Goal: Information Seeking & Learning: Learn about a topic

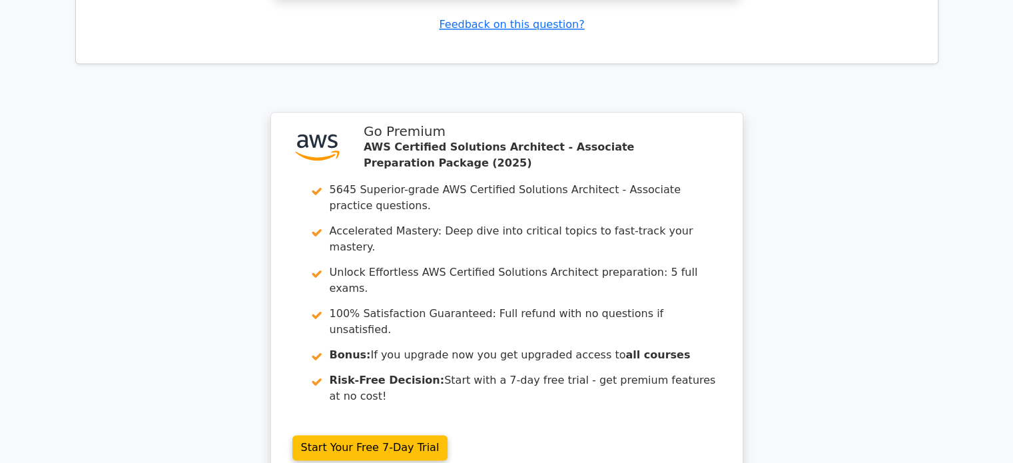
scroll to position [1870, 0]
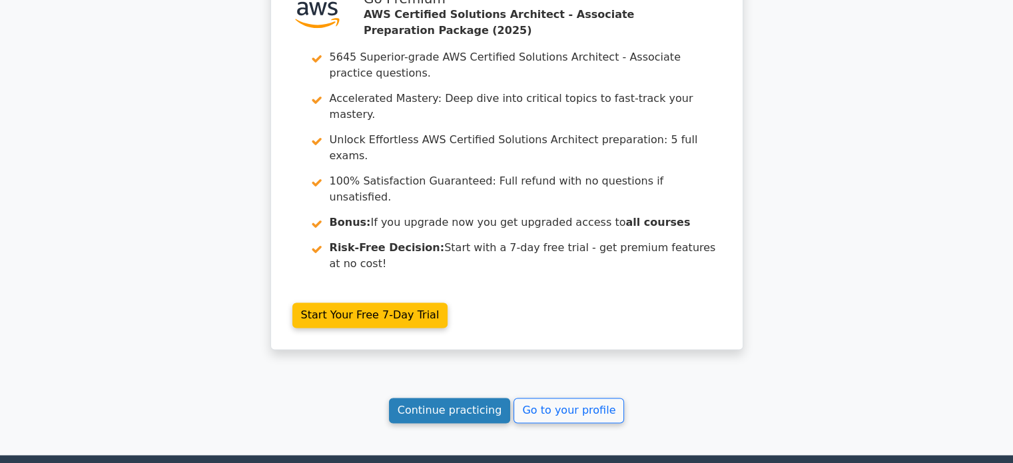
click at [474, 398] on link "Continue practicing" at bounding box center [450, 410] width 122 height 25
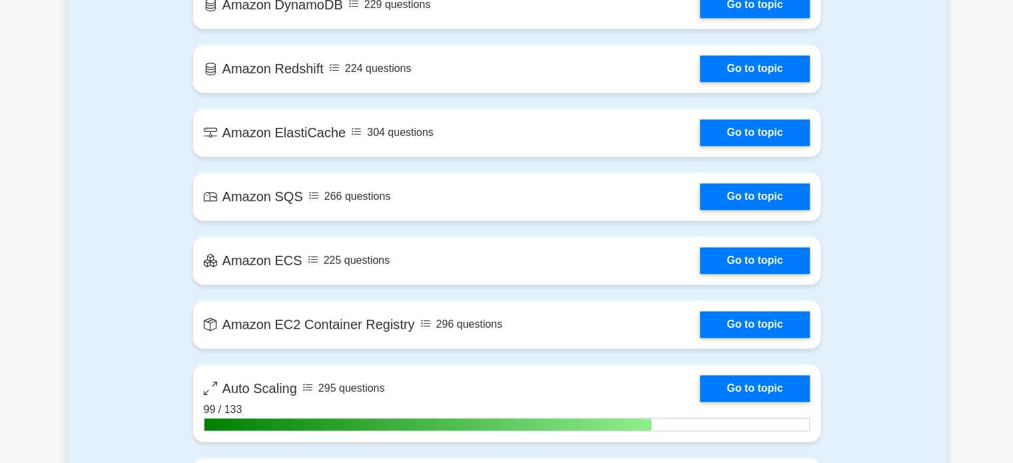
scroll to position [2025, 0]
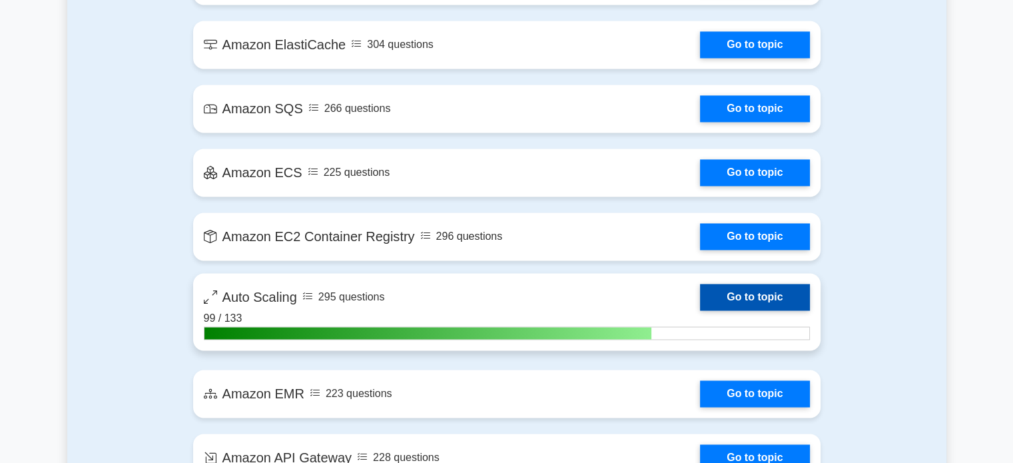
click at [754, 295] on link "Go to topic" at bounding box center [754, 297] width 109 height 27
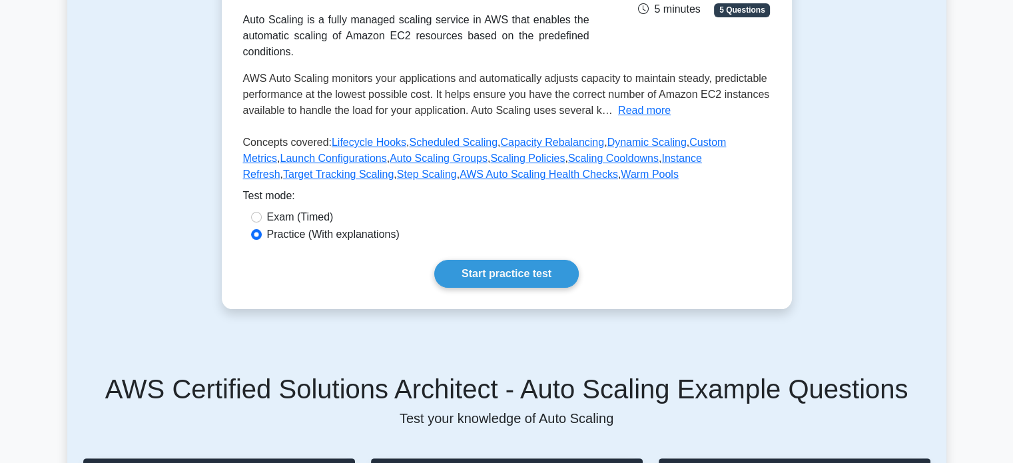
scroll to position [250, 0]
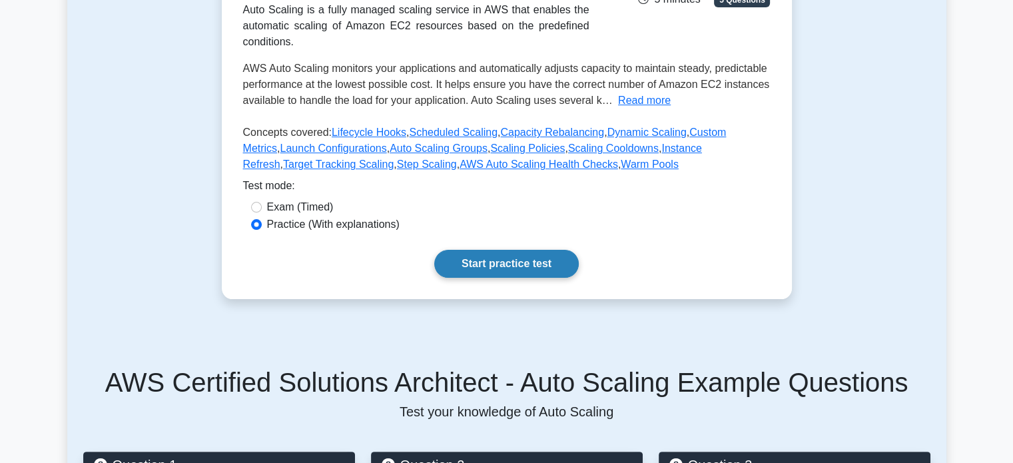
click at [504, 257] on link "Start practice test" at bounding box center [506, 264] width 145 height 28
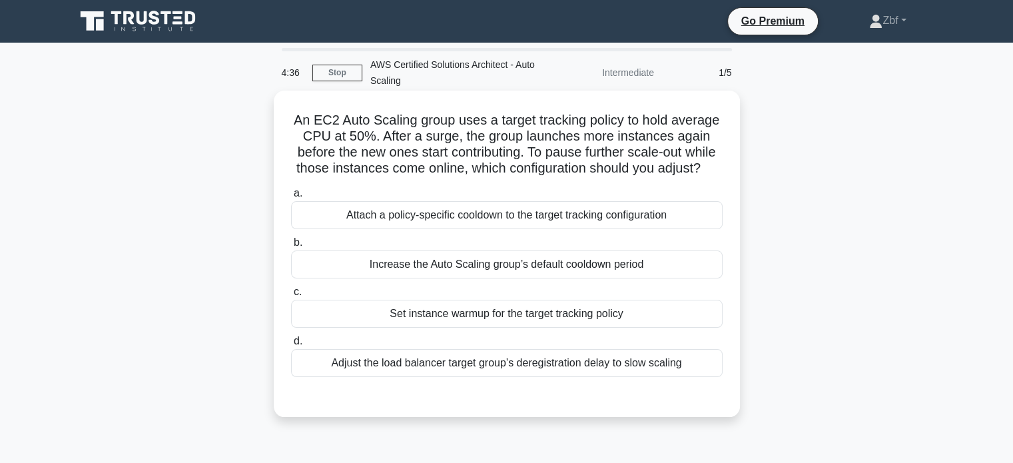
click at [520, 328] on div "Set instance warmup for the target tracking policy" at bounding box center [507, 314] width 432 height 28
click at [291, 296] on input "c. Set instance warmup for the target tracking policy" at bounding box center [291, 292] width 0 height 9
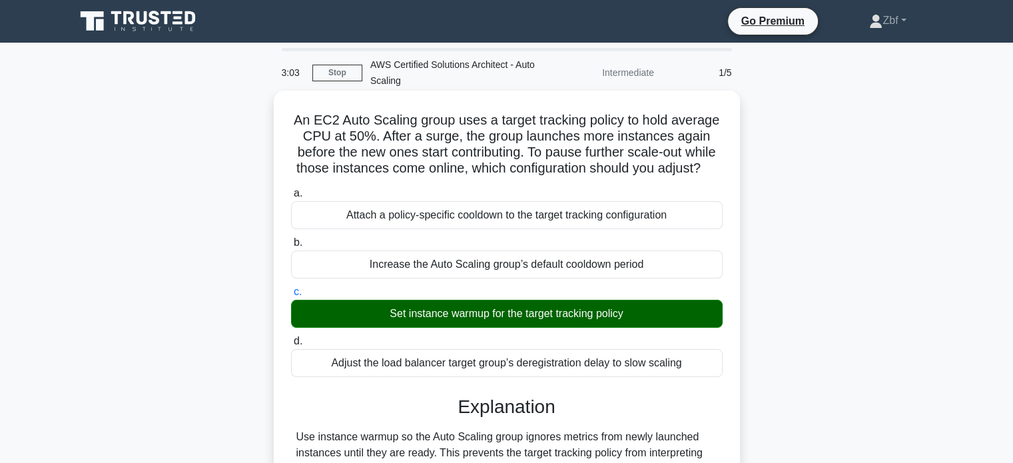
drag, startPoint x: 314, startPoint y: 120, endPoint x: 701, endPoint y: 380, distance: 466.0
click at [701, 380] on div "An EC2 Auto Scaling group uses a target tracking policy to hold average CPU at …" at bounding box center [507, 411] width 456 height 631
copy div "An EC2 Auto Scaling group uses a target tracking policy to hold average CPU at …"
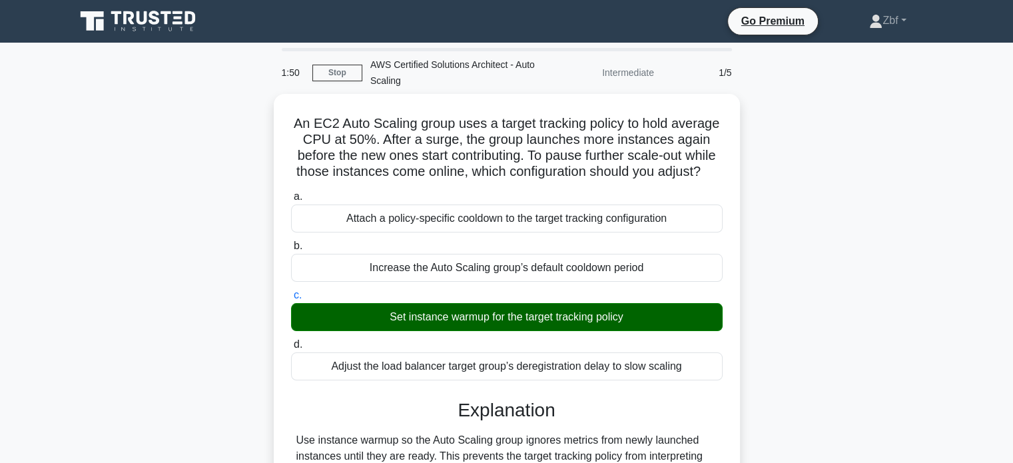
click at [801, 176] on div "An EC2 Auto Scaling group uses a target tracking policy to hold average CPU at …" at bounding box center [506, 423] width 879 height 658
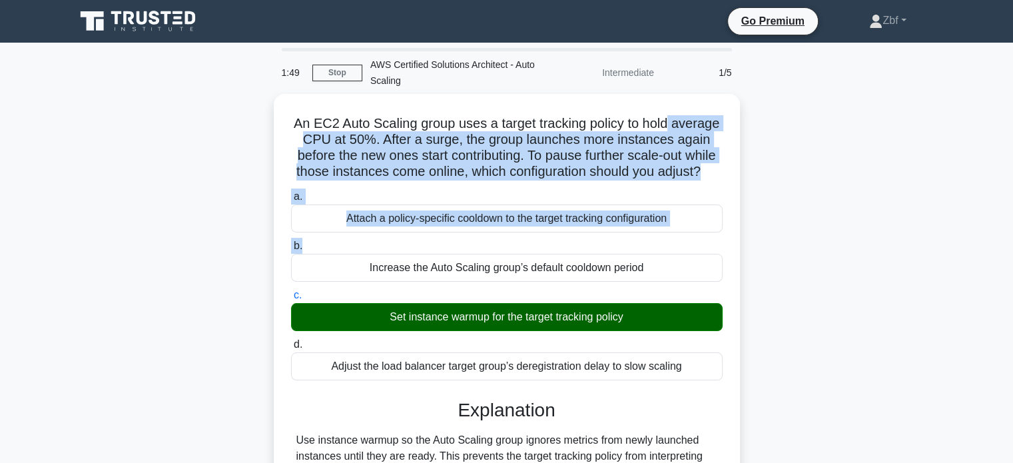
drag, startPoint x: 1009, startPoint y: 123, endPoint x: 1023, endPoint y: 263, distance: 140.6
click at [1013, 263] on html "Go Premium Zbf" at bounding box center [506, 378] width 1013 height 757
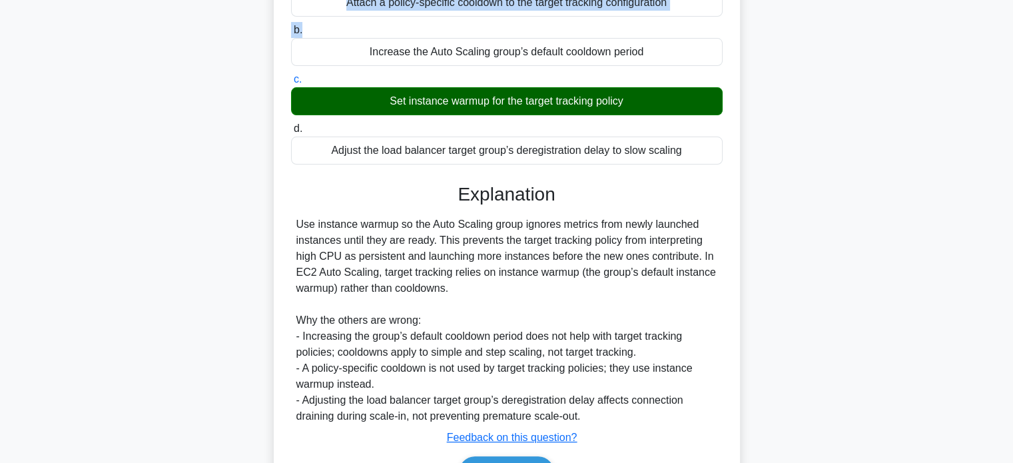
scroll to position [309, 0]
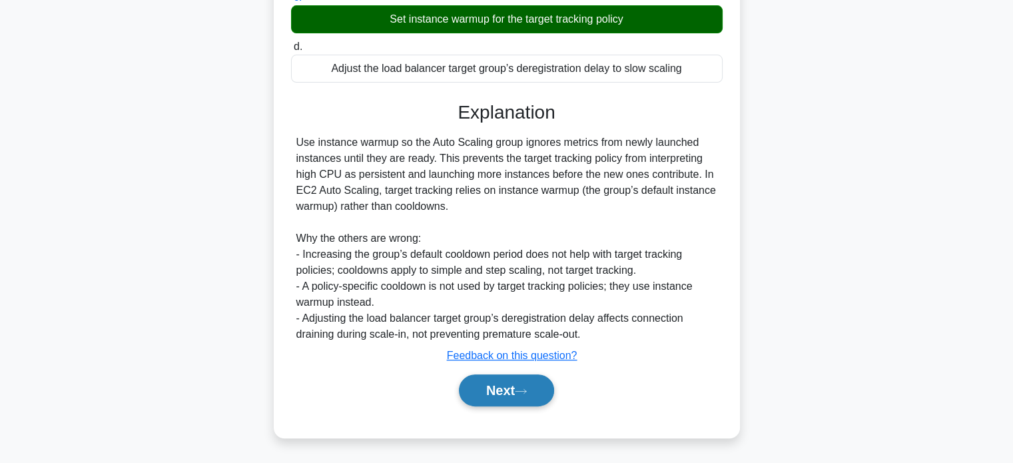
click at [468, 391] on button "Next" at bounding box center [506, 390] width 95 height 32
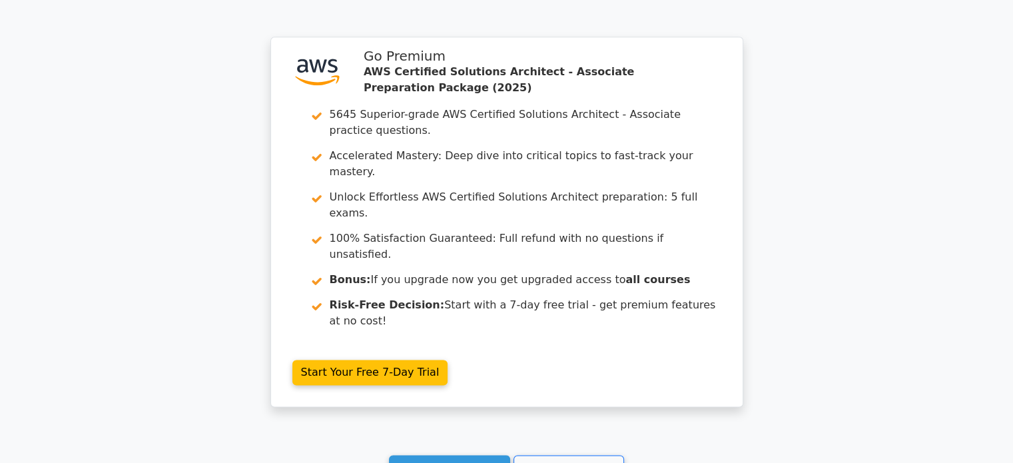
scroll to position [1844, 0]
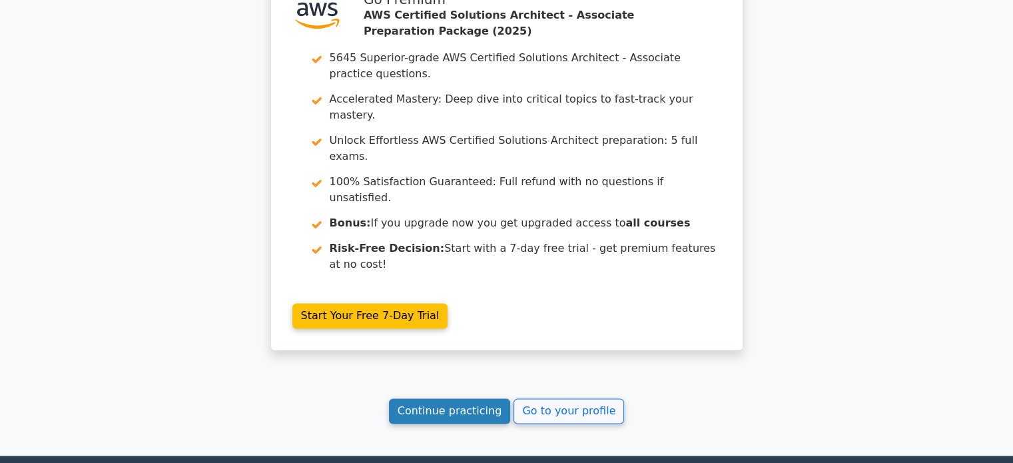
click at [472, 398] on link "Continue practicing" at bounding box center [450, 410] width 122 height 25
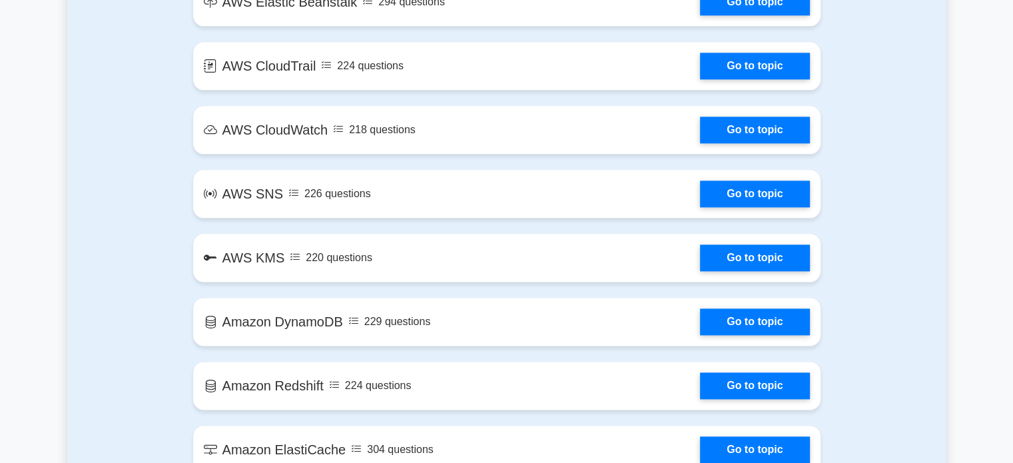
scroll to position [2025, 0]
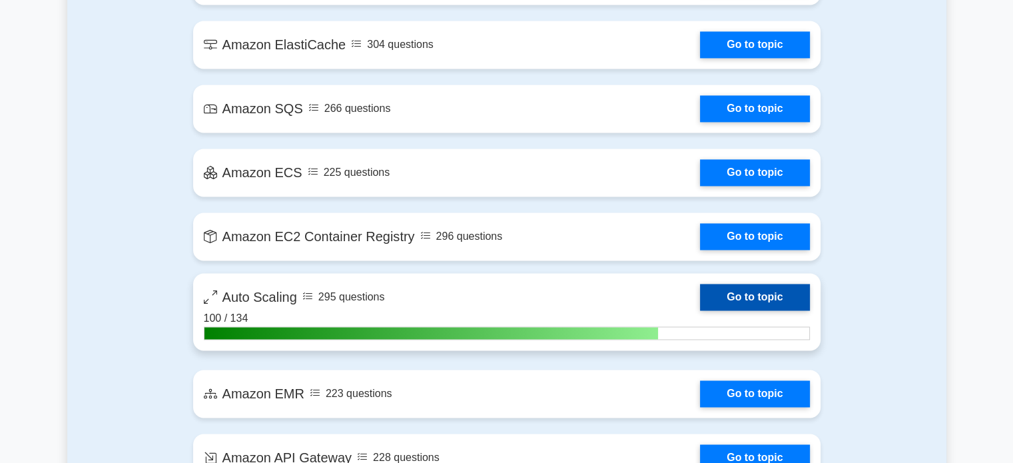
click at [753, 292] on link "Go to topic" at bounding box center [754, 297] width 109 height 27
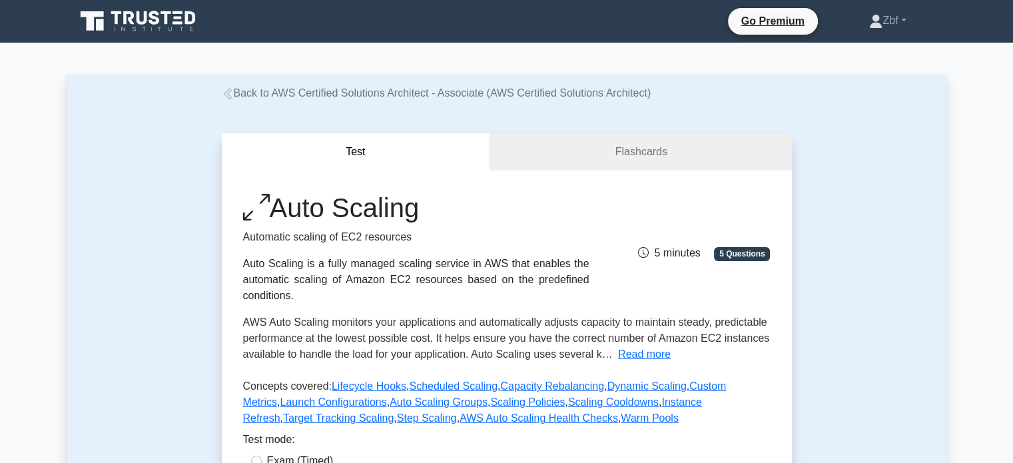
scroll to position [405, 0]
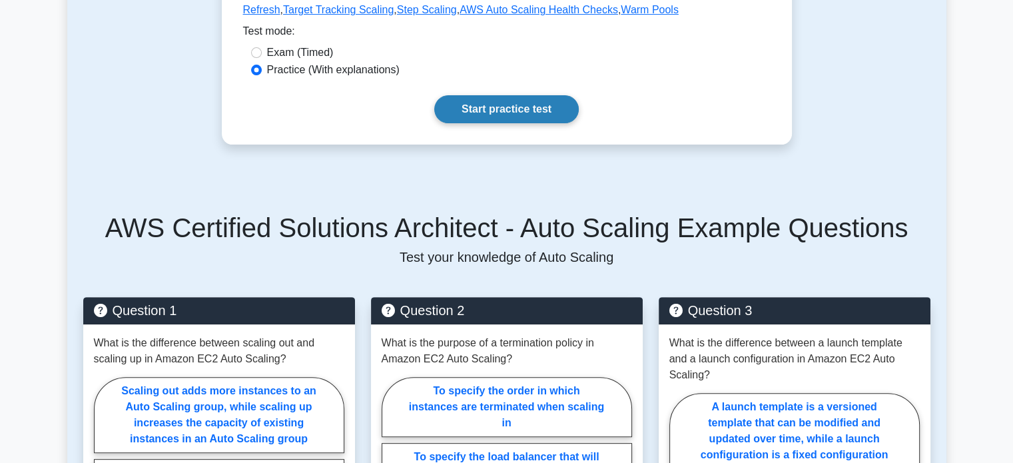
click at [549, 111] on link "Start practice test" at bounding box center [506, 109] width 145 height 28
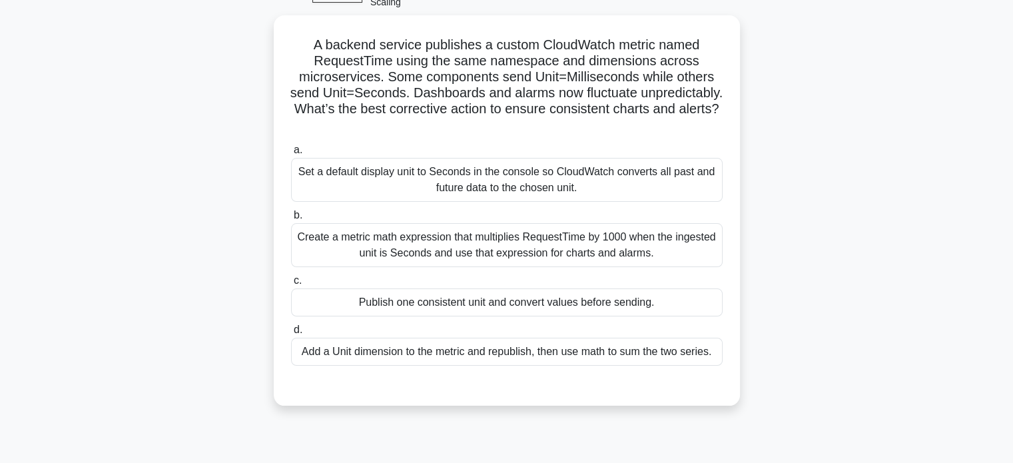
scroll to position [83, 0]
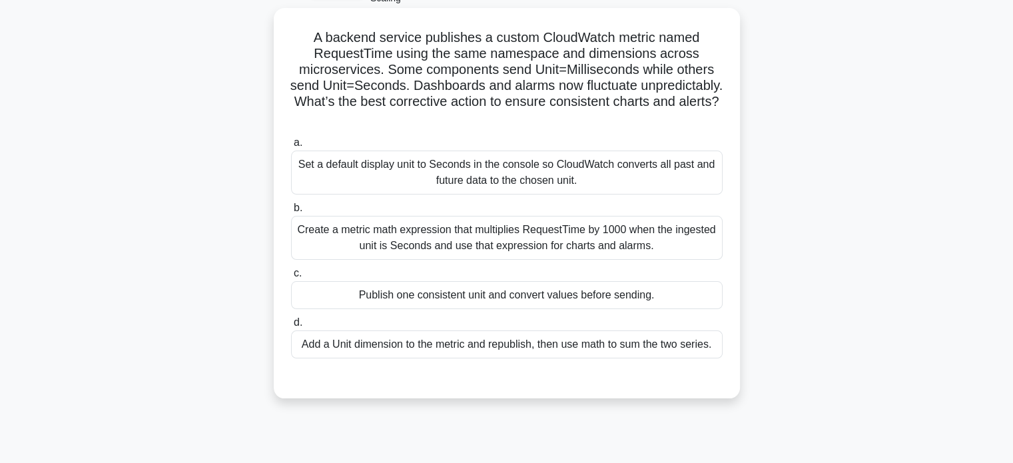
click at [620, 295] on div "Publish one consistent unit and convert values before sending." at bounding box center [507, 295] width 432 height 28
click at [291, 278] on input "c. Publish one consistent unit and convert values before sending." at bounding box center [291, 273] width 0 height 9
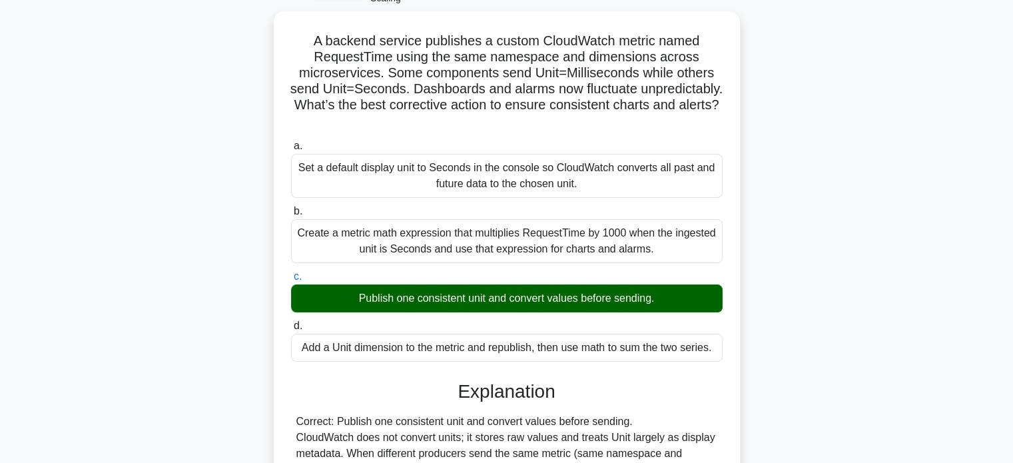
scroll to position [437, 0]
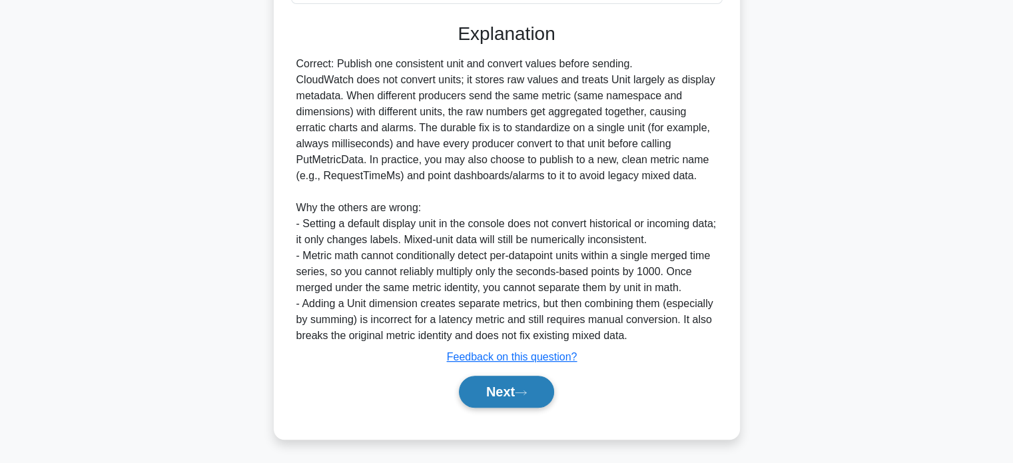
click at [538, 396] on button "Next" at bounding box center [506, 392] width 95 height 32
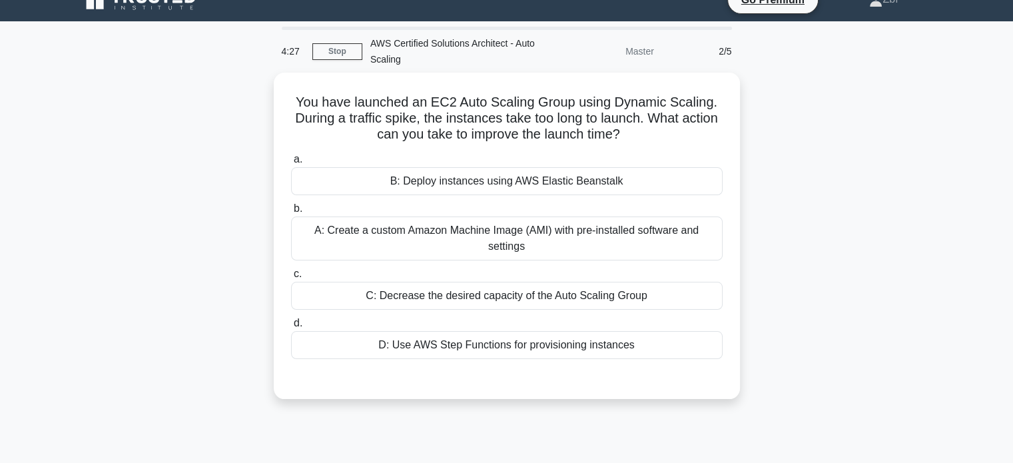
scroll to position [17, 0]
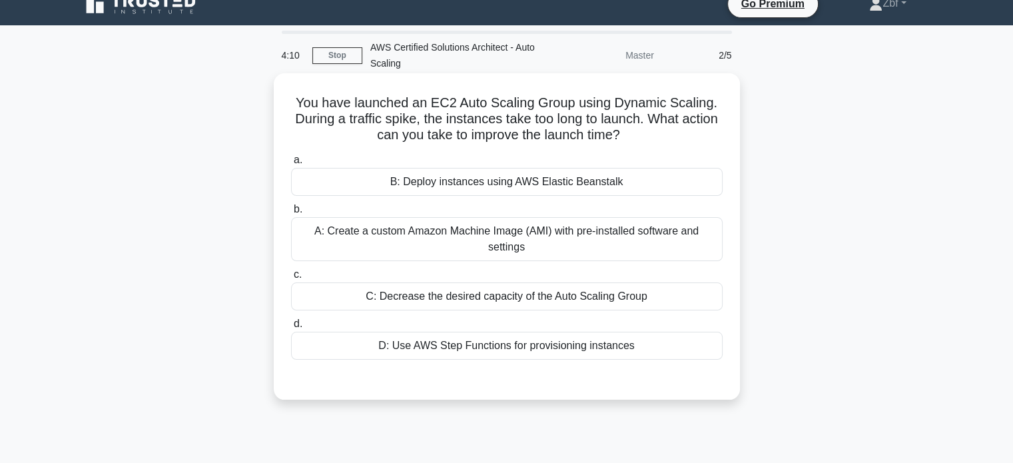
click at [662, 252] on div "A: Create a custom Amazon Machine Image (AMI) with pre-installed software and s…" at bounding box center [507, 239] width 432 height 44
click at [291, 214] on input "b. A: Create a custom Amazon Machine Image (AMI) with pre-installed software an…" at bounding box center [291, 209] width 0 height 9
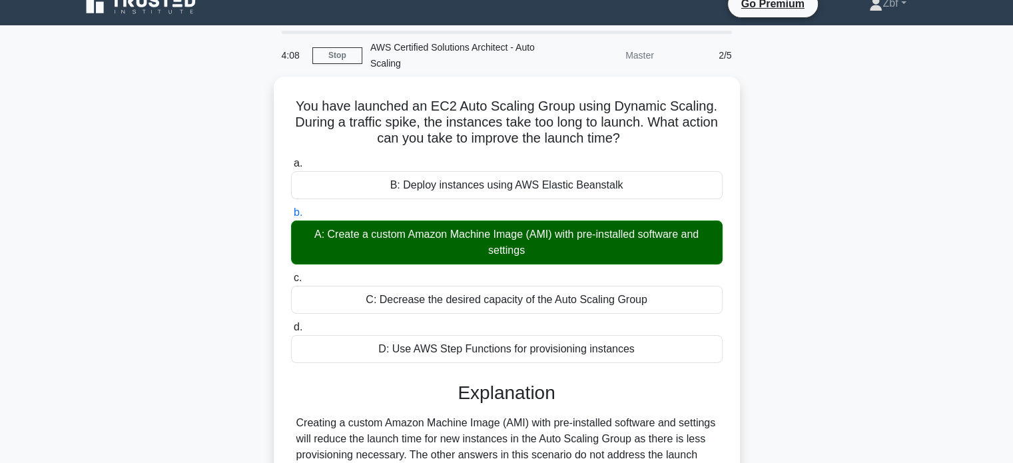
scroll to position [256, 0]
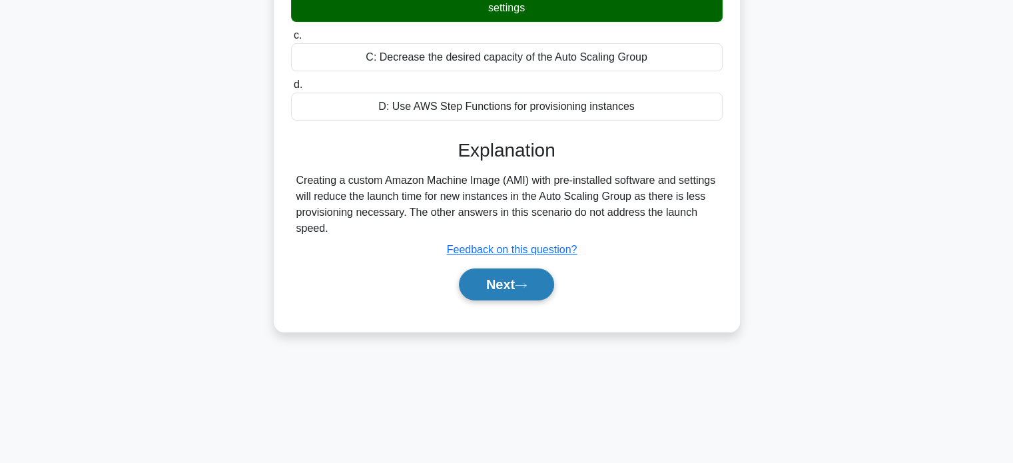
click at [540, 280] on button "Next" at bounding box center [506, 284] width 95 height 32
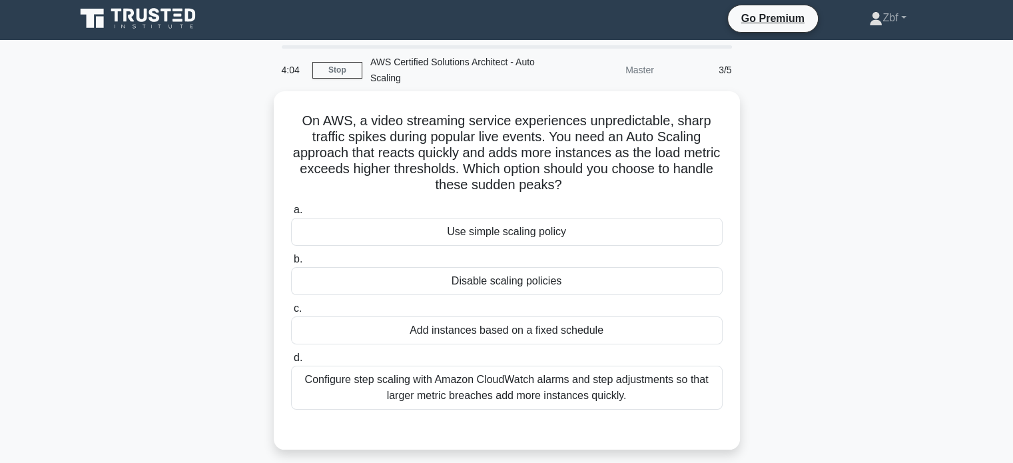
scroll to position [3, 0]
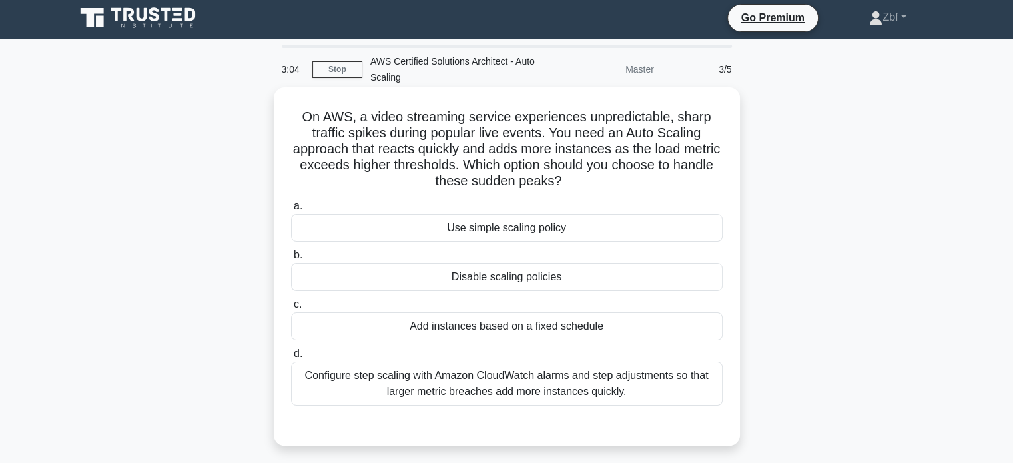
click at [638, 376] on div "Configure step scaling with Amazon CloudWatch alarms and step adjustments so th…" at bounding box center [507, 384] width 432 height 44
click at [291, 358] on input "d. Configure step scaling with Amazon CloudWatch alarms and step adjustments so…" at bounding box center [291, 354] width 0 height 9
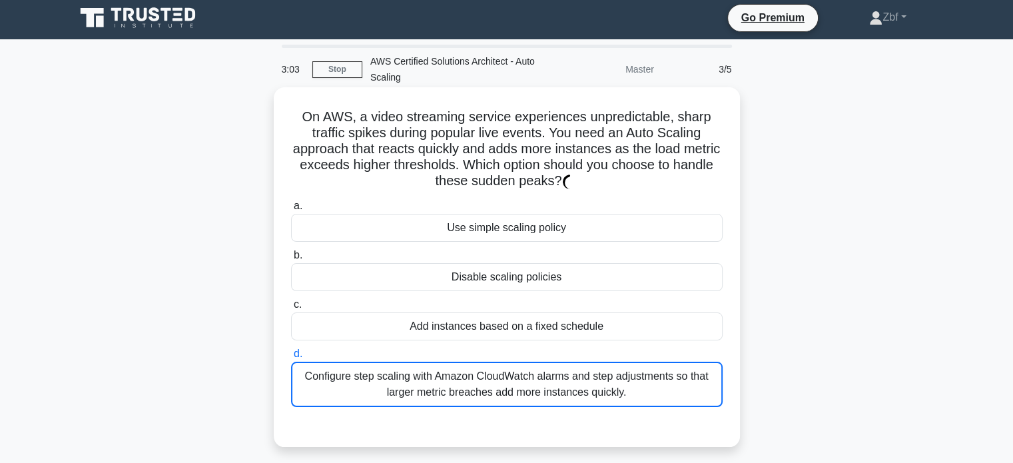
click at [638, 376] on div "Configure step scaling with Amazon CloudWatch alarms and step adjustments so th…" at bounding box center [507, 384] width 432 height 45
click at [291, 358] on input "d. Configure step scaling with Amazon CloudWatch alarms and step adjustments so…" at bounding box center [291, 354] width 0 height 9
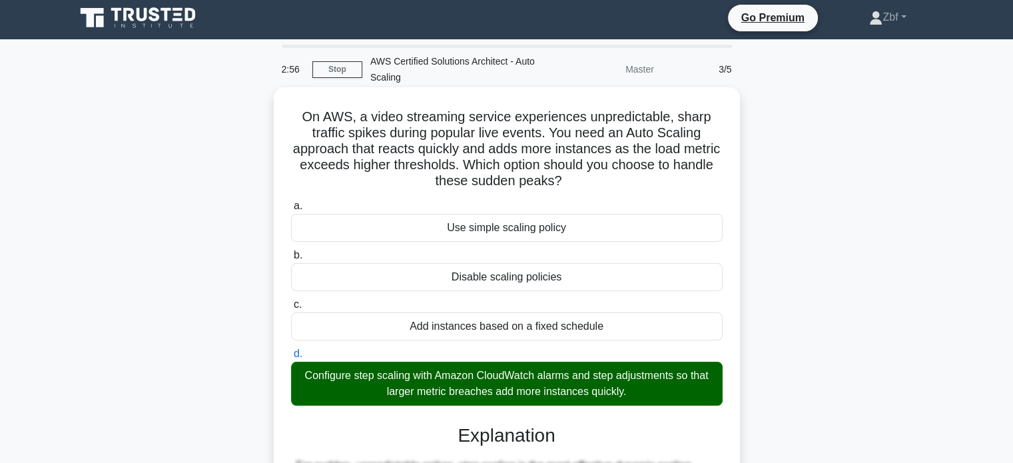
drag, startPoint x: 300, startPoint y: 115, endPoint x: 649, endPoint y: 393, distance: 446.1
click at [649, 393] on div "On AWS, a video streaming service experiences unpredictable, sharp traffic spik…" at bounding box center [507, 400] width 456 height 615
copy div "On AWS, a video streaming service experiences unpredictable, sharp traffic spik…"
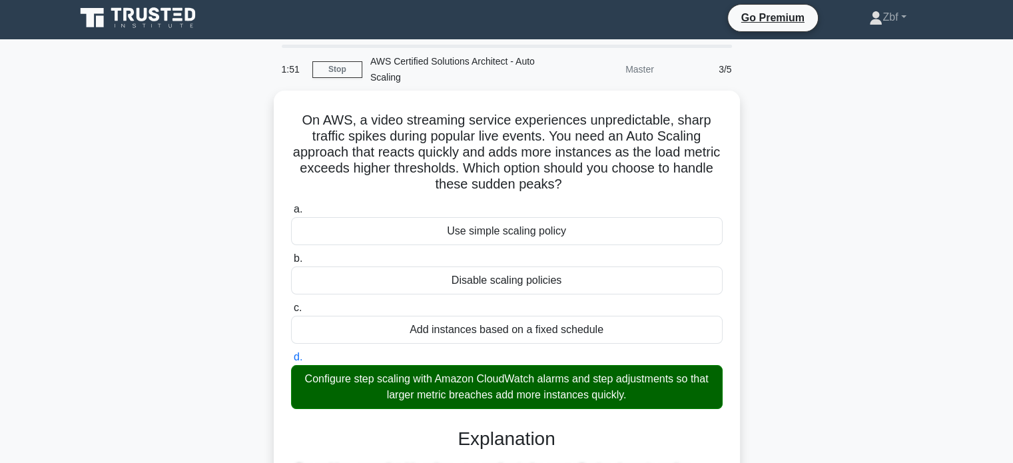
click at [865, 146] on div "On AWS, a video streaming service experiences unpredictable, sharp traffic spik…" at bounding box center [506, 412] width 879 height 642
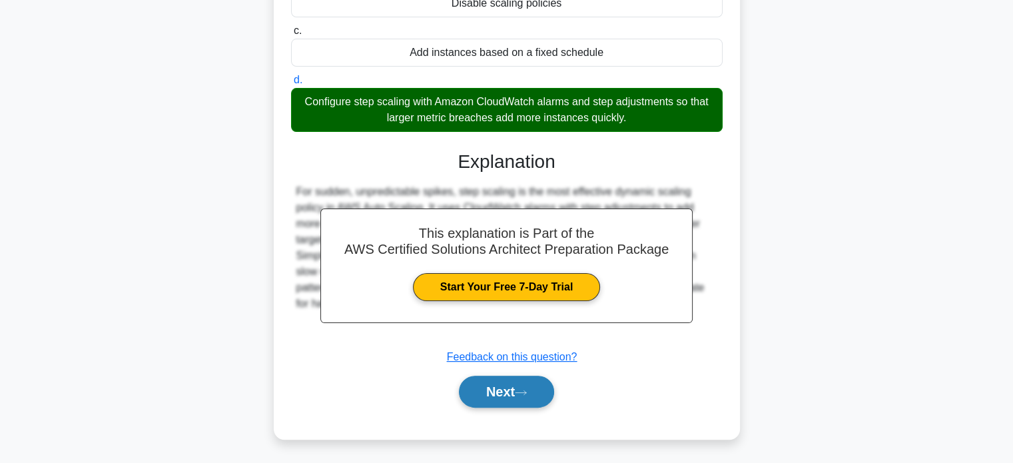
click at [538, 392] on button "Next" at bounding box center [506, 392] width 95 height 32
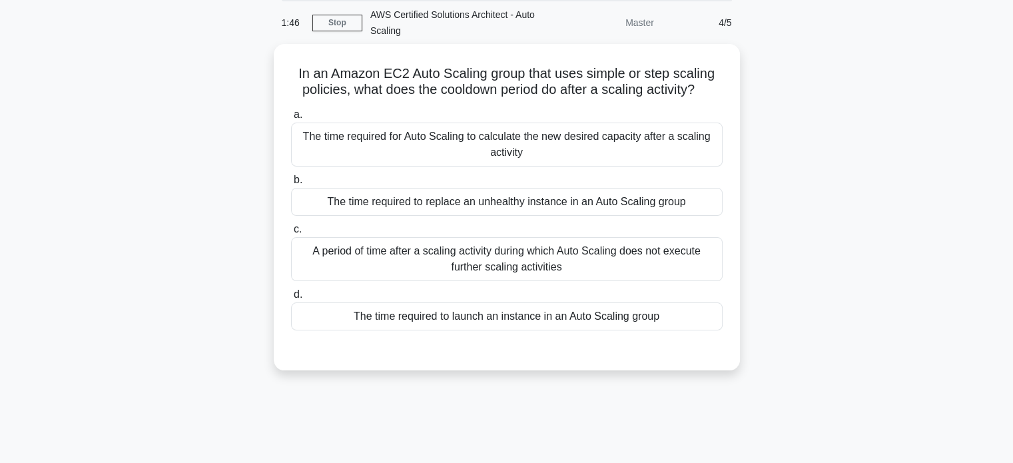
scroll to position [45, 0]
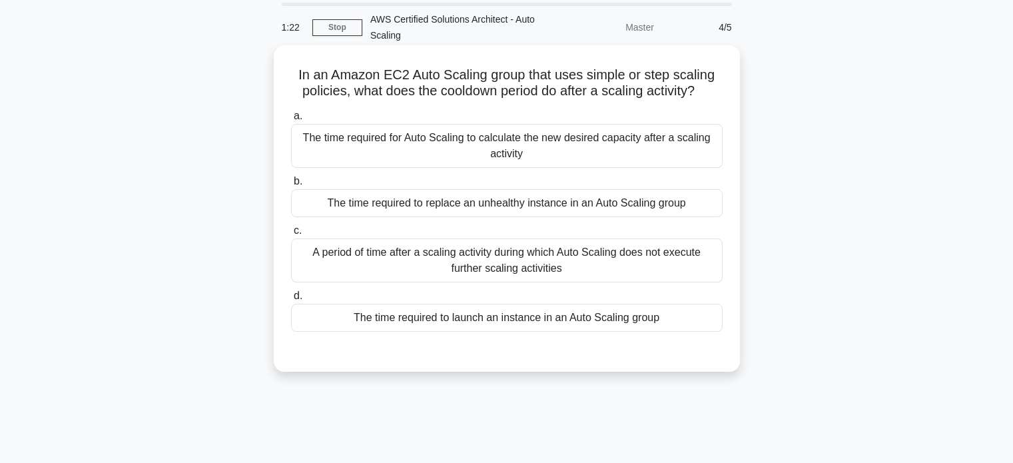
click at [546, 266] on div "A period of time after a scaling activity during which Auto Scaling does not ex…" at bounding box center [507, 261] width 432 height 44
click at [291, 235] on input "c. A period of time after a scaling activity during which Auto Scaling does not…" at bounding box center [291, 231] width 0 height 9
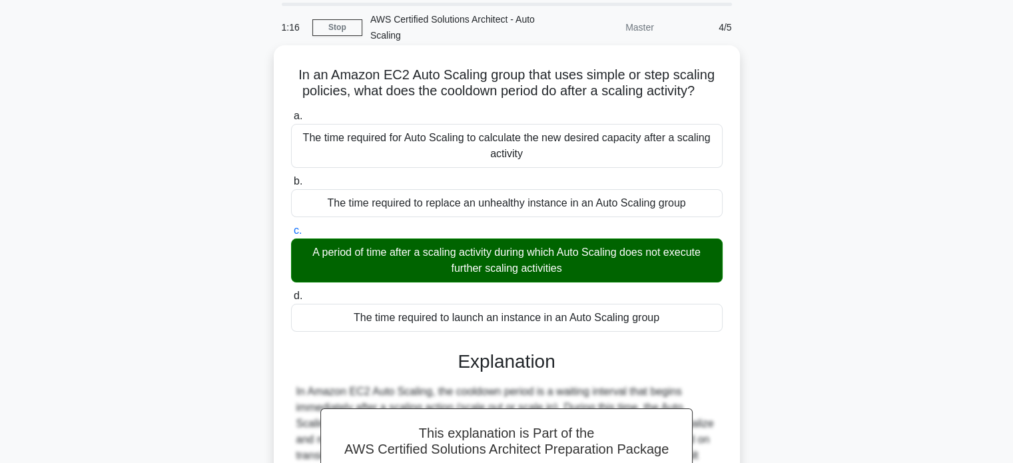
drag, startPoint x: 288, startPoint y: 67, endPoint x: 680, endPoint y: 320, distance: 466.4
click at [680, 320] on div "In an Amazon EC2 Auto Scaling group that uses simple or step scaling policies, …" at bounding box center [507, 342] width 456 height 583
copy div "In an Amazon EC2 Auto Scaling group that uses simple or step scaling policies, …"
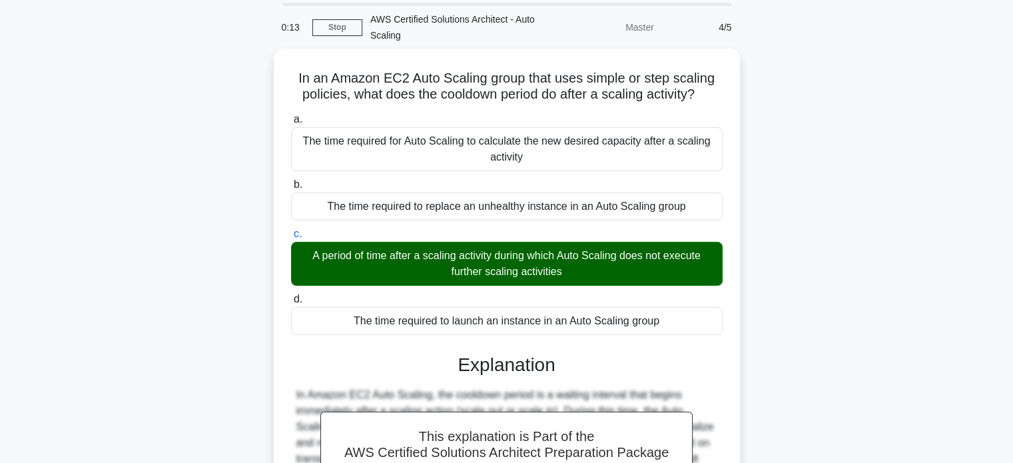
click at [832, 126] on div "In an Amazon EC2 Auto Scaling group that uses simple or step scaling policies, …" at bounding box center [506, 354] width 879 height 610
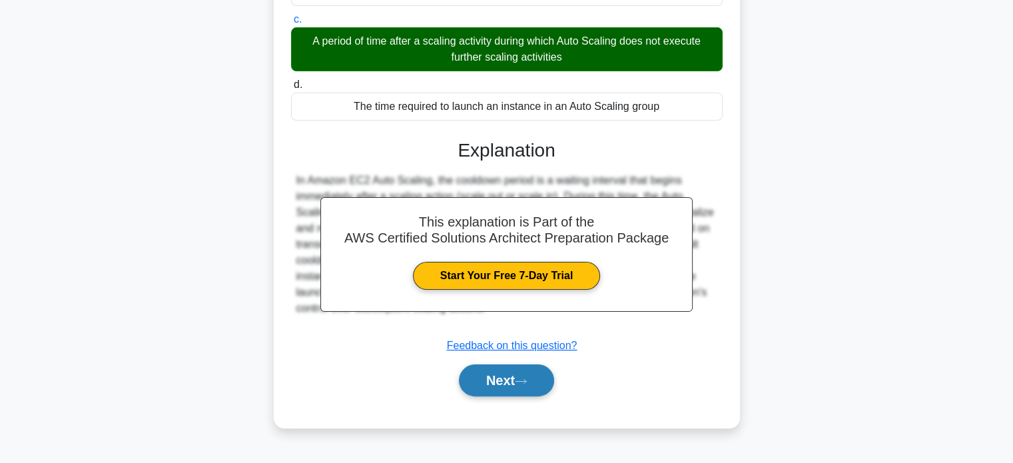
click at [538, 388] on button "Next" at bounding box center [506, 380] width 95 height 32
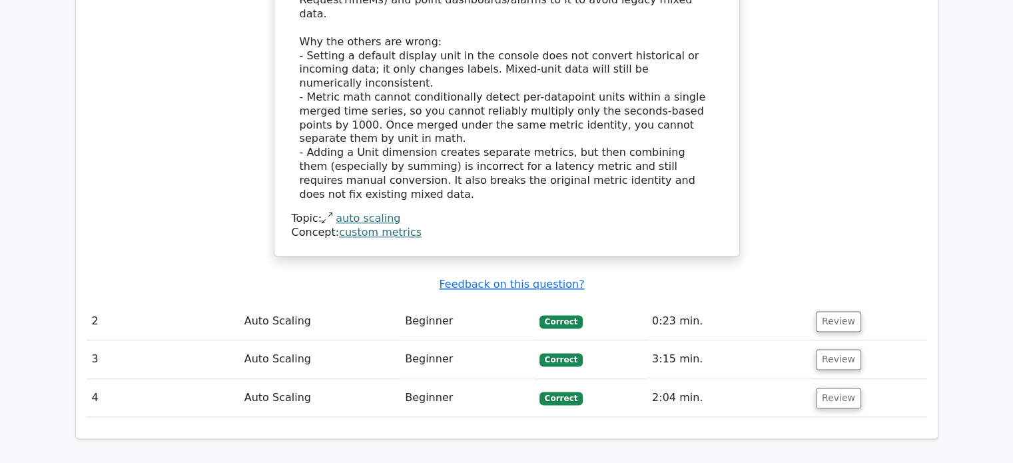
scroll to position [2100, 0]
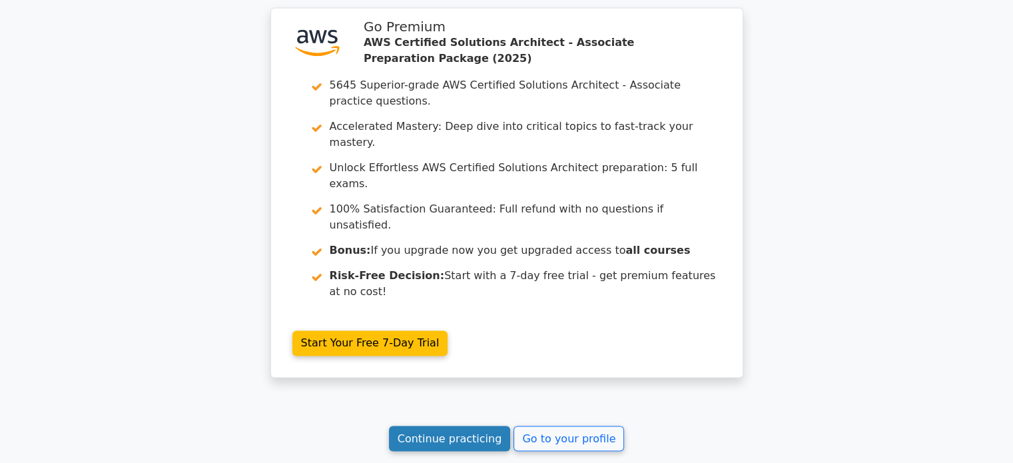
click at [472, 426] on link "Continue practicing" at bounding box center [450, 438] width 122 height 25
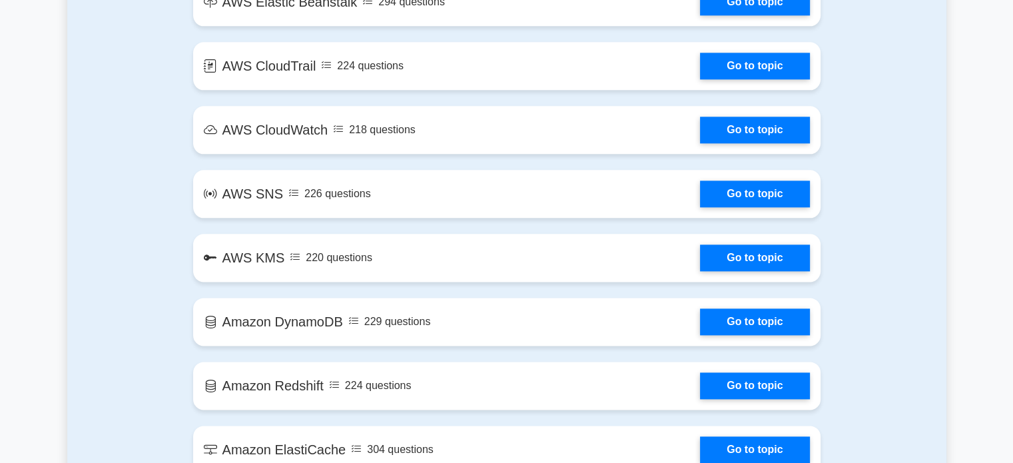
scroll to position [2025, 0]
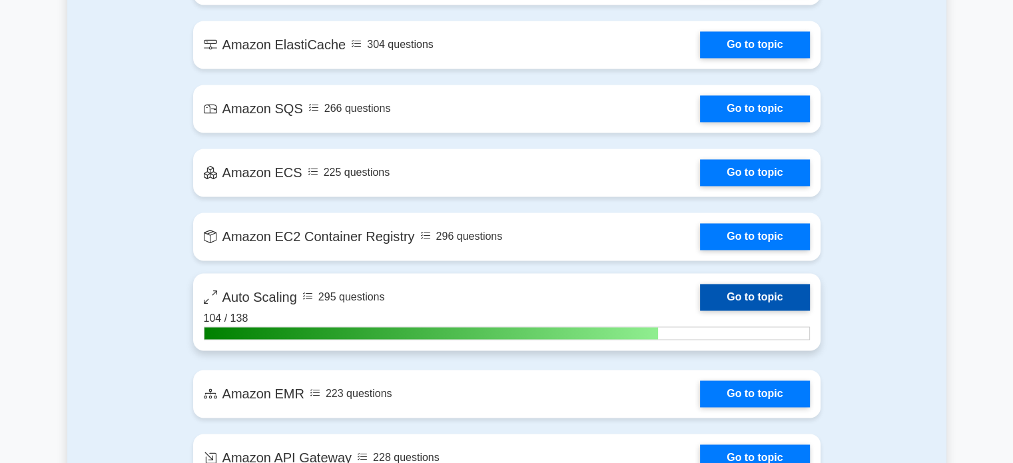
click at [786, 295] on link "Go to topic" at bounding box center [754, 297] width 109 height 27
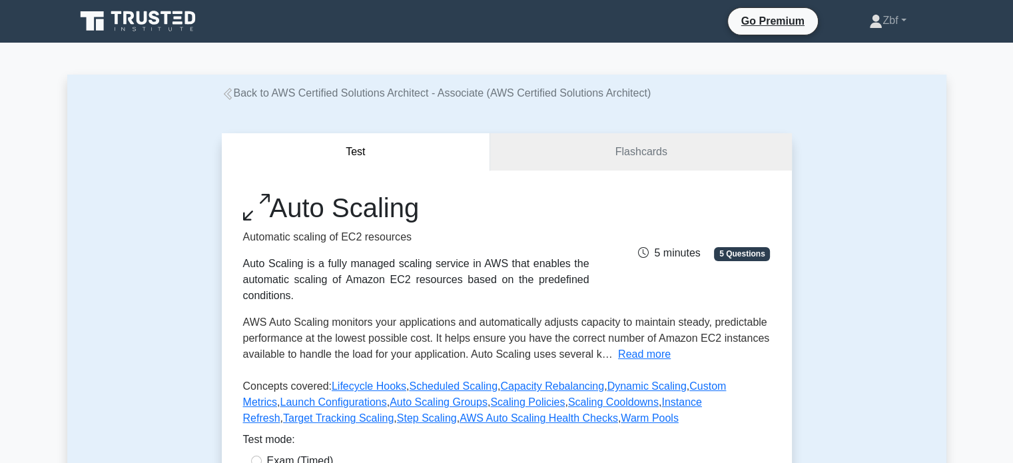
scroll to position [405, 0]
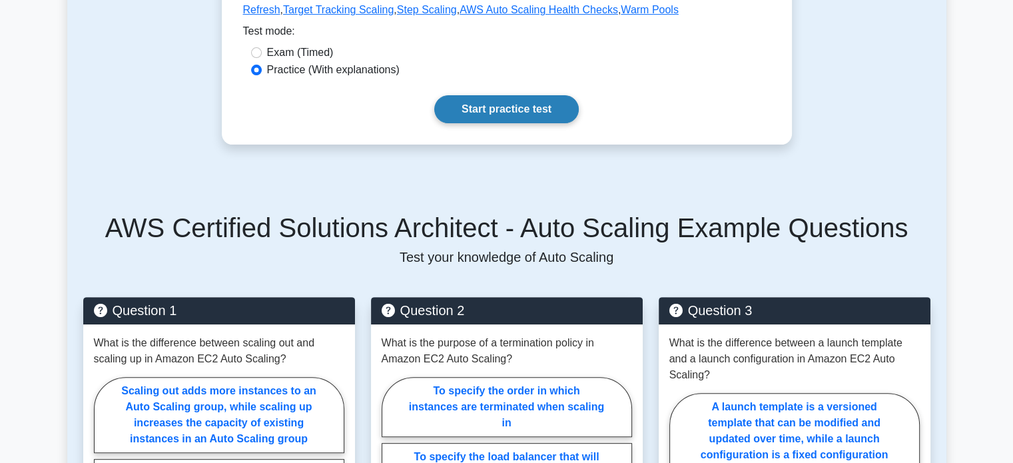
click at [542, 109] on link "Start practice test" at bounding box center [506, 109] width 145 height 28
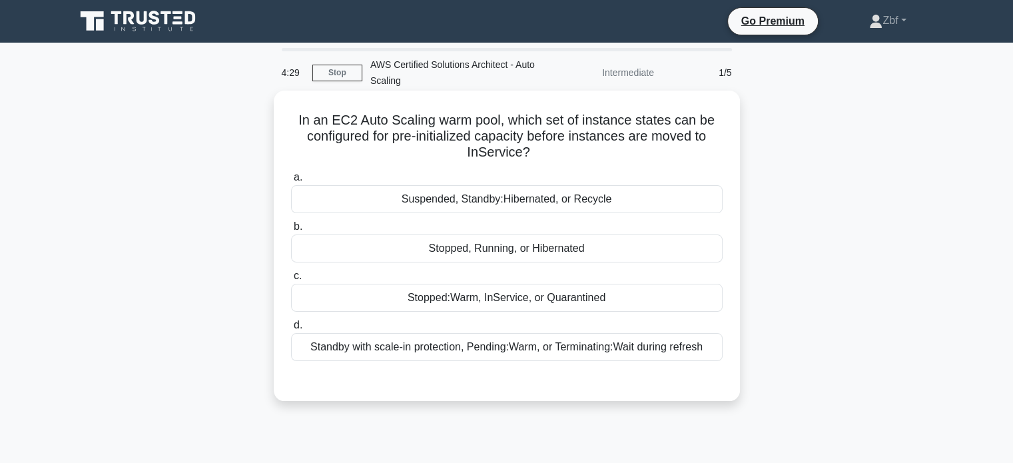
click at [584, 248] on div "Stopped, Running, or Hibernated" at bounding box center [507, 249] width 432 height 28
click at [291, 231] on input "b. Stopped, Running, or Hibernated" at bounding box center [291, 227] width 0 height 9
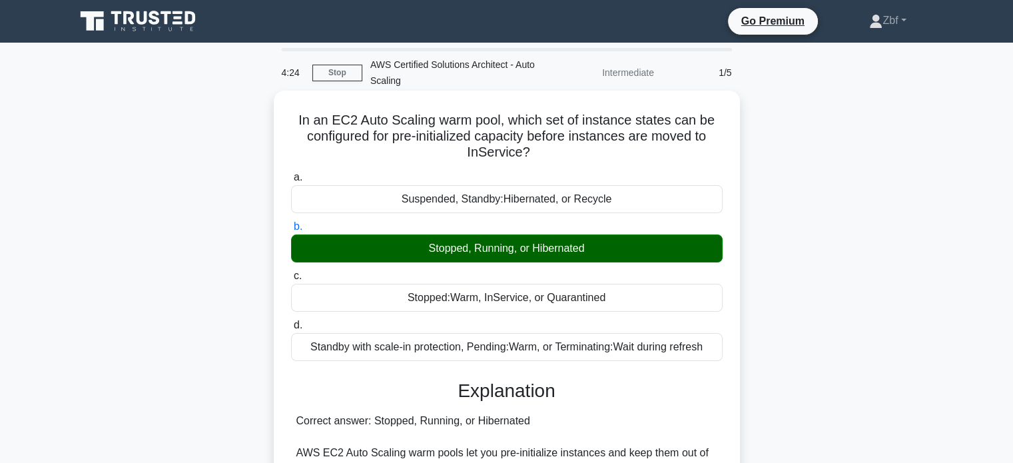
drag, startPoint x: 288, startPoint y: 111, endPoint x: 731, endPoint y: 357, distance: 507.2
click at [731, 357] on div "In an EC2 Auto Scaling warm pool, which set of instance states can be configure…" at bounding box center [507, 435] width 456 height 679
copy div "In an EC2 Auto Scaling warm pool, which set of instance states can be configure…"
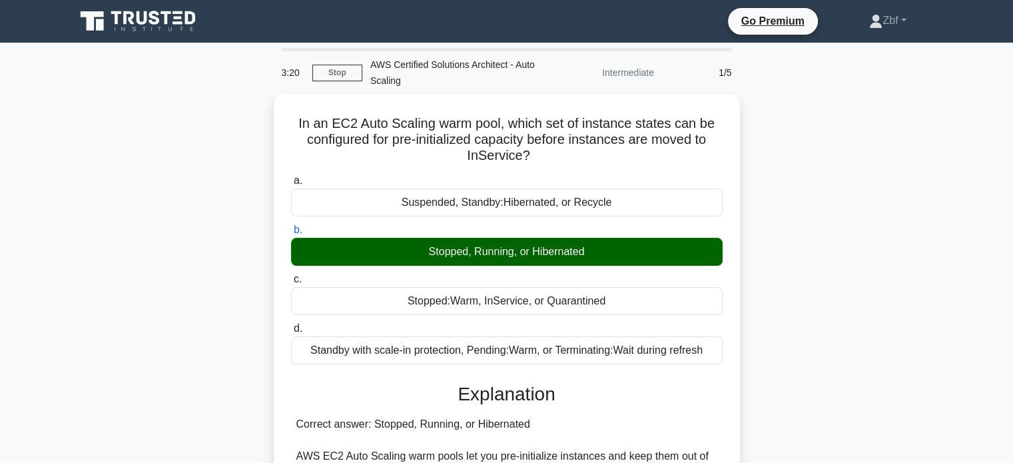
click at [873, 145] on div "In an EC2 Auto Scaling warm pool, which set of instance states can be configure…" at bounding box center [506, 447] width 879 height 706
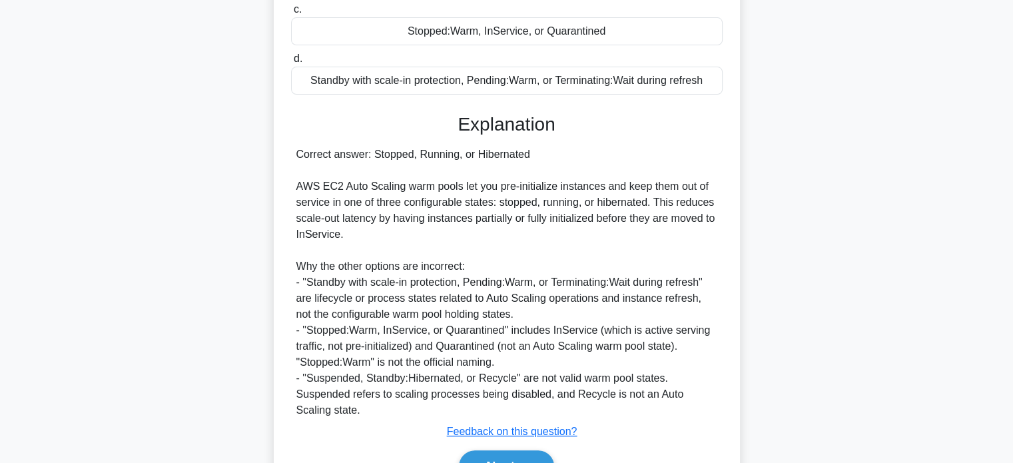
scroll to position [341, 0]
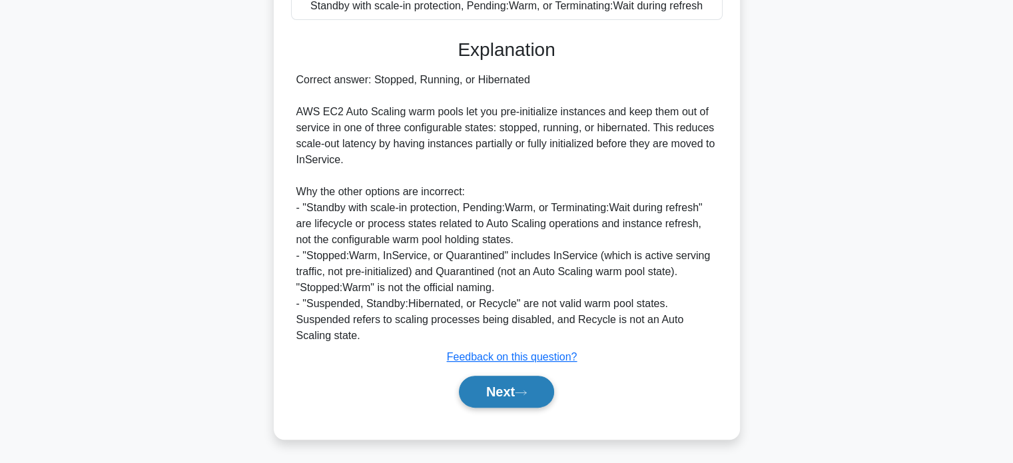
click at [538, 378] on button "Next" at bounding box center [506, 392] width 95 height 32
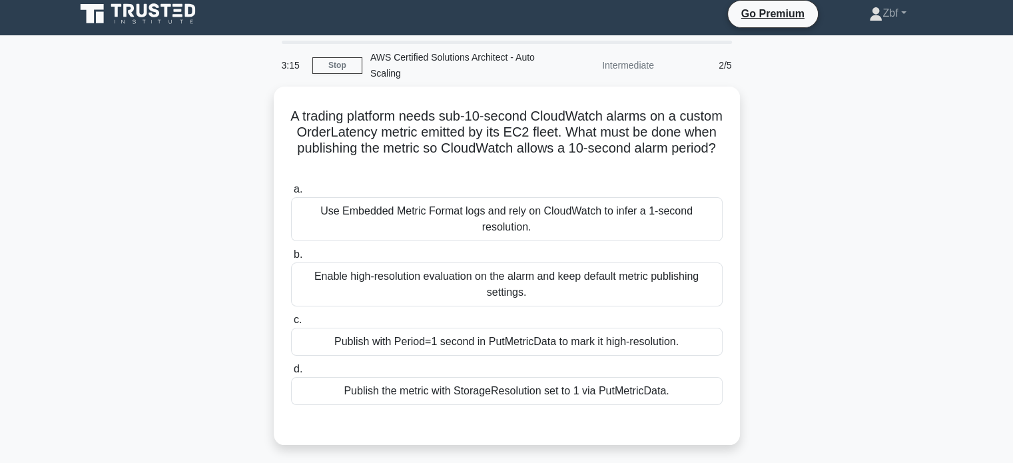
scroll to position [5, 0]
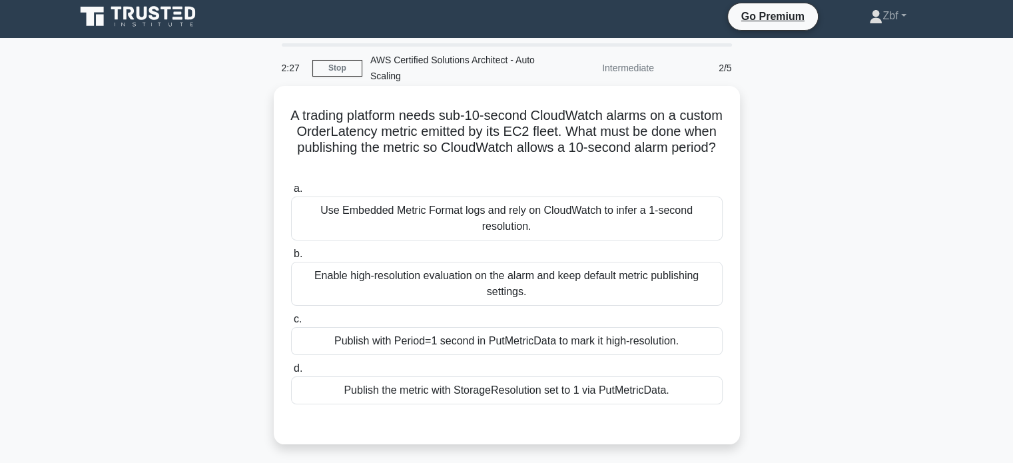
click at [613, 202] on div "Use Embedded Metric Format logs and rely on CloudWatch to infer a 1‑second reso…" at bounding box center [507, 219] width 432 height 44
click at [291, 193] on input "a. Use Embedded Metric Format logs and rely on CloudWatch to infer a 1‑second r…" at bounding box center [291, 189] width 0 height 9
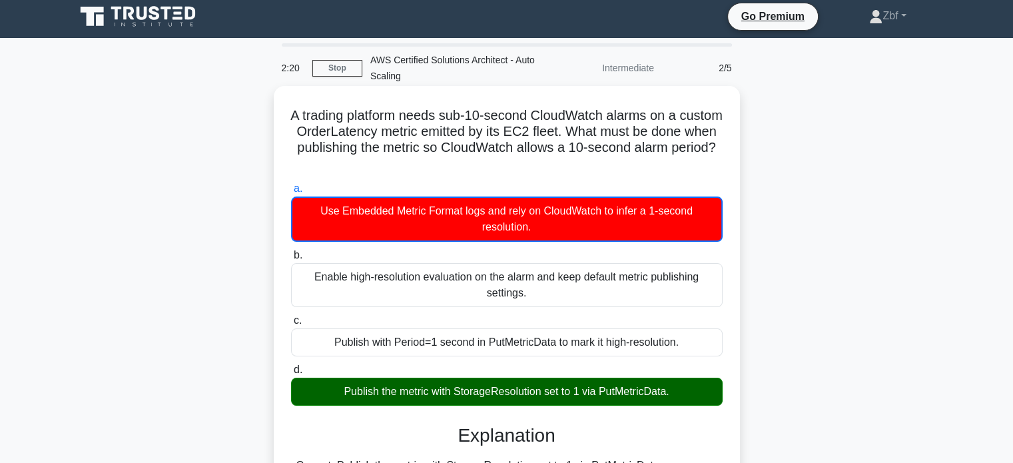
drag, startPoint x: 310, startPoint y: 113, endPoint x: 708, endPoint y: 386, distance: 481.9
click at [708, 386] on div "A trading platform needs sub‑10‑second CloudWatch alarms on a custom OrderLaten…" at bounding box center [507, 431] width 456 height 680
copy div "A trading platform needs sub‑10‑second CloudWatch alarms on a custom OrderLaten…"
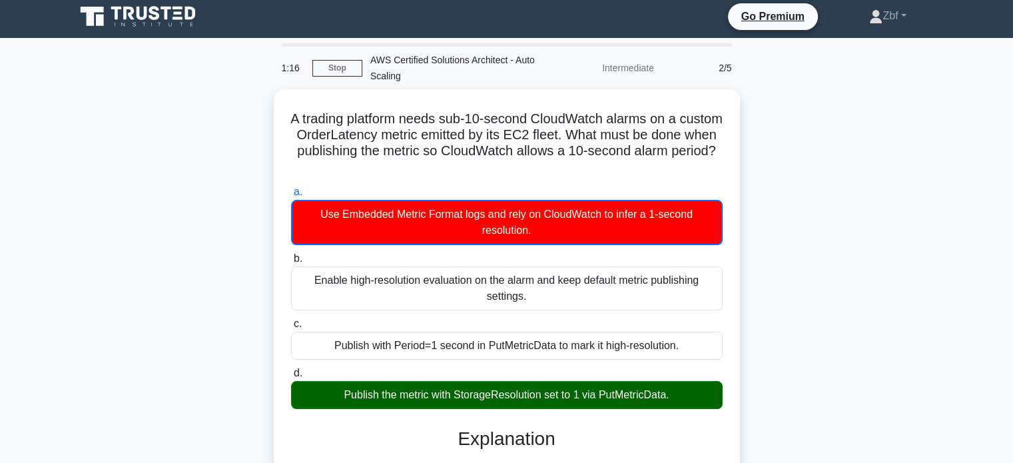
click at [797, 85] on div "1:16 Stop AWS Certified Solutions Architect - Auto Scaling Intermediate 2/5 A t…" at bounding box center [506, 419] width 879 height 753
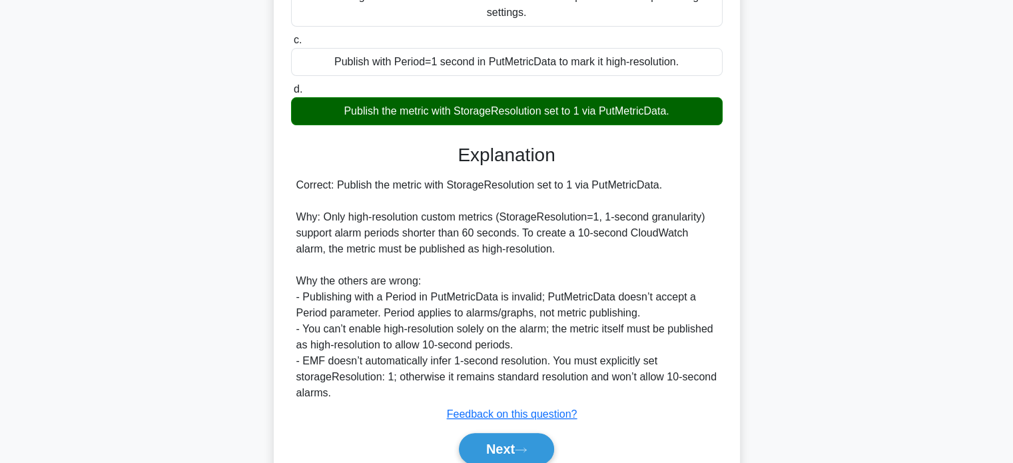
scroll to position [342, 0]
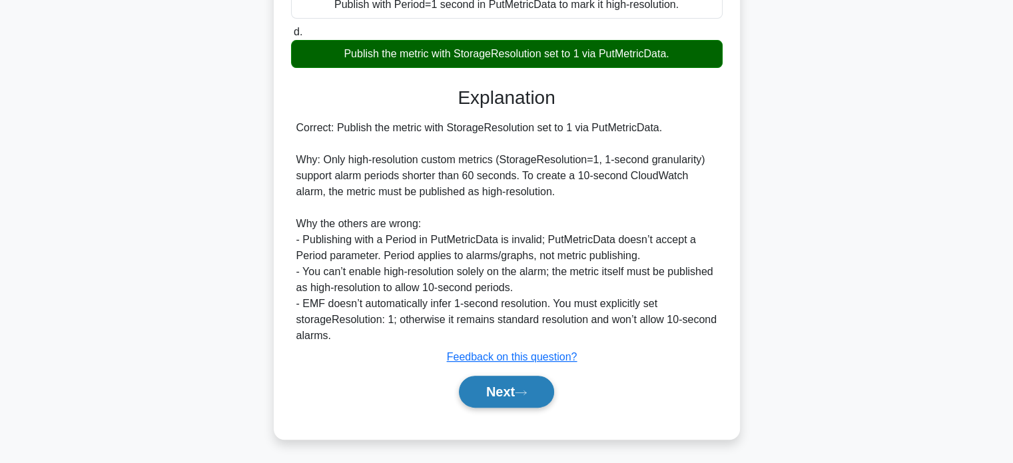
click at [554, 388] on button "Next" at bounding box center [506, 392] width 95 height 32
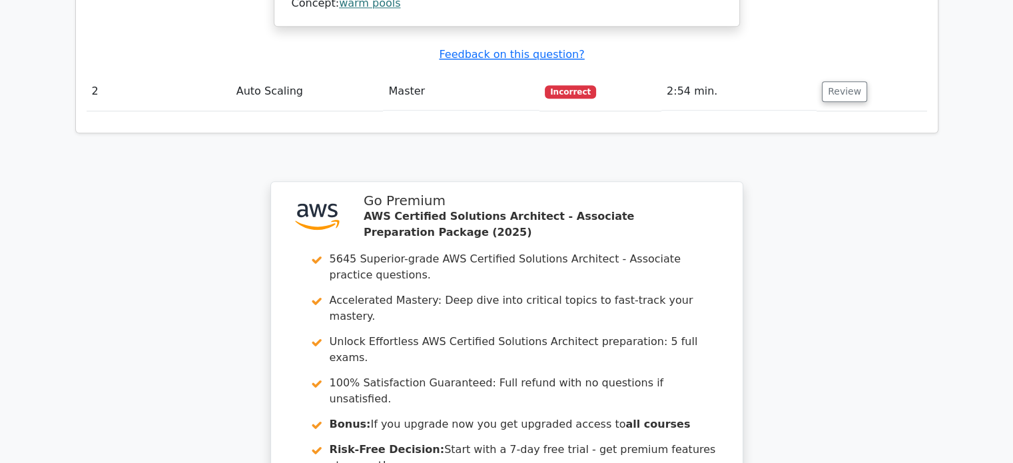
scroll to position [1897, 0]
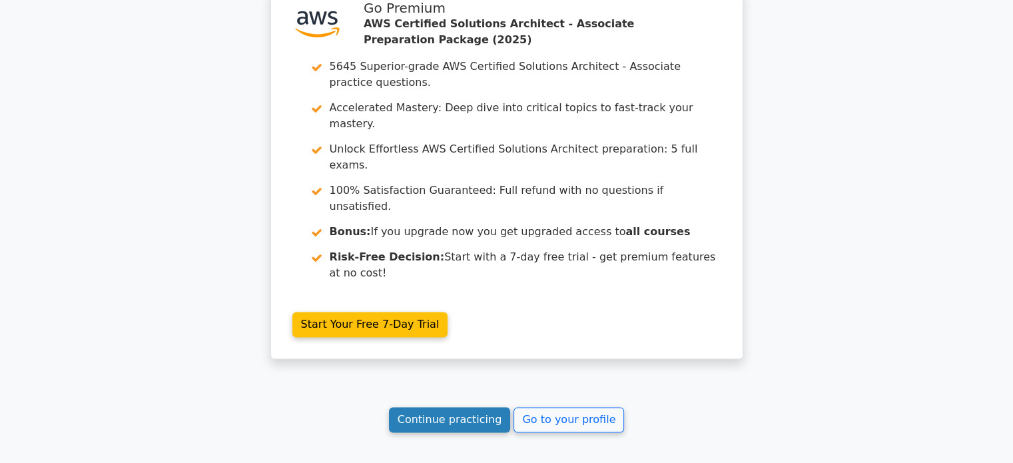
click at [464, 407] on link "Continue practicing" at bounding box center [450, 419] width 122 height 25
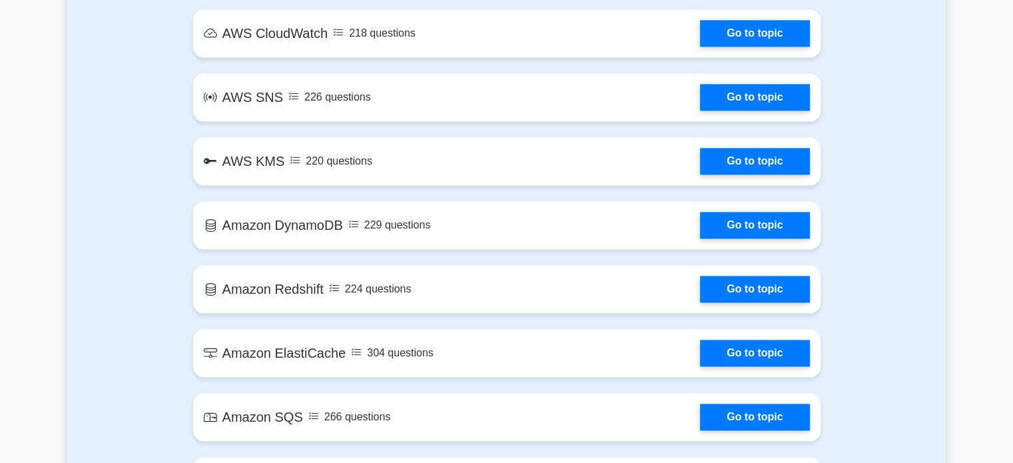
scroll to position [2025, 0]
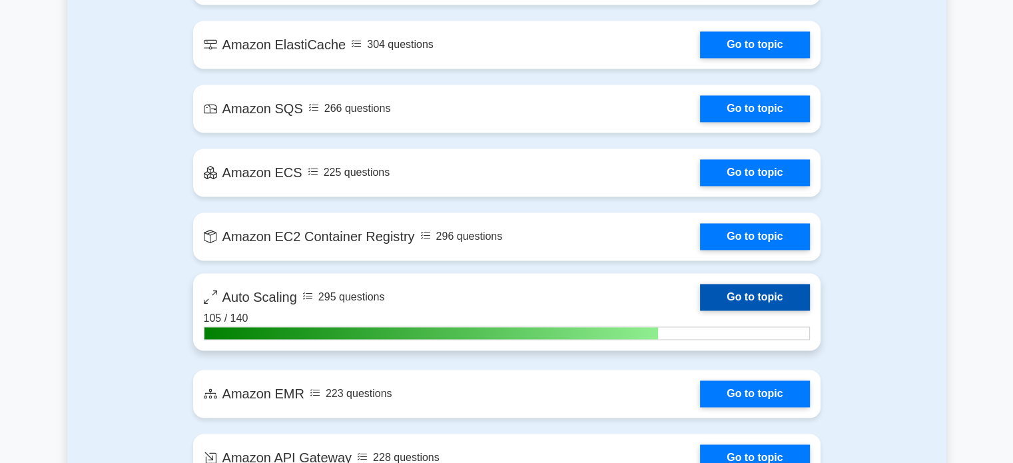
click at [763, 303] on link "Go to topic" at bounding box center [754, 297] width 109 height 27
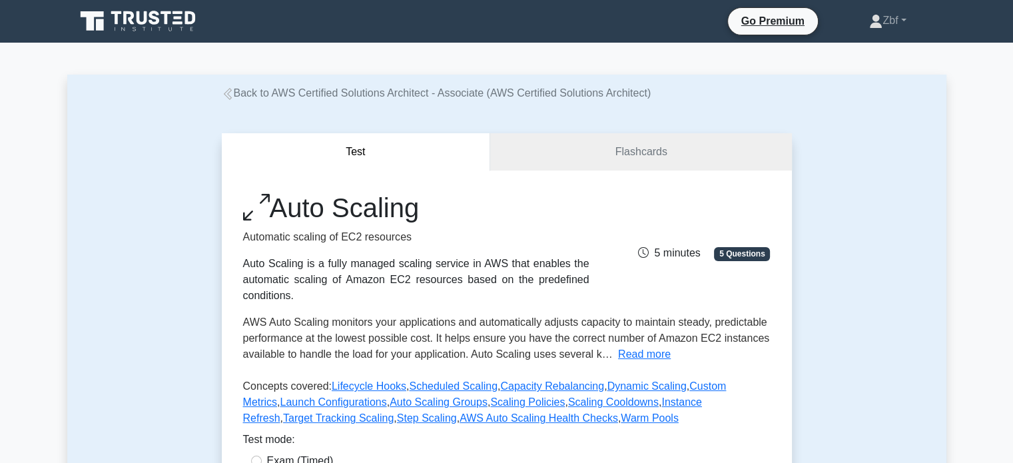
scroll to position [405, 0]
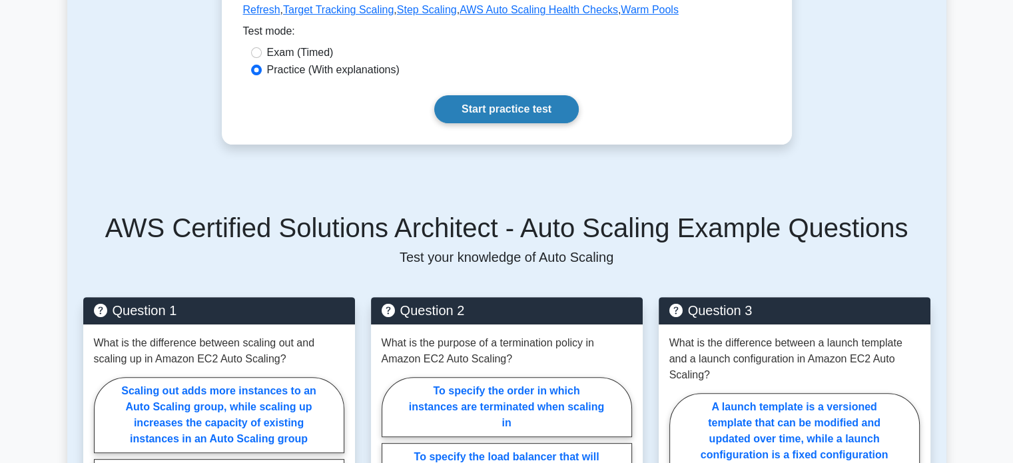
click at [536, 116] on link "Start practice test" at bounding box center [506, 109] width 145 height 28
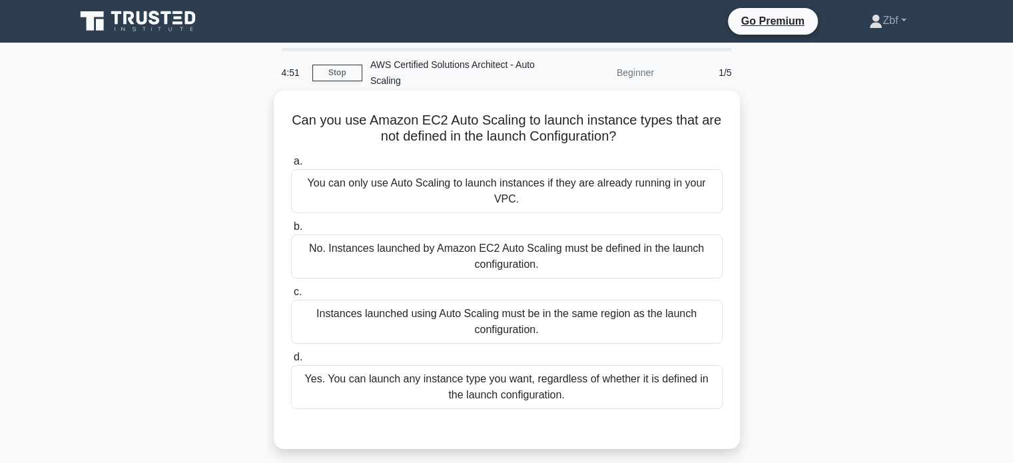
click at [571, 252] on div "No. Instances launched by Amazon EC2 Auto Scaling must be defined in the launch…" at bounding box center [507, 257] width 432 height 44
click at [291, 231] on input "b. No. Instances launched by Amazon EC2 Auto Scaling must be defined in the lau…" at bounding box center [291, 227] width 0 height 9
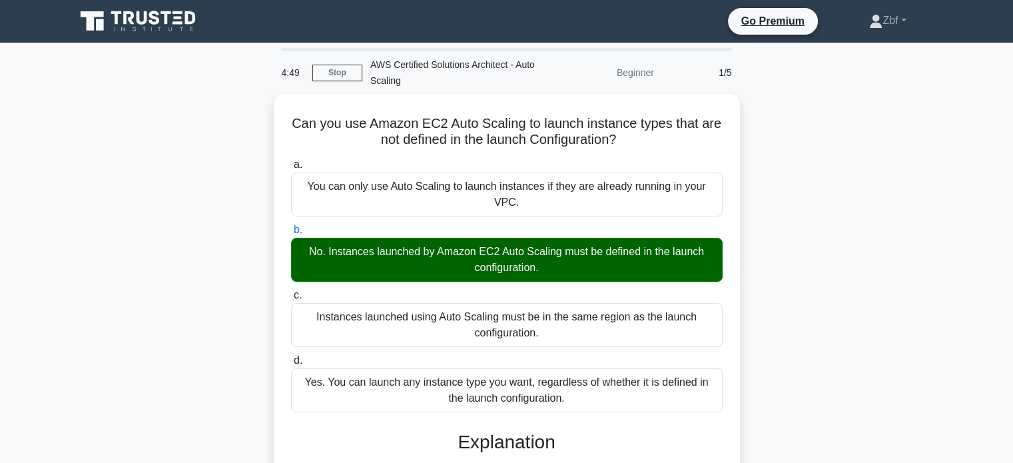
scroll to position [256, 0]
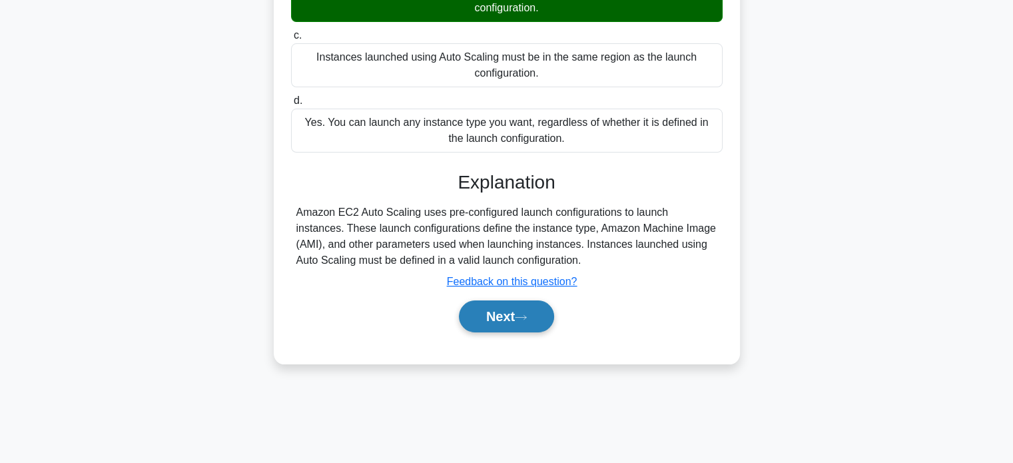
click at [511, 303] on button "Next" at bounding box center [506, 316] width 95 height 32
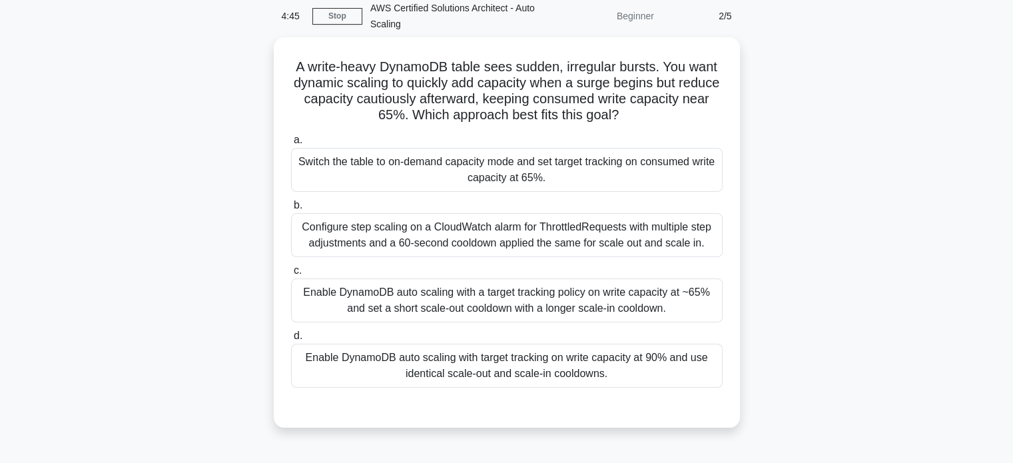
scroll to position [34, 0]
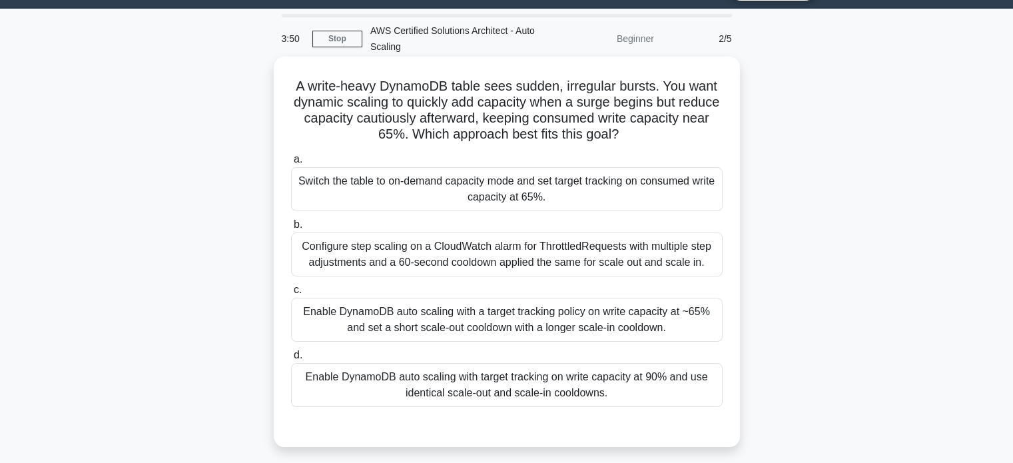
click at [634, 187] on div "Switch the table to on-demand capacity mode and set target tracking on consumed…" at bounding box center [507, 189] width 432 height 44
click at [291, 164] on input "a. Switch the table to on-demand capacity mode and set target tracking on consu…" at bounding box center [291, 159] width 0 height 9
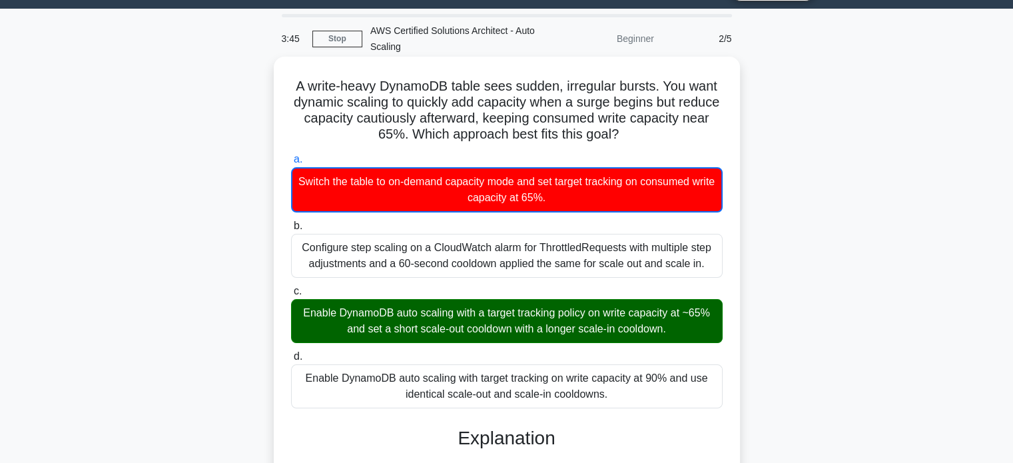
drag, startPoint x: 293, startPoint y: 85, endPoint x: 651, endPoint y: 389, distance: 469.8
click at [651, 389] on div "A write-heavy DynamoDB table sees sudden, irregular bursts. You want dynamic sc…" at bounding box center [507, 418] width 456 height 712
copy div "A write-heavy DynamoDB table sees sudden, irregular bursts. You want dynamic sc…"
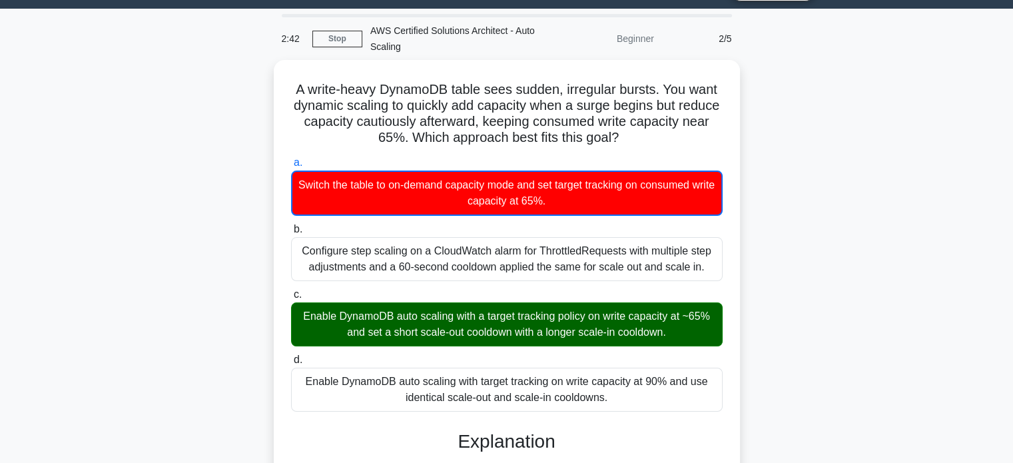
click at [890, 103] on div "A write-heavy DynamoDB table sees sudden, irregular bursts. You want dynamic sc…" at bounding box center [506, 429] width 879 height 739
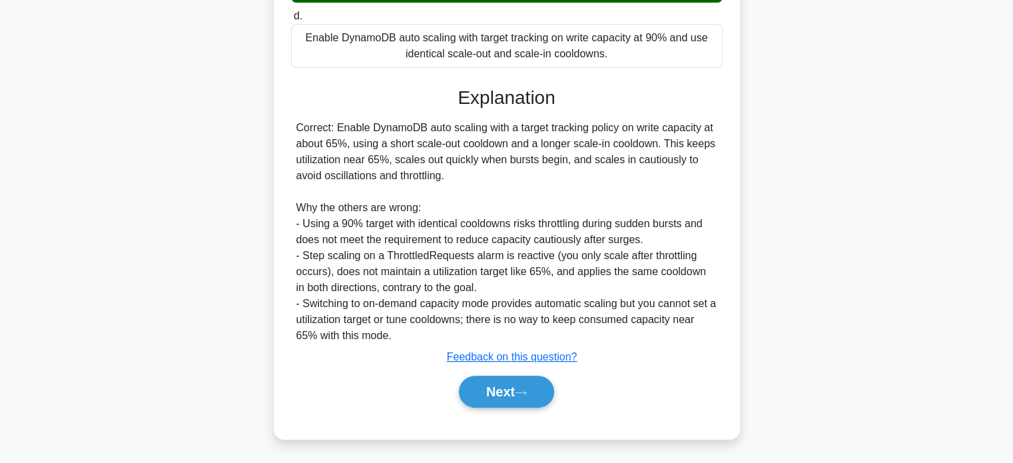
click at [521, 374] on div "Next" at bounding box center [507, 391] width 432 height 43
click at [516, 383] on button "Next" at bounding box center [506, 392] width 95 height 32
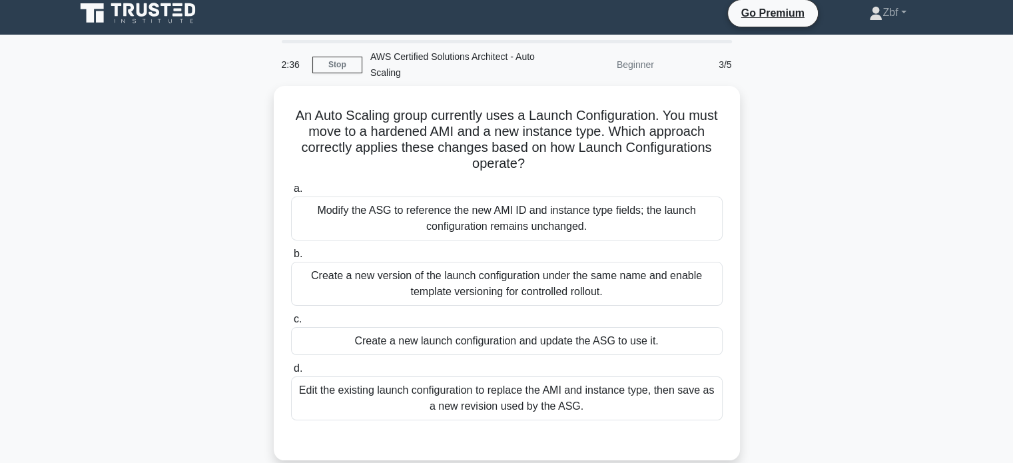
scroll to position [0, 0]
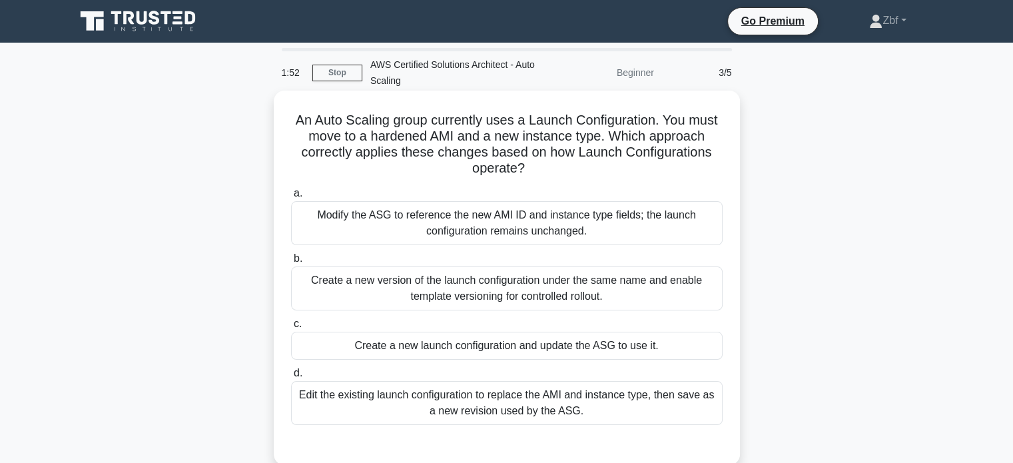
click at [493, 279] on div "Create a new version of the launch configuration under the same name and enable…" at bounding box center [507, 288] width 432 height 44
click at [291, 263] on input "b. Create a new version of the launch configuration under the same name and ena…" at bounding box center [291, 258] width 0 height 9
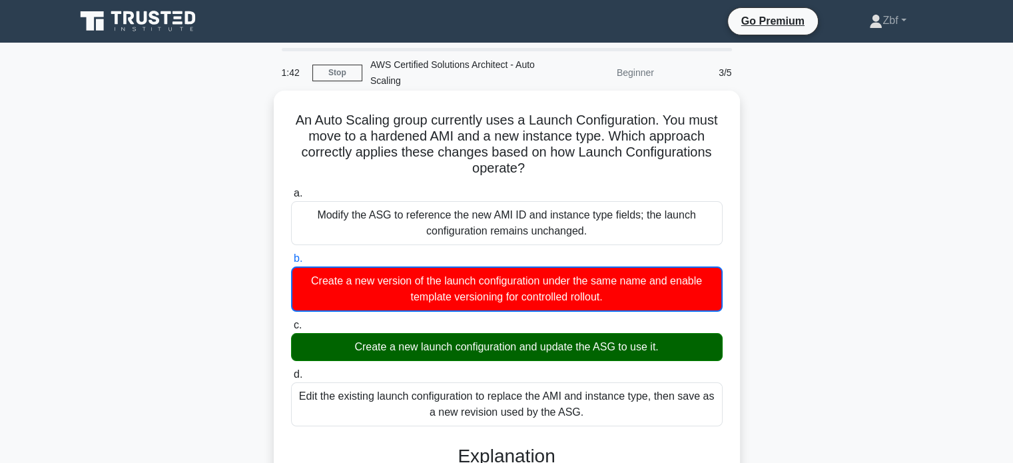
drag, startPoint x: 292, startPoint y: 119, endPoint x: 600, endPoint y: 417, distance: 428.7
click at [600, 417] on div "An Auto Scaling group currently uses a Launch Configuration. You must move to a…" at bounding box center [507, 444] width 456 height 696
copy div "An Auto Scaling group currently uses a Launch Configuration. You must move to a…"
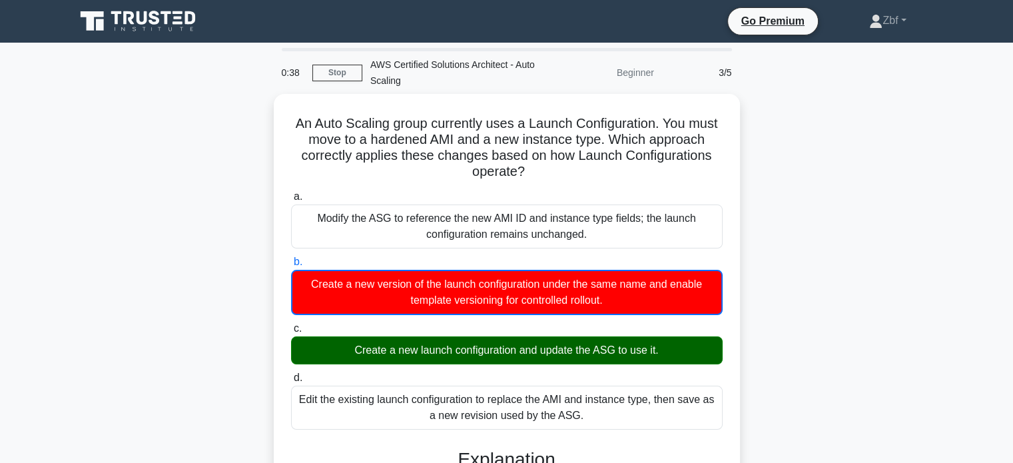
click at [788, 114] on div "An Auto Scaling group currently uses a Launch Configuration. You must move to a…" at bounding box center [506, 455] width 879 height 723
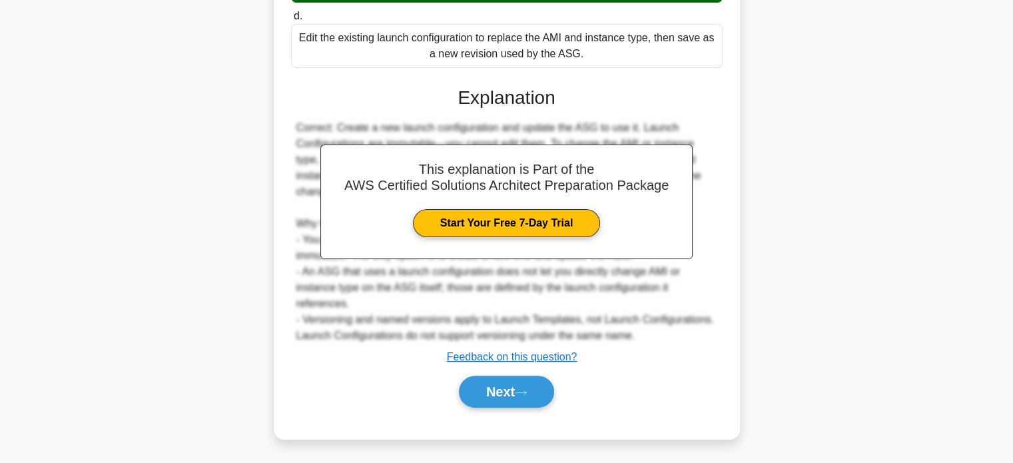
click at [562, 378] on div "Next" at bounding box center [506, 392] width 437 height 32
click at [547, 381] on button "Next" at bounding box center [506, 392] width 95 height 32
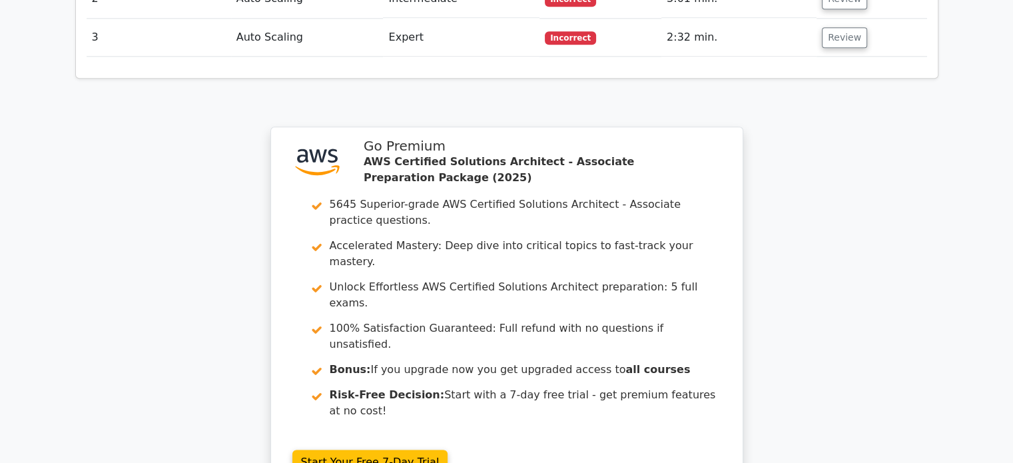
scroll to position [1632, 0]
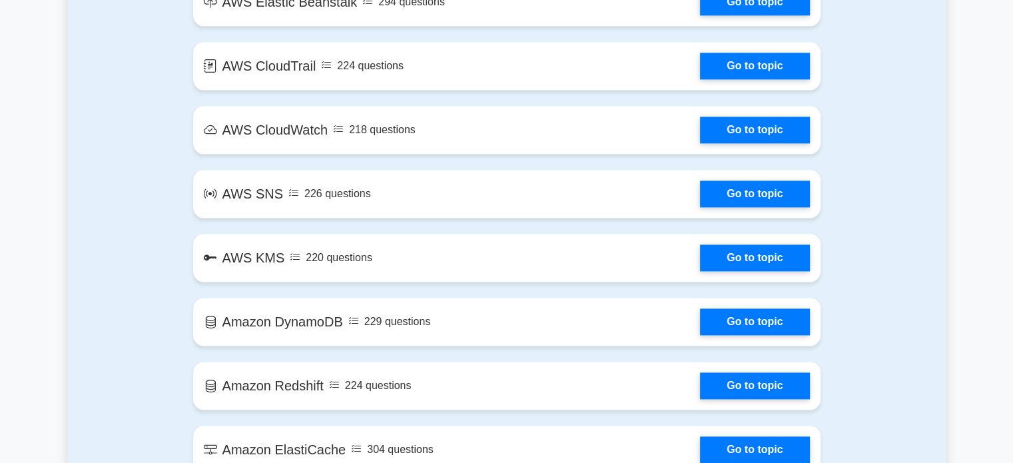
scroll to position [2025, 0]
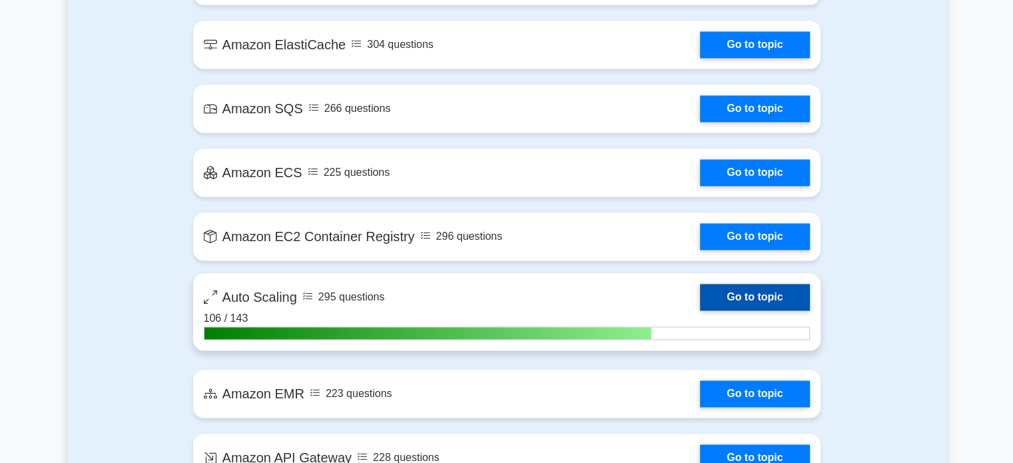
click at [769, 296] on link "Go to topic" at bounding box center [754, 297] width 109 height 27
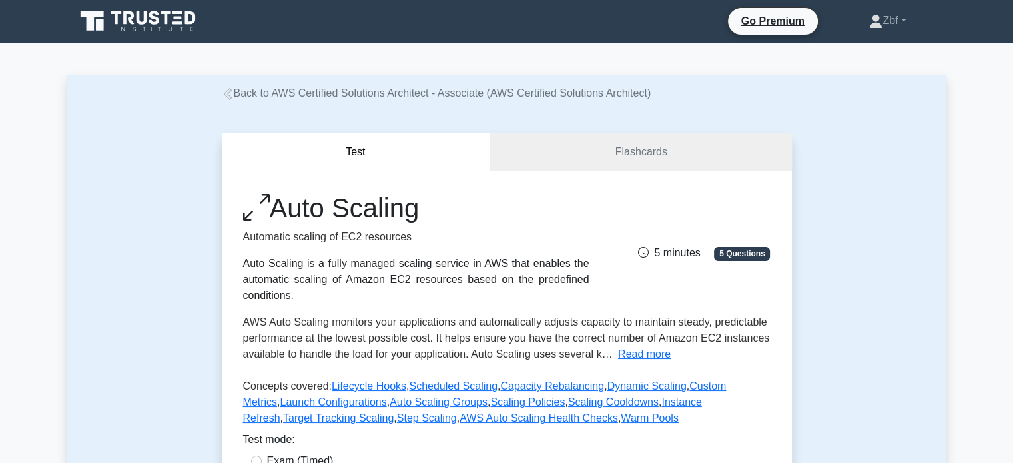
scroll to position [405, 0]
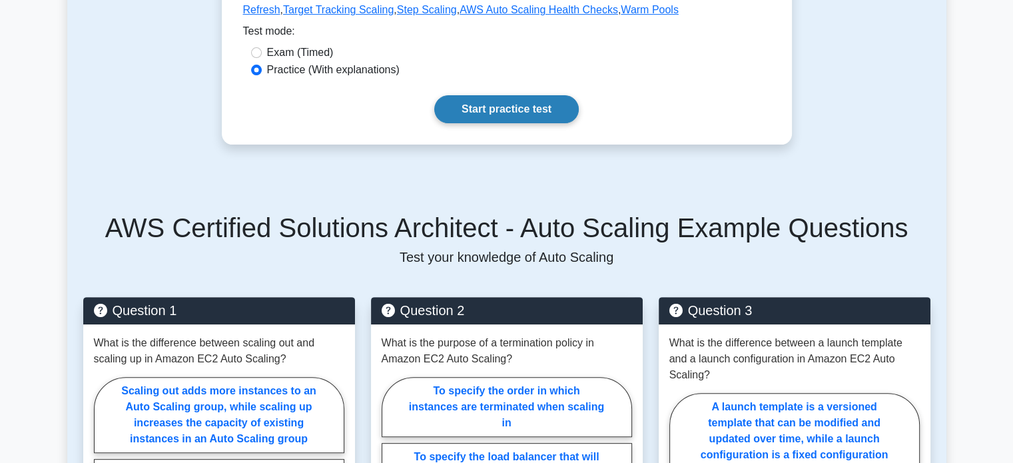
click at [572, 114] on link "Start practice test" at bounding box center [506, 109] width 145 height 28
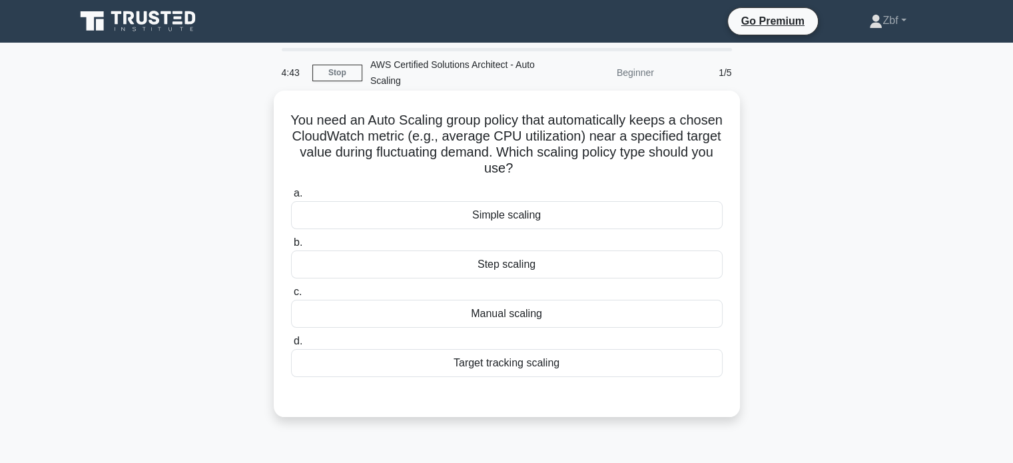
click at [521, 372] on div "Target tracking scaling" at bounding box center [507, 363] width 432 height 28
click at [291, 346] on input "d. Target tracking scaling" at bounding box center [291, 341] width 0 height 9
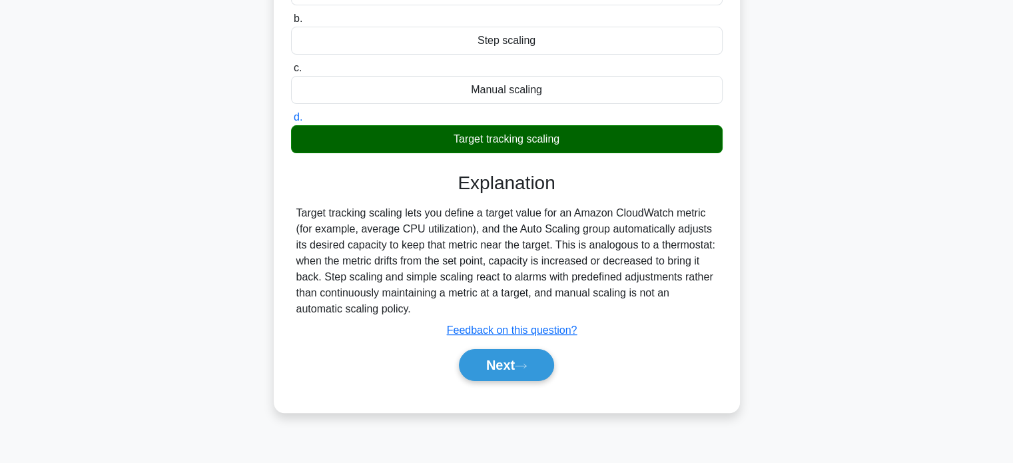
scroll to position [256, 0]
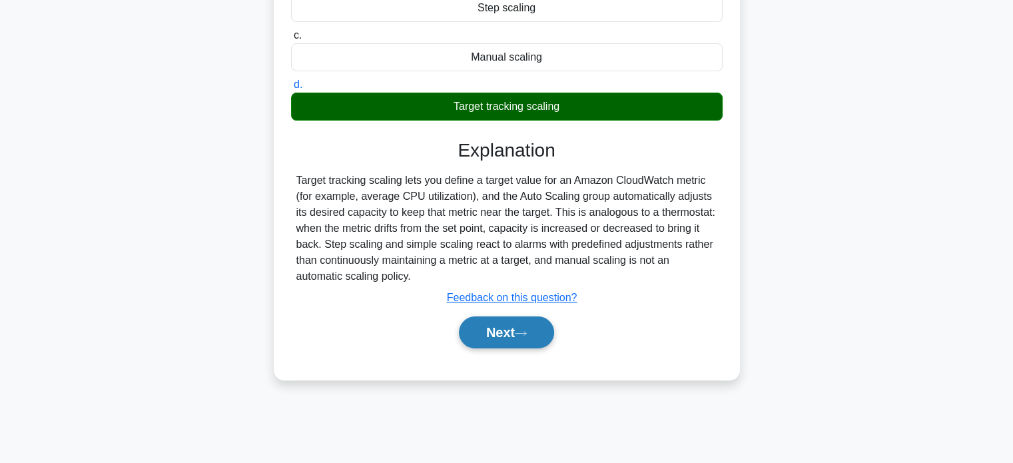
click at [519, 331] on button "Next" at bounding box center [506, 332] width 95 height 32
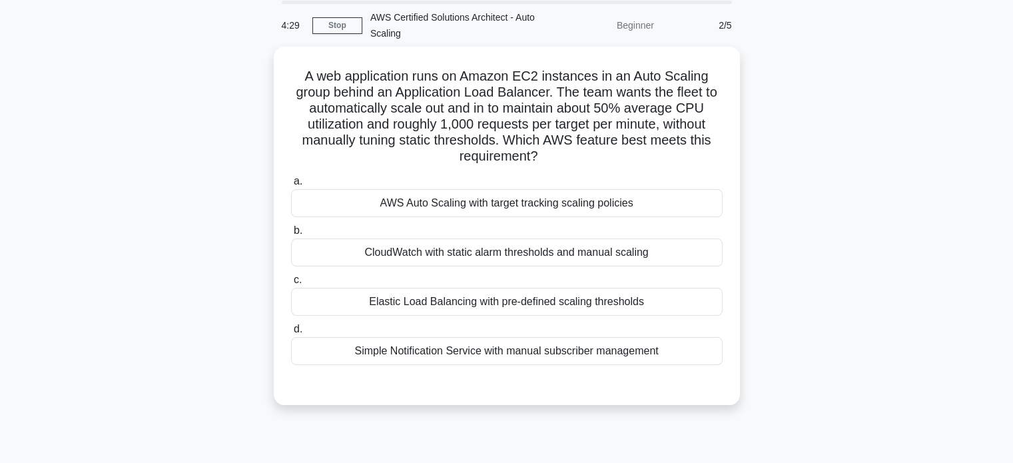
scroll to position [45, 0]
click at [612, 205] on div "AWS Auto Scaling with target tracking scaling policies" at bounding box center [507, 202] width 432 height 28
click at [291, 185] on input "a. AWS Auto Scaling with target tracking scaling policies" at bounding box center [291, 180] width 0 height 9
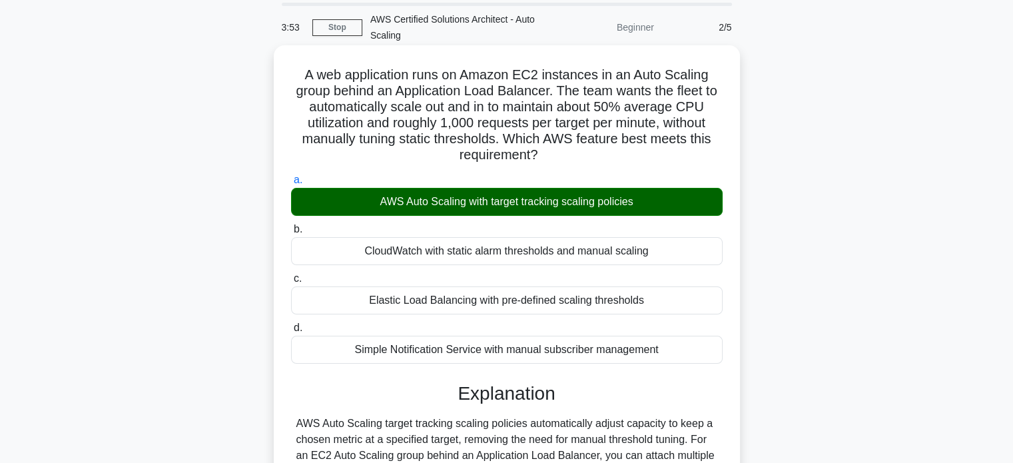
drag, startPoint x: 303, startPoint y: 74, endPoint x: 682, endPoint y: 350, distance: 468.6
click at [682, 350] on div "A web application runs on Amazon EC2 instances in an Auto Scaling group behind …" at bounding box center [507, 350] width 456 height 599
copy div "A web application runs on Amazon EC2 instances in an Auto Scaling group behind …"
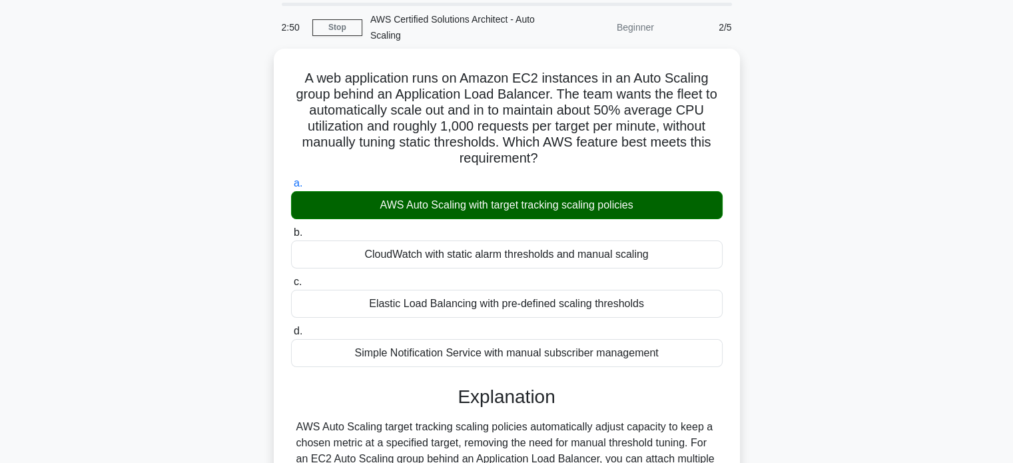
click at [873, 141] on div "A web application runs on Amazon EC2 instances in an Auto Scaling group behind …" at bounding box center [506, 362] width 879 height 626
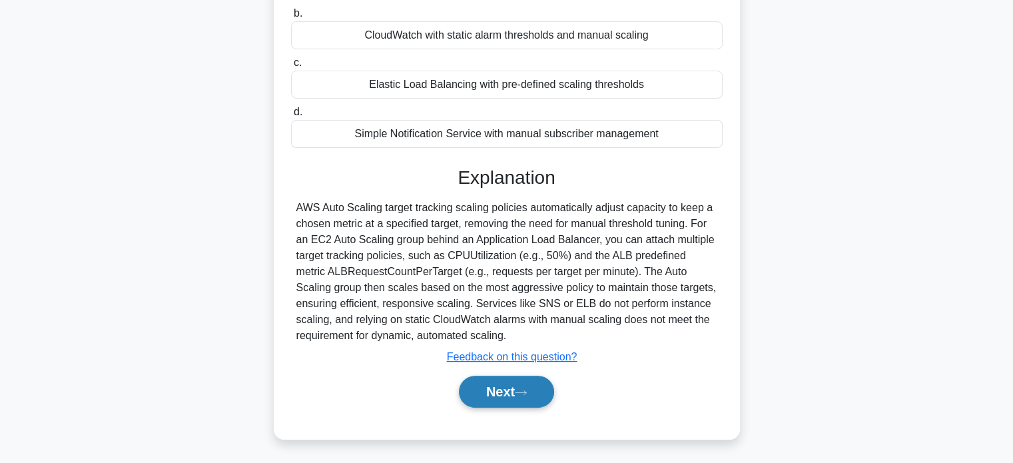
click at [542, 396] on button "Next" at bounding box center [506, 392] width 95 height 32
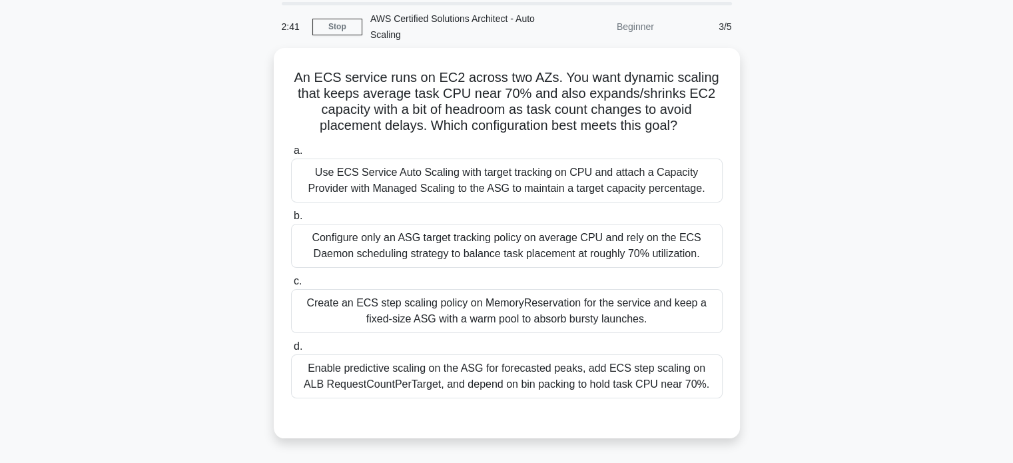
scroll to position [49, 0]
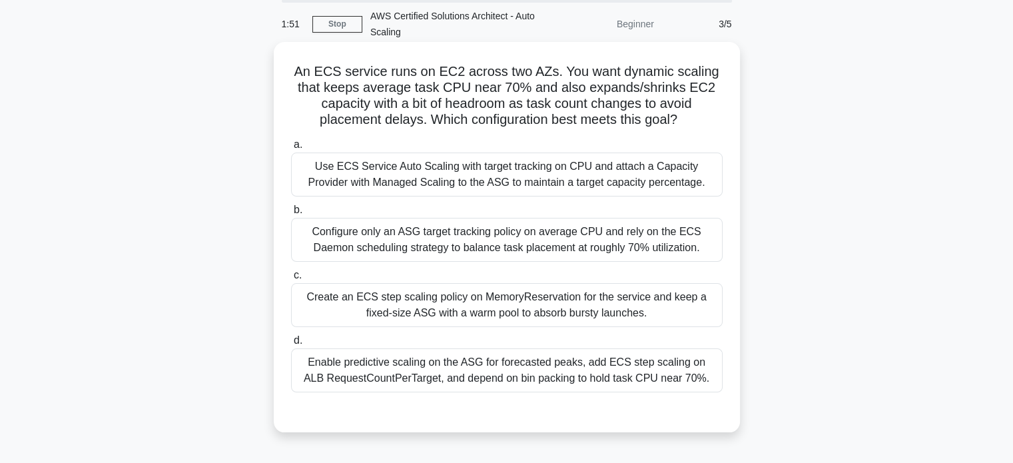
click at [603, 242] on div "Configure only an ASG target tracking policy on average CPU and rely on the ECS…" at bounding box center [507, 240] width 432 height 44
click at [291, 215] on input "b. Configure only an ASG target tracking policy on average CPU and rely on the …" at bounding box center [291, 210] width 0 height 9
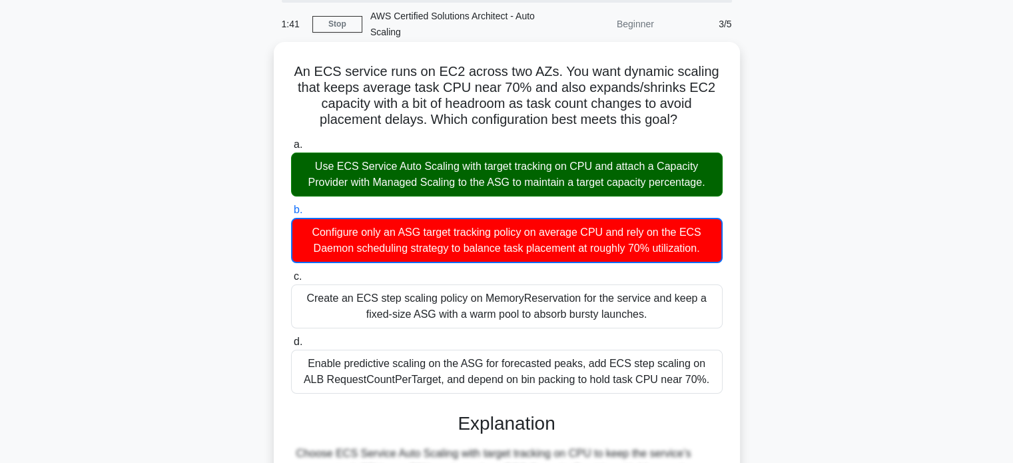
drag, startPoint x: 297, startPoint y: 71, endPoint x: 708, endPoint y: 382, distance: 515.0
click at [708, 382] on div "An ECS service runs on EC2 across two AZs. You want dynamic scaling that keeps …" at bounding box center [507, 443] width 456 height 792
copy div "An ECS service runs on EC2 across two AZs. You want dynamic scaling that keeps …"
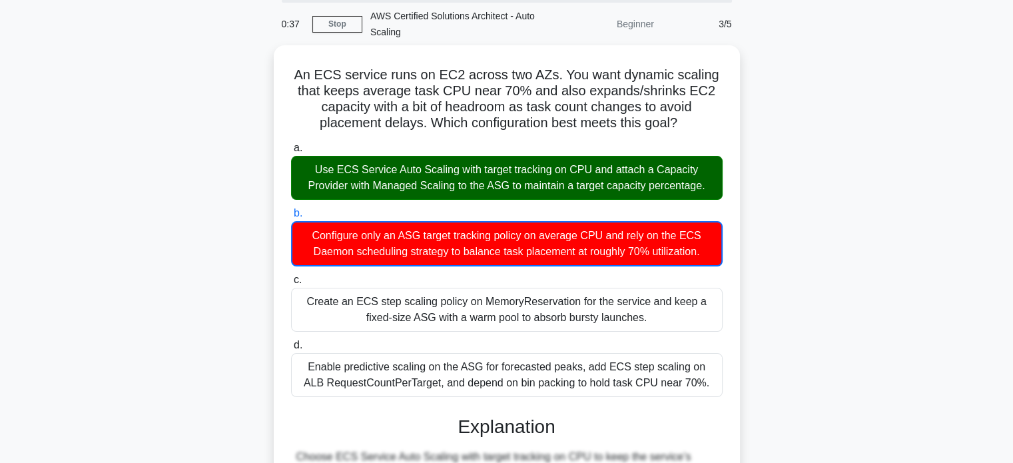
click at [817, 130] on div "An ECS service runs on EC2 across two AZs. You want dynamic scaling that keeps …" at bounding box center [506, 454] width 879 height 819
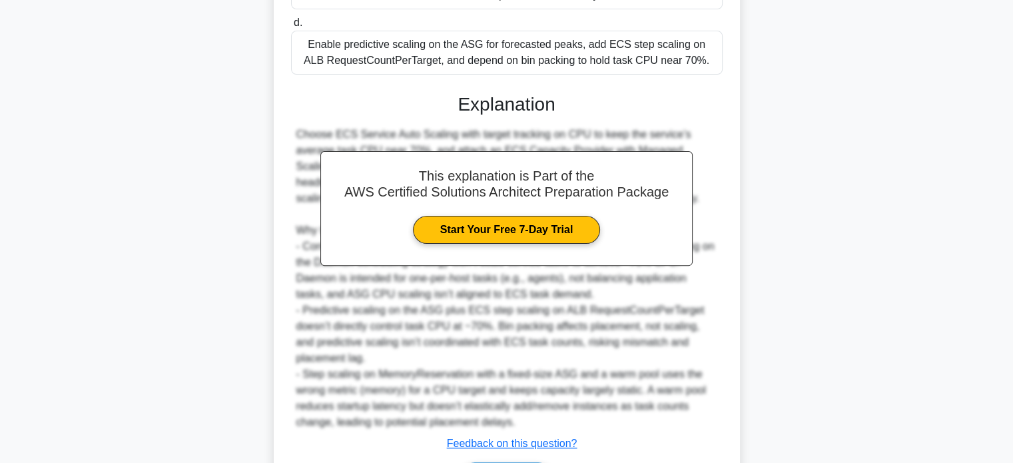
scroll to position [454, 0]
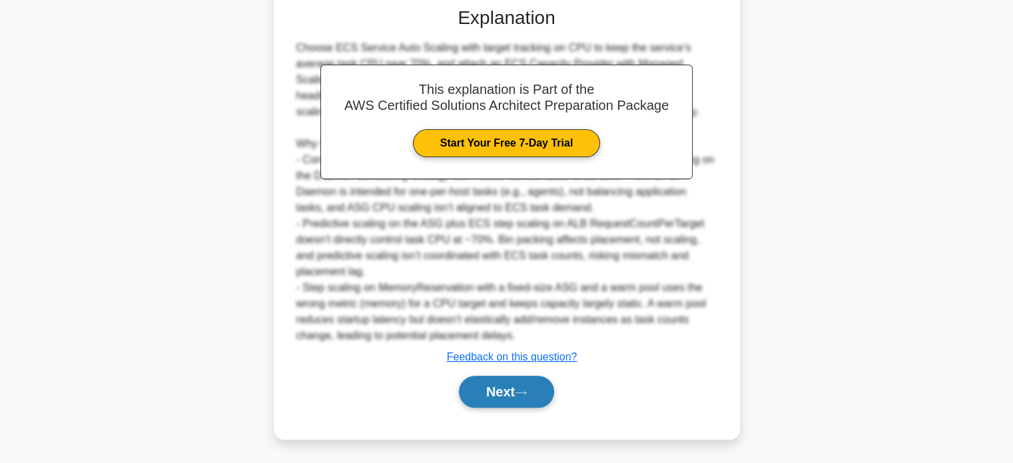
click at [515, 391] on button "Next" at bounding box center [506, 392] width 95 height 32
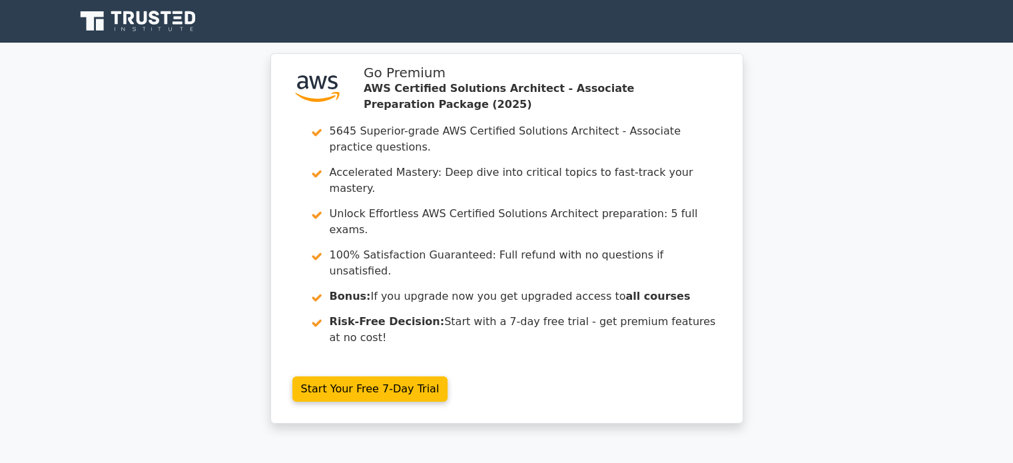
scroll to position [405, 0]
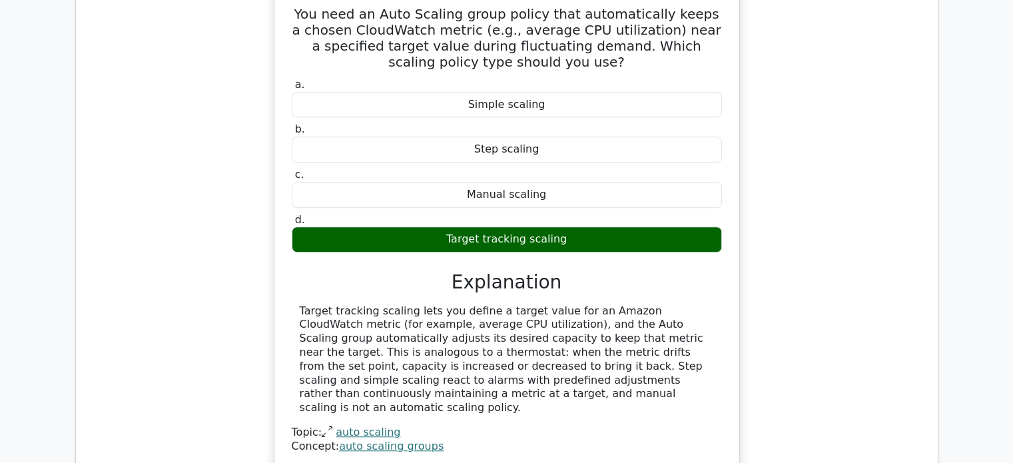
click at [1013, 325] on html ".st0{fill:#252F3E;} .st1{fill-rule:evenodd;clip-rule:evenodd;fill:#FF9900;}" at bounding box center [506, 85] width 1013 height 2421
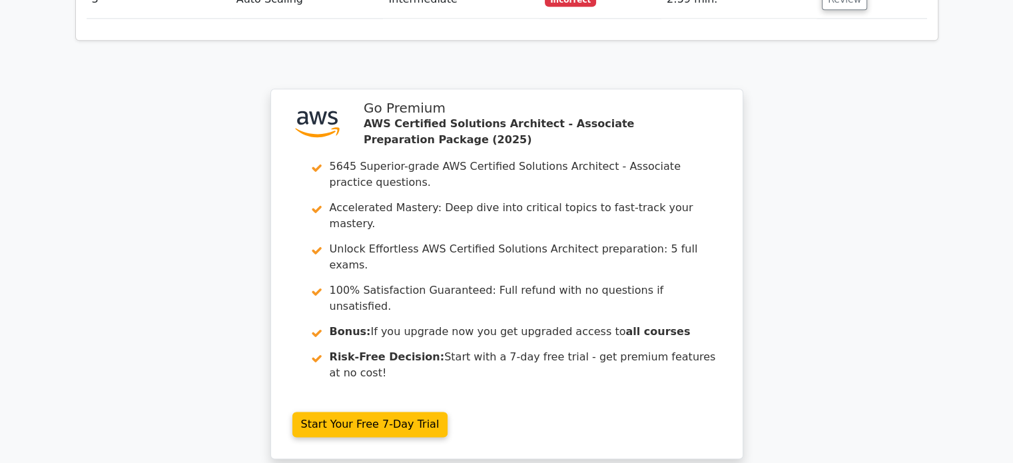
scroll to position [1732, 0]
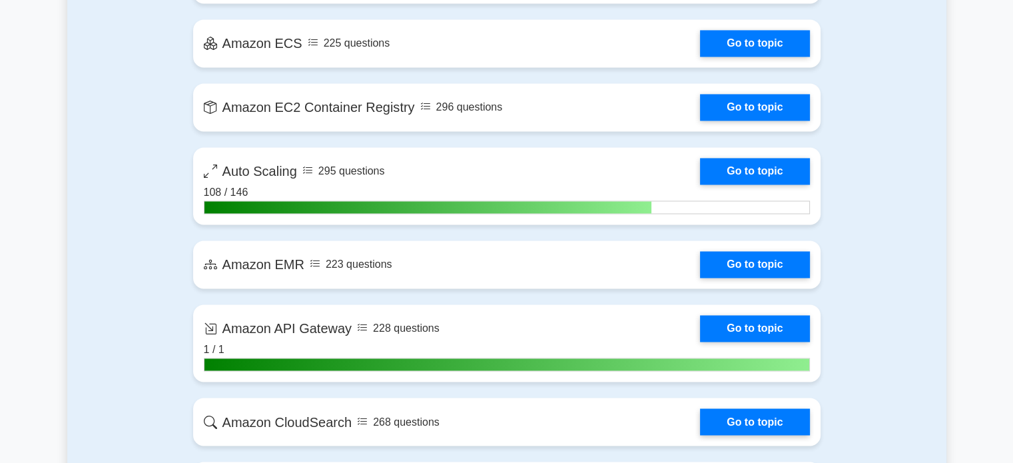
scroll to position [2133, 0]
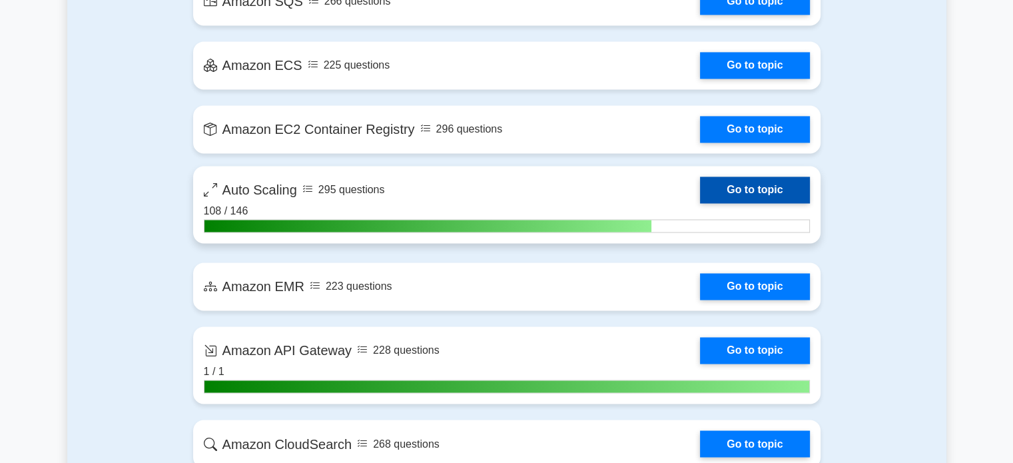
click at [770, 195] on link "Go to topic" at bounding box center [754, 190] width 109 height 27
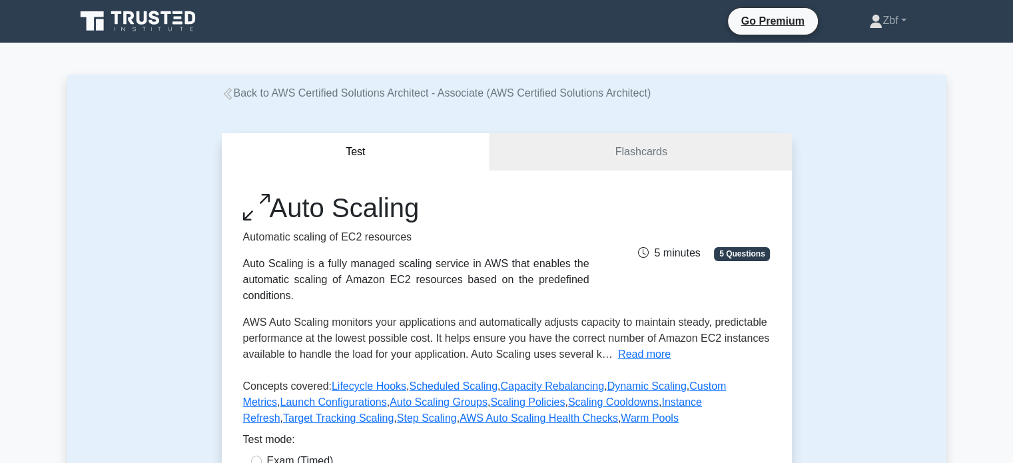
scroll to position [405, 0]
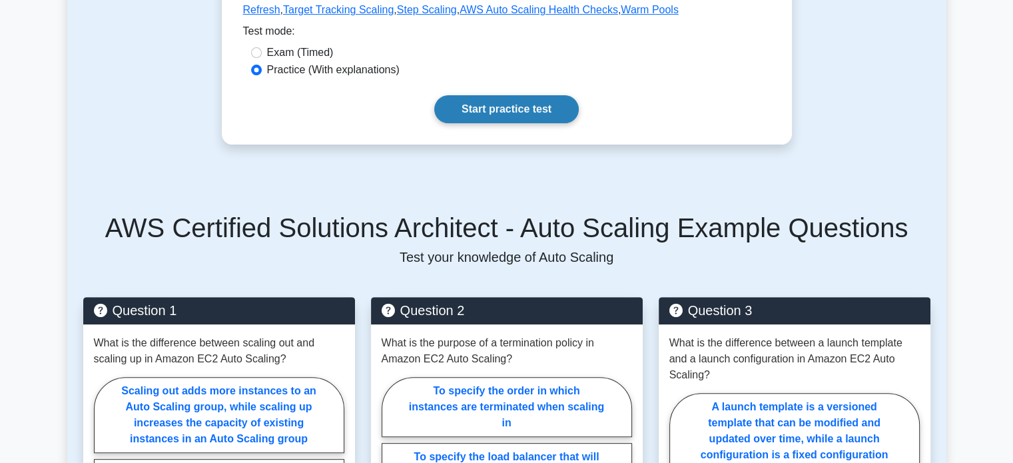
click at [548, 109] on link "Start practice test" at bounding box center [506, 109] width 145 height 28
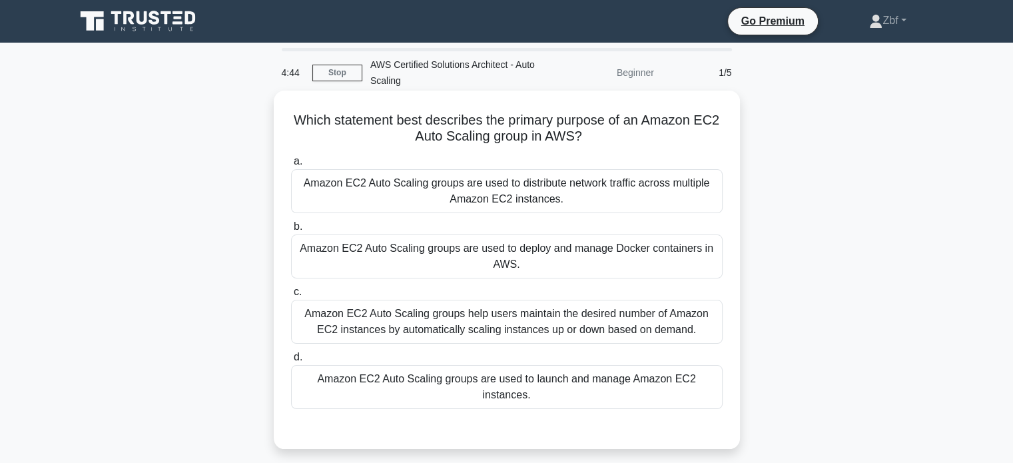
click at [590, 319] on div "Amazon EC2 Auto Scaling groups help users maintain the desired number of Amazon…" at bounding box center [507, 322] width 432 height 44
click at [291, 296] on input "c. Amazon EC2 Auto Scaling groups help users maintain the desired number of Ama…" at bounding box center [291, 292] width 0 height 9
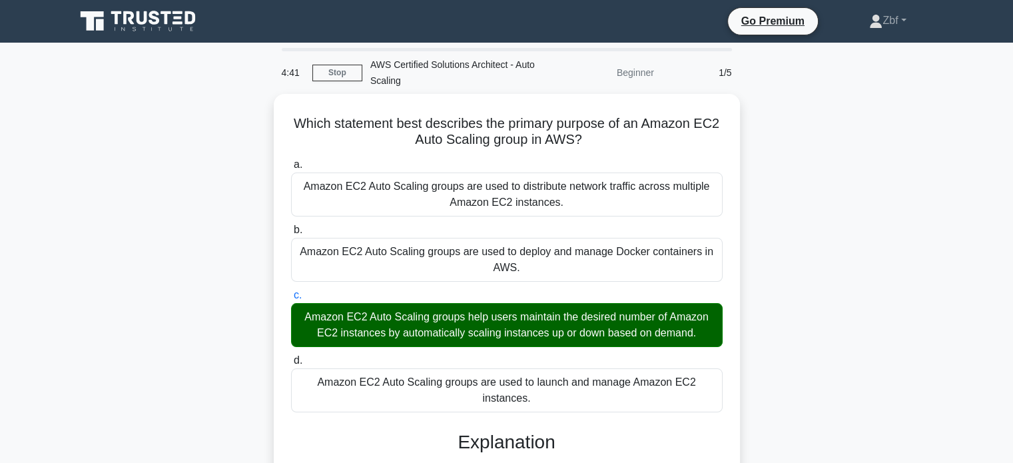
scroll to position [256, 0]
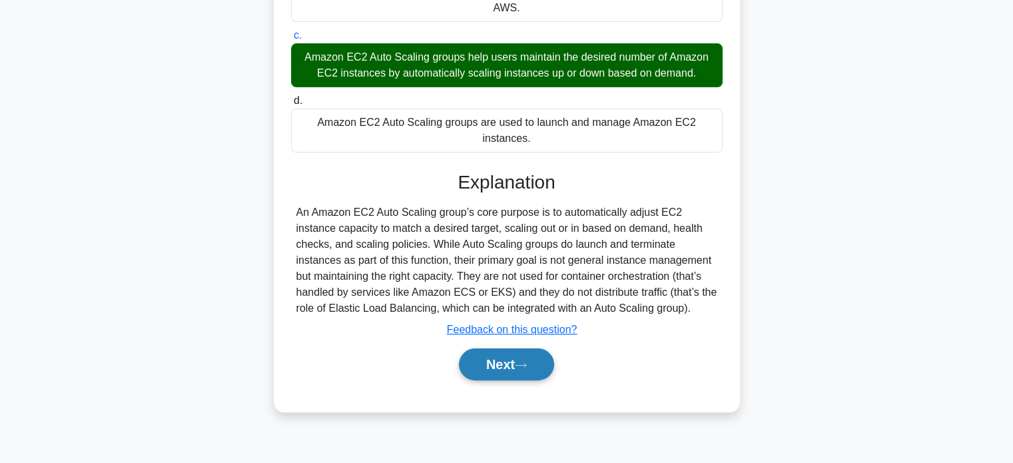
click at [513, 348] on button "Next" at bounding box center [506, 364] width 95 height 32
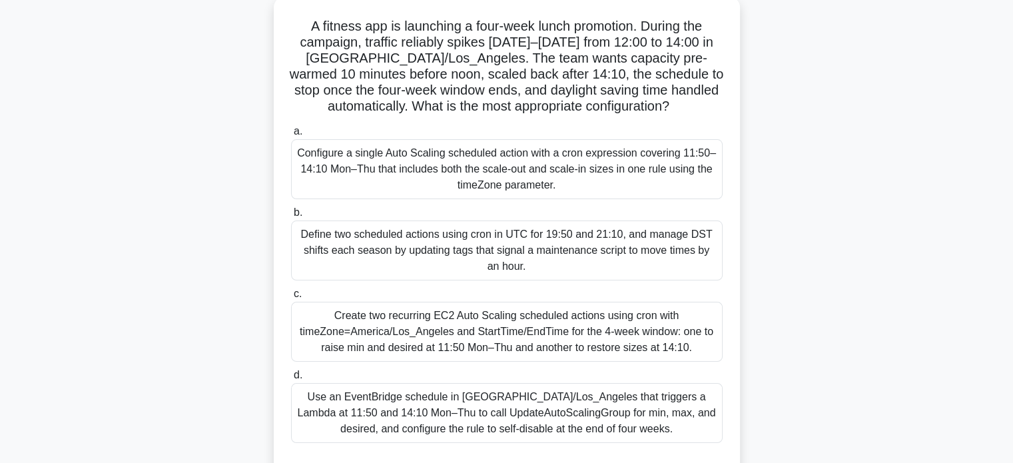
scroll to position [97, 0]
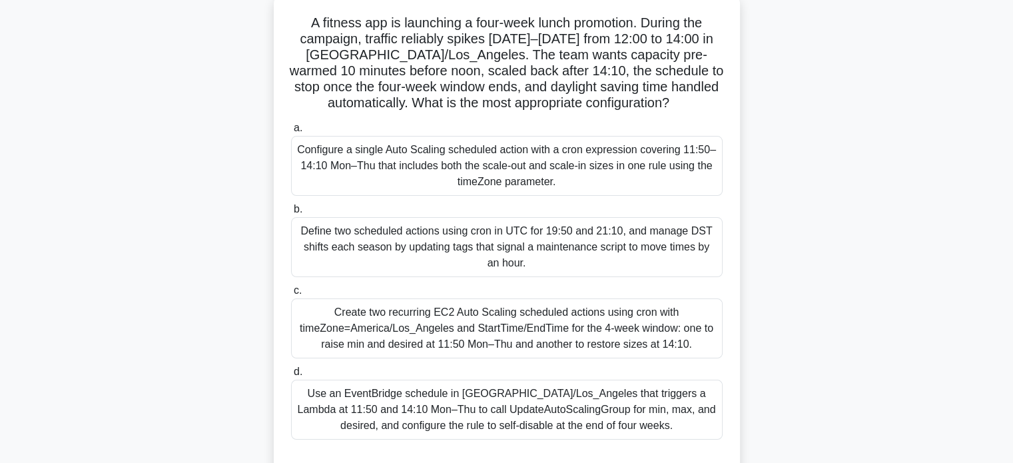
click at [520, 252] on div "Define two scheduled actions using cron in UTC for 19:50 and 21:10, and manage …" at bounding box center [507, 247] width 432 height 60
click at [291, 214] on input "b. Define two scheduled actions using cron in UTC for 19:50 and 21:10, and mana…" at bounding box center [291, 209] width 0 height 9
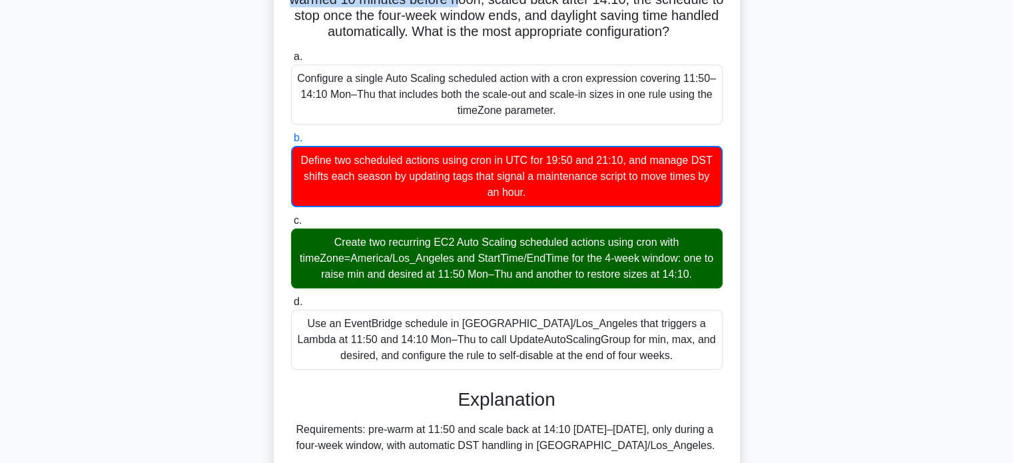
scroll to position [167, 0]
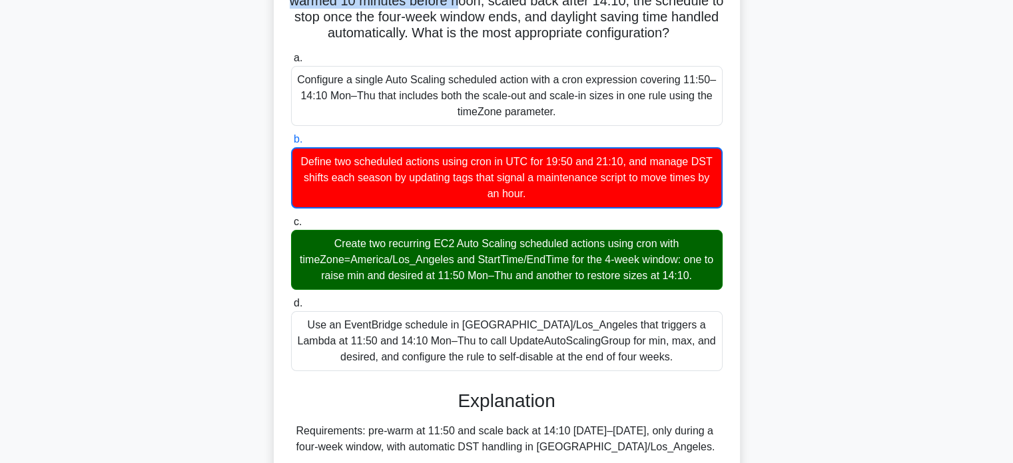
drag, startPoint x: 305, startPoint y: 119, endPoint x: 668, endPoint y: 358, distance: 433.9
click at [668, 358] on div "A fitness app is launching a four-week lunch promotion. During the campaign, tr…" at bounding box center [507, 373] width 456 height 888
copy div "L ipsumdo sit am consectet a elit-sedd eiusm temporinc. Utlabo etd magnaali, en…"
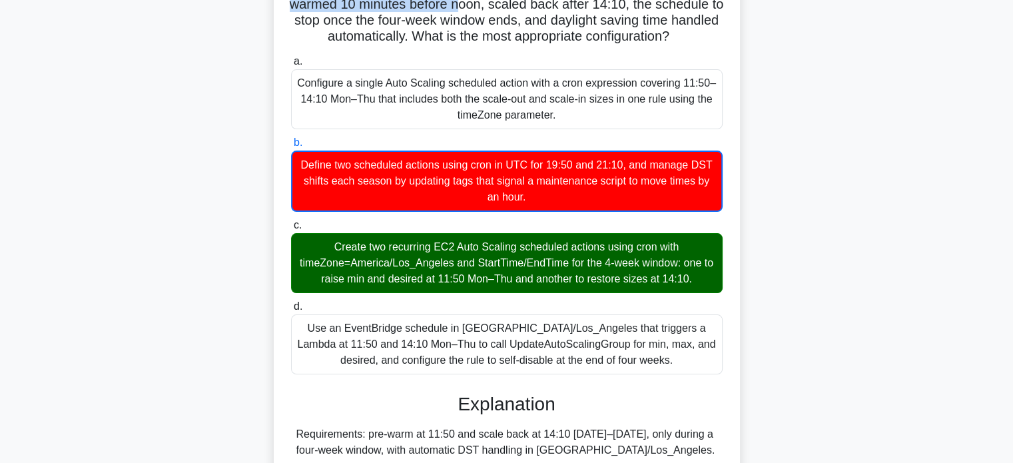
click at [827, 117] on div "A fitness app is launching a four-week lunch promotion. During the campaign, tr…" at bounding box center [506, 384] width 879 height 915
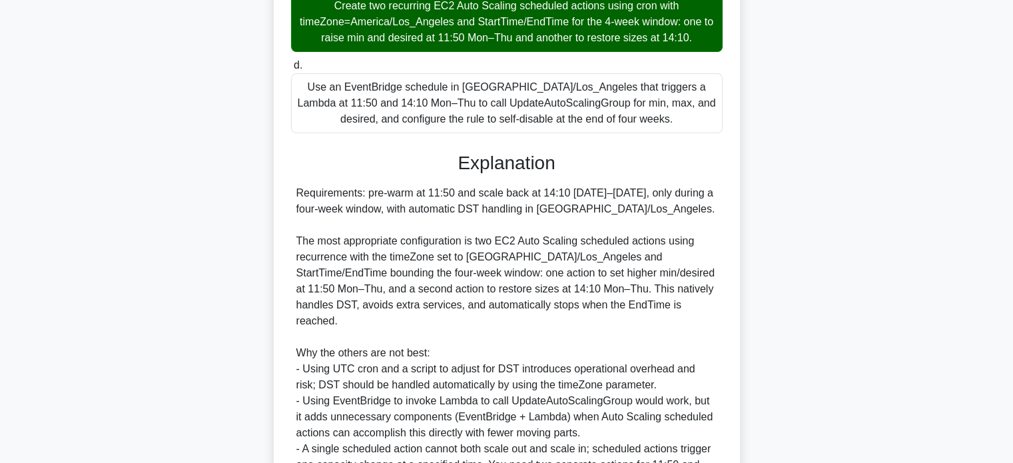
scroll to position [534, 0]
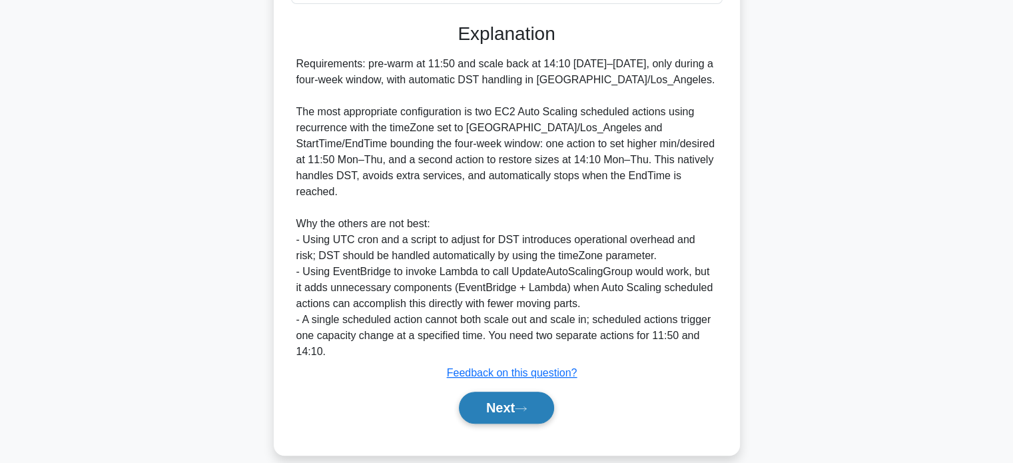
click at [533, 392] on button "Next" at bounding box center [506, 408] width 95 height 32
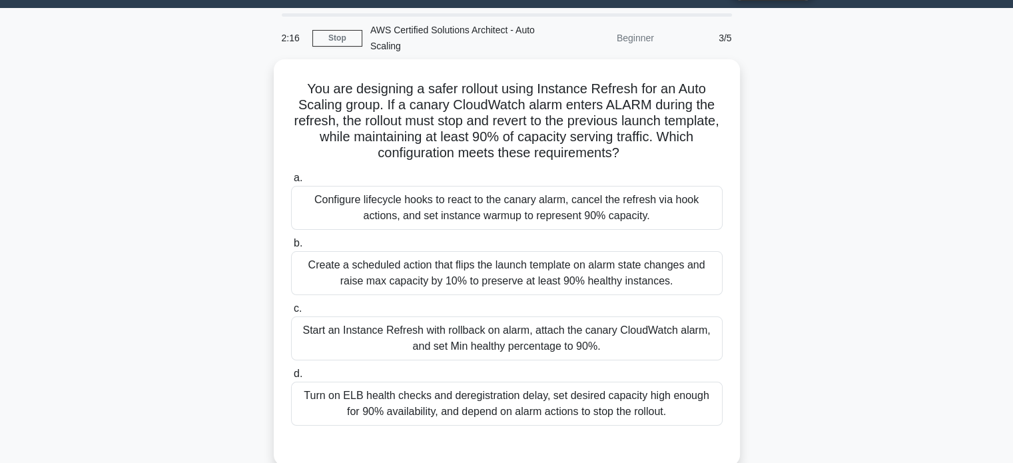
scroll to position [39, 0]
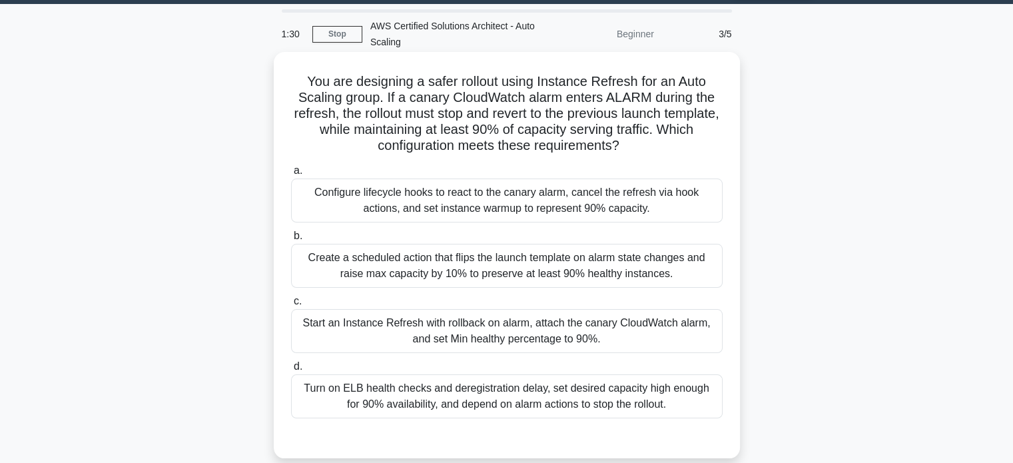
click at [588, 329] on div "Start an Instance Refresh with rollback on alarm, attach the canary CloudWatch …" at bounding box center [507, 331] width 432 height 44
click at [291, 306] on input "c. Start an Instance Refresh with rollback on alarm, attach the canary CloudWat…" at bounding box center [291, 301] width 0 height 9
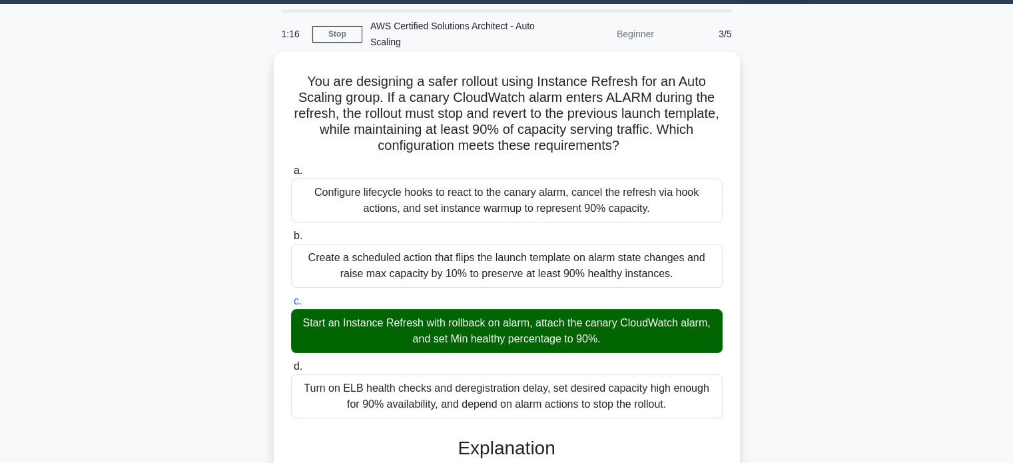
drag, startPoint x: 302, startPoint y: 77, endPoint x: 678, endPoint y: 408, distance: 500.8
copy div "You are designing a safer rollout using Instance Refresh for an Auto Scaling gr…"
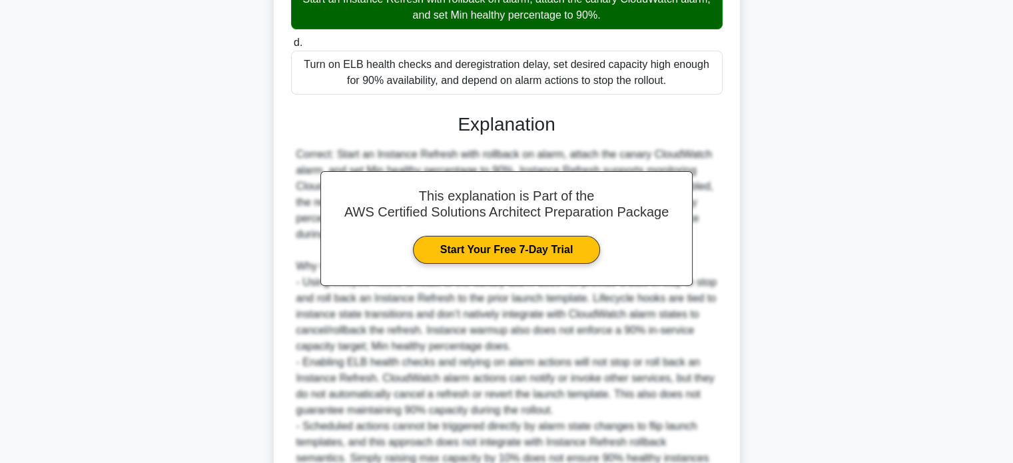
scroll to position [469, 0]
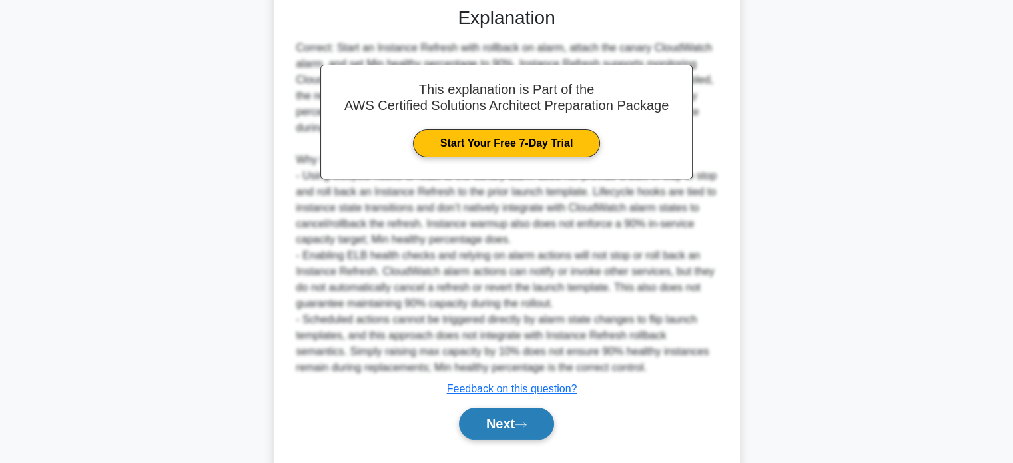
click at [522, 437] on button "Next" at bounding box center [506, 424] width 95 height 32
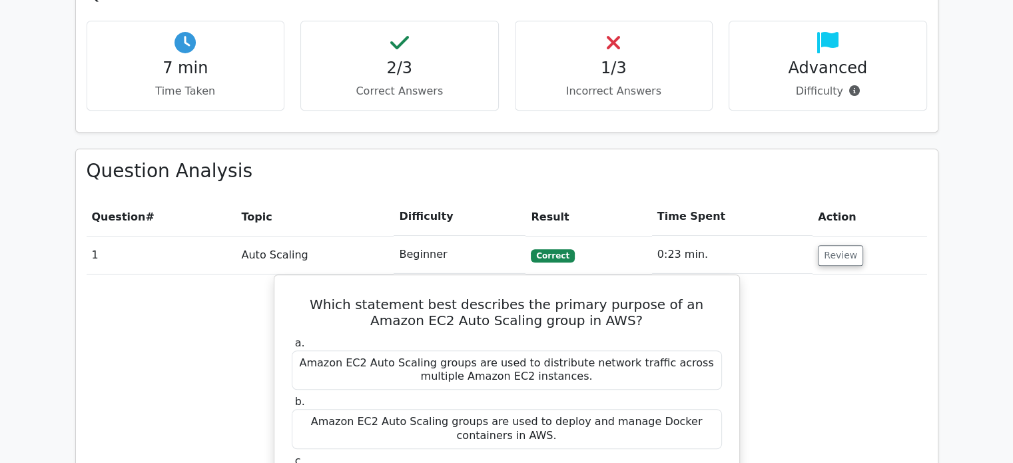
click at [1013, 318] on html "Go Premium Zbf" at bounding box center [506, 387] width 1013 height 2444
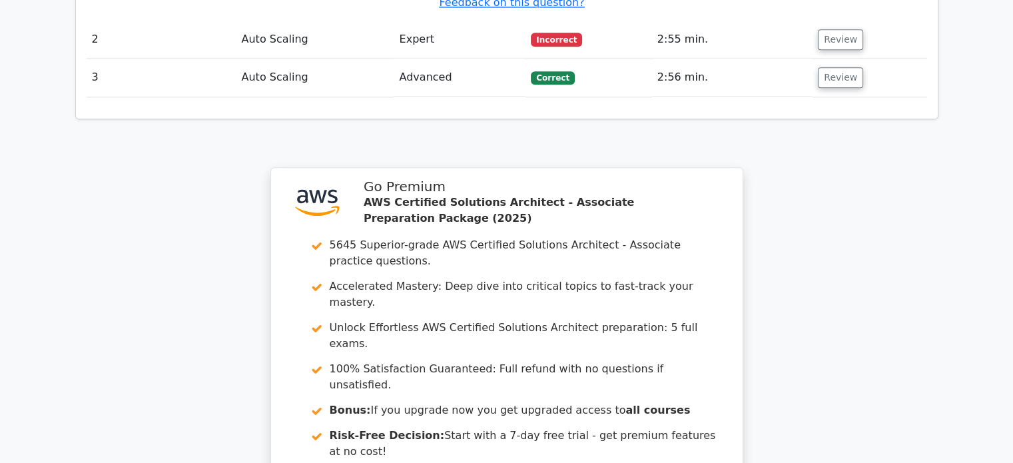
scroll to position [1810, 0]
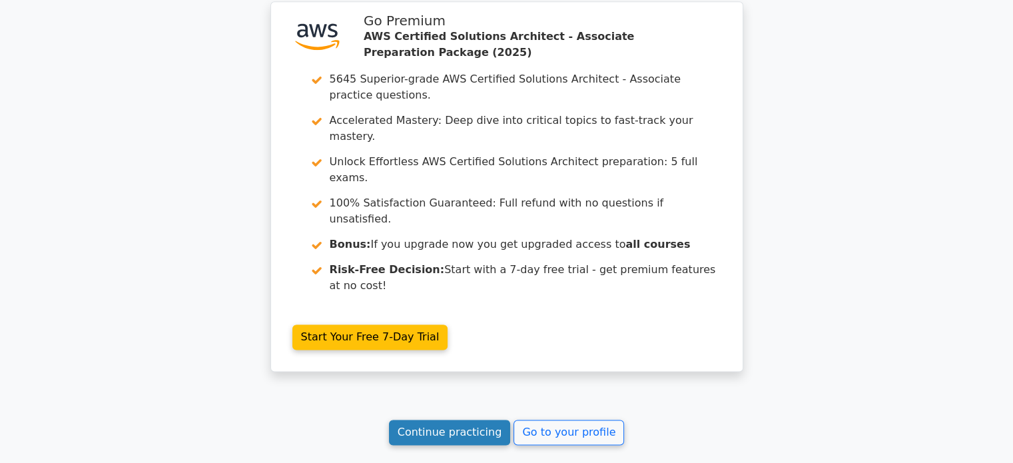
click at [472, 420] on link "Continue practicing" at bounding box center [450, 432] width 122 height 25
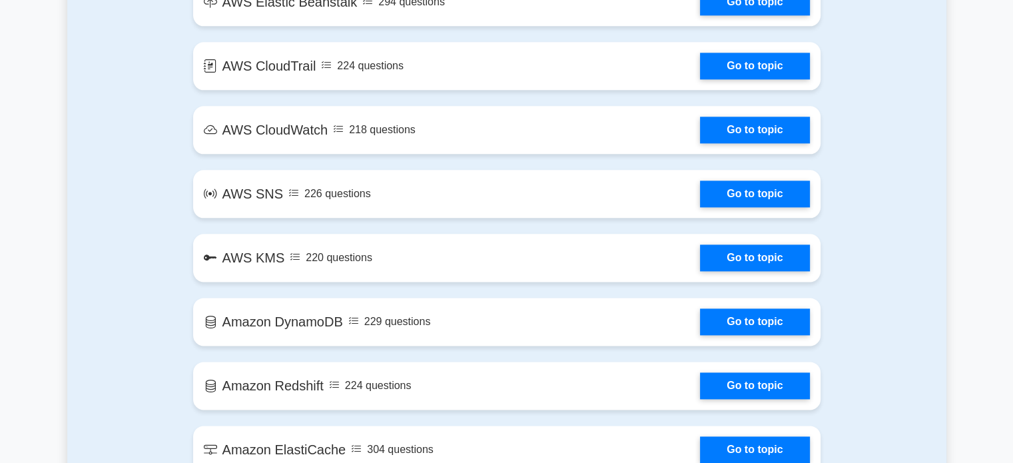
scroll to position [2025, 0]
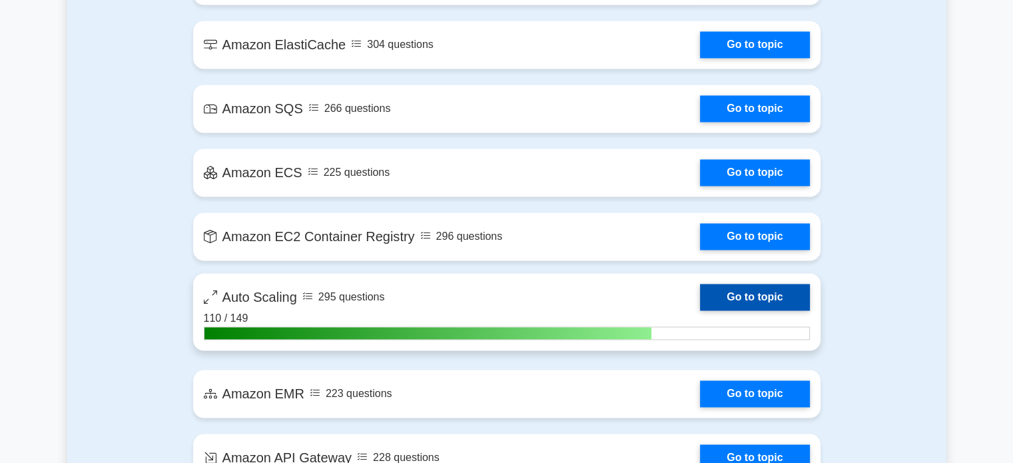
click at [752, 294] on link "Go to topic" at bounding box center [754, 297] width 109 height 27
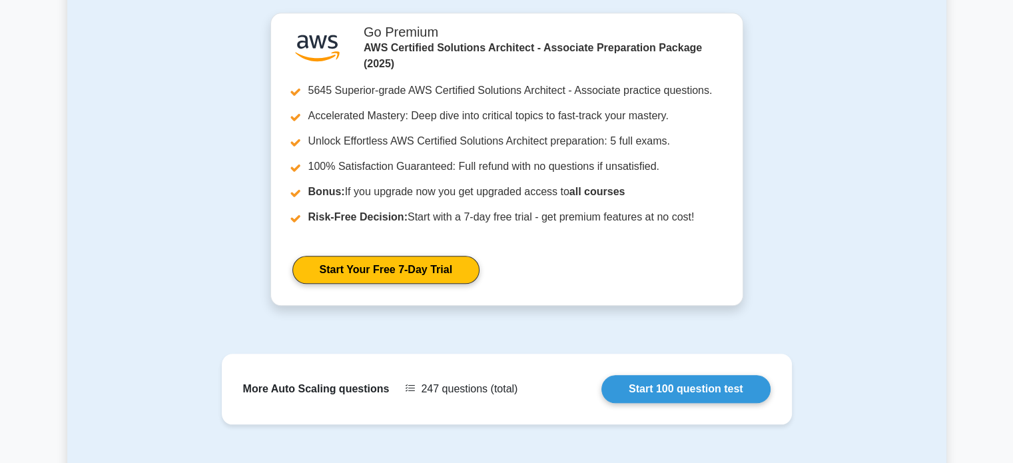
scroll to position [1445, 0]
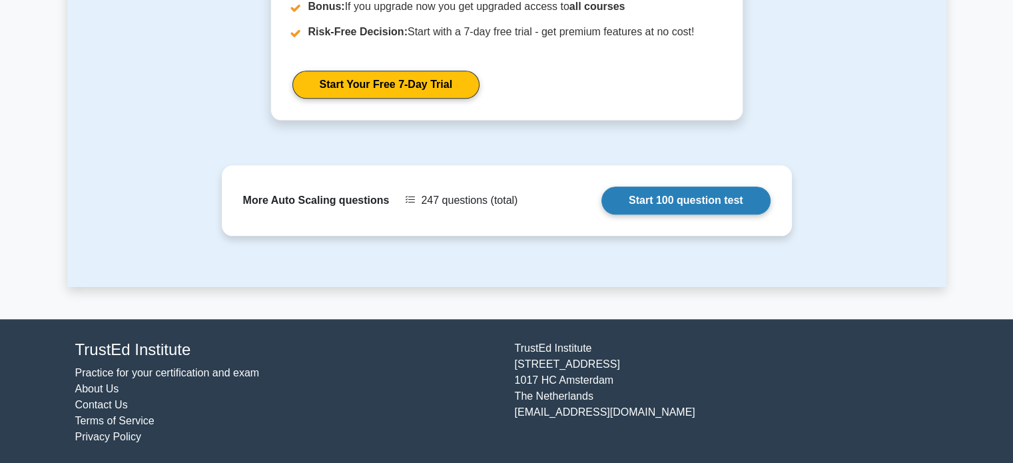
click at [695, 197] on link "Start 100 question test" at bounding box center [686, 201] width 169 height 28
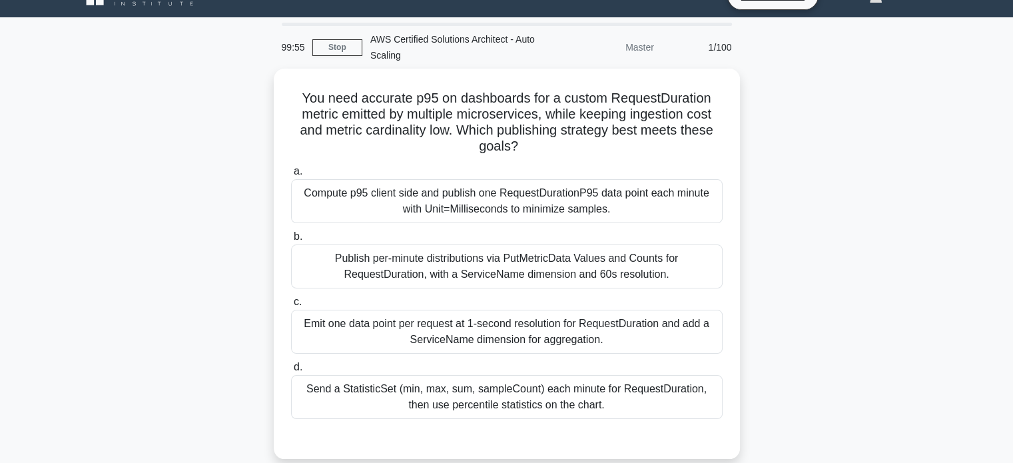
scroll to position [24, 0]
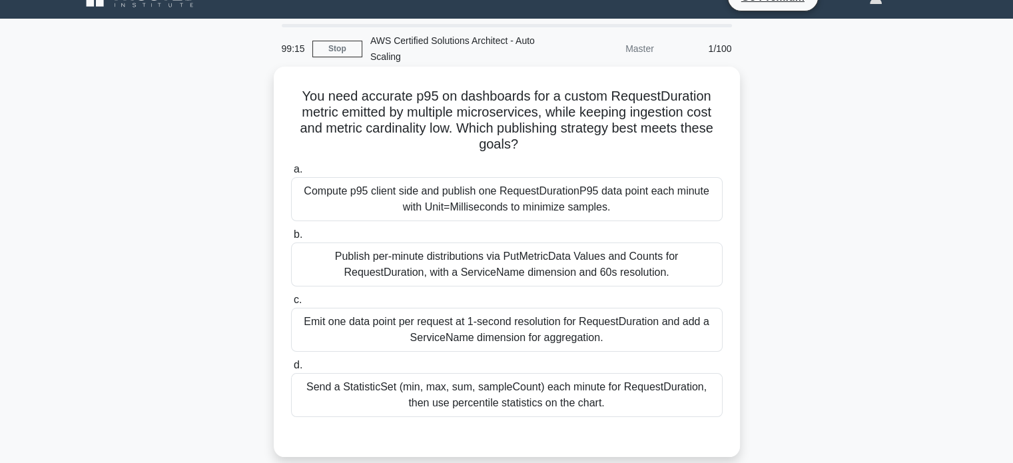
click at [622, 386] on div "Send a StatisticSet (min, max, sum, sampleCount) each minute for RequestDuratio…" at bounding box center [507, 395] width 432 height 44
click at [291, 370] on input "d. Send a StatisticSet (min, max, sum, sampleCount) each minute for RequestDura…" at bounding box center [291, 365] width 0 height 9
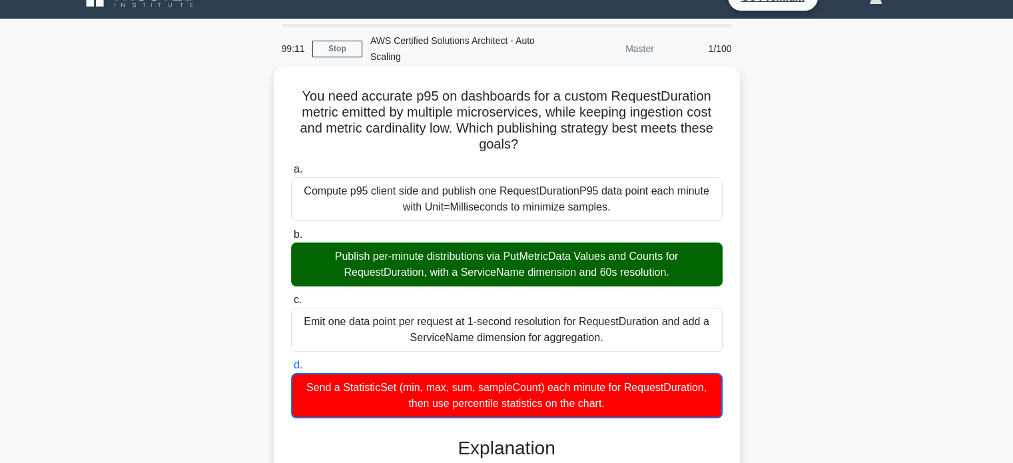
drag, startPoint x: 300, startPoint y: 95, endPoint x: 629, endPoint y: 404, distance: 452.0
copy div "You need accurate p95 on dashboards for a custom RequestDuration metric emitted…"
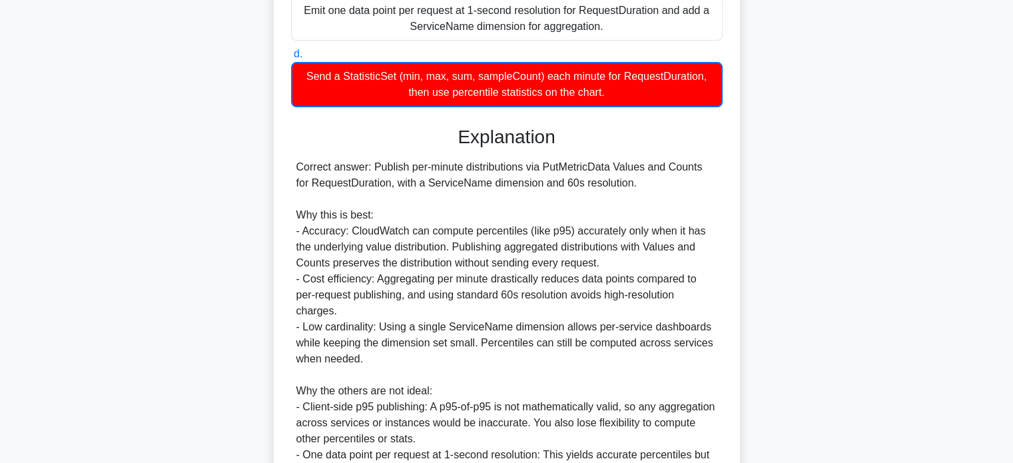
scroll to position [376, 0]
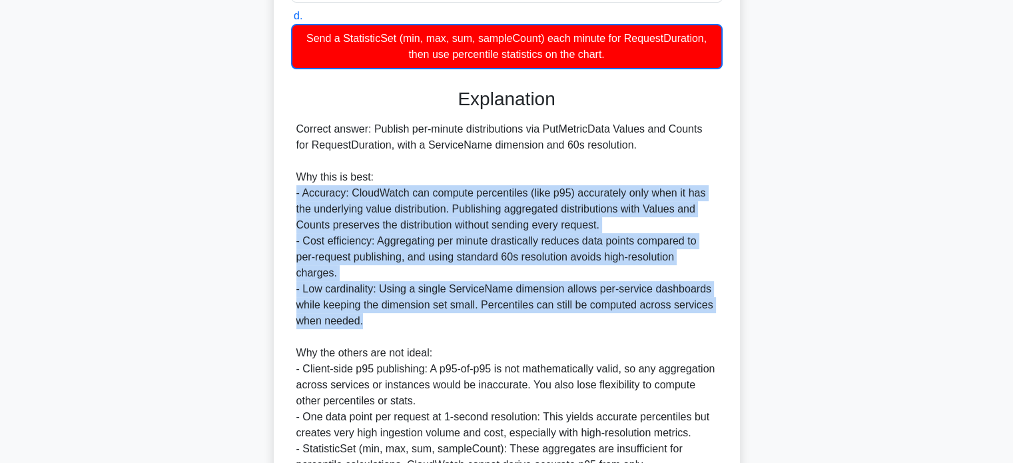
drag, startPoint x: 1011, startPoint y: 231, endPoint x: 1023, endPoint y: 322, distance: 92.0
click at [1013, 322] on html "Go Premium Zbf" at bounding box center [506, 115] width 1013 height 983
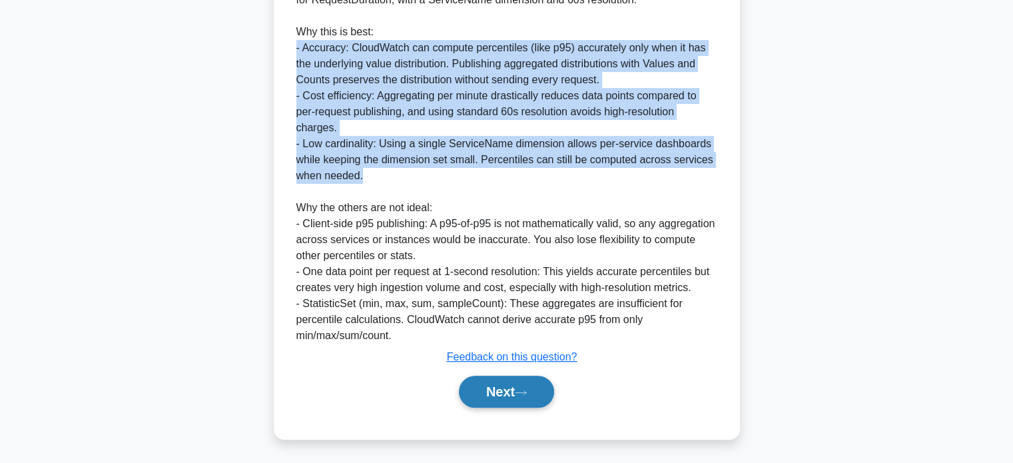
click at [542, 399] on button "Next" at bounding box center [506, 392] width 95 height 32
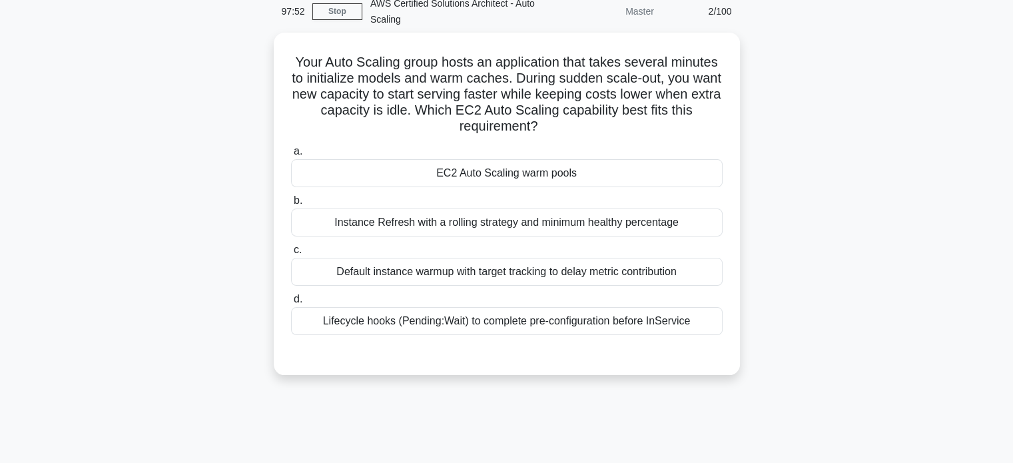
scroll to position [61, 0]
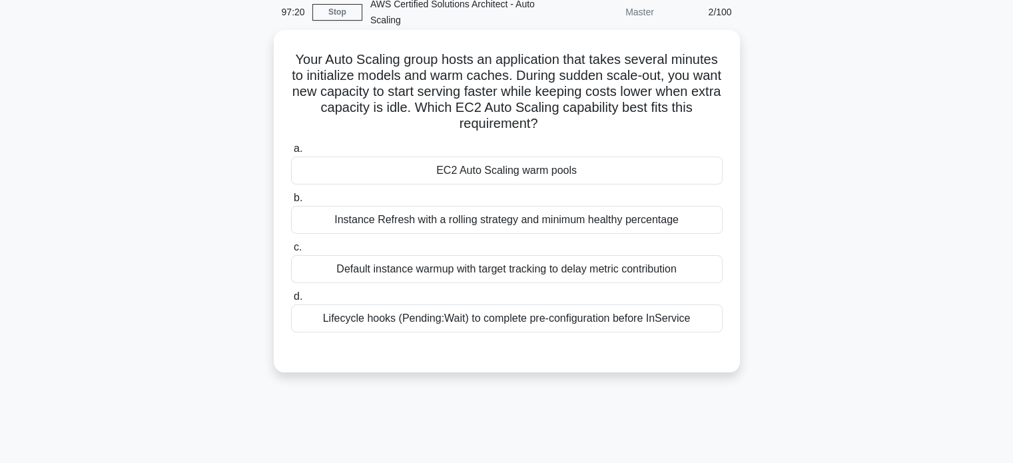
click at [538, 161] on div "EC2 Auto Scaling warm pools" at bounding box center [507, 171] width 432 height 28
click at [291, 153] on input "a. EC2 Auto Scaling warm pools" at bounding box center [291, 149] width 0 height 9
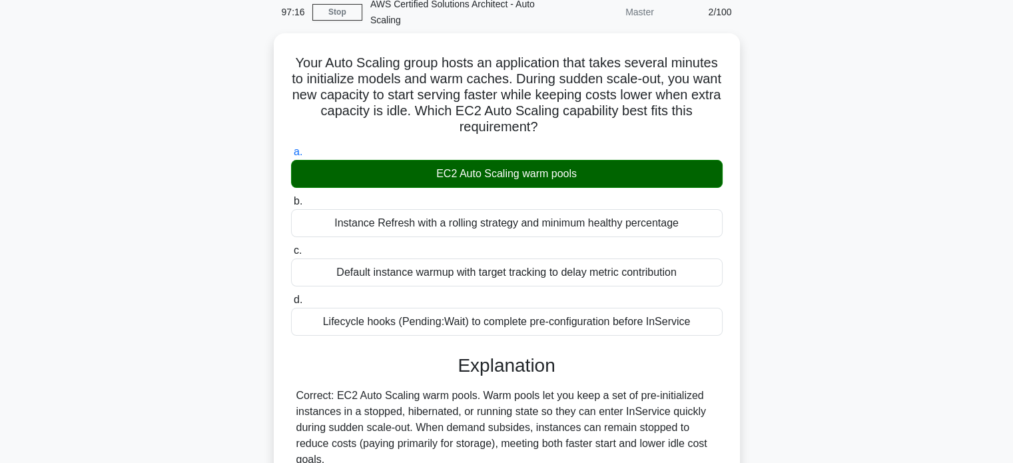
scroll to position [357, 0]
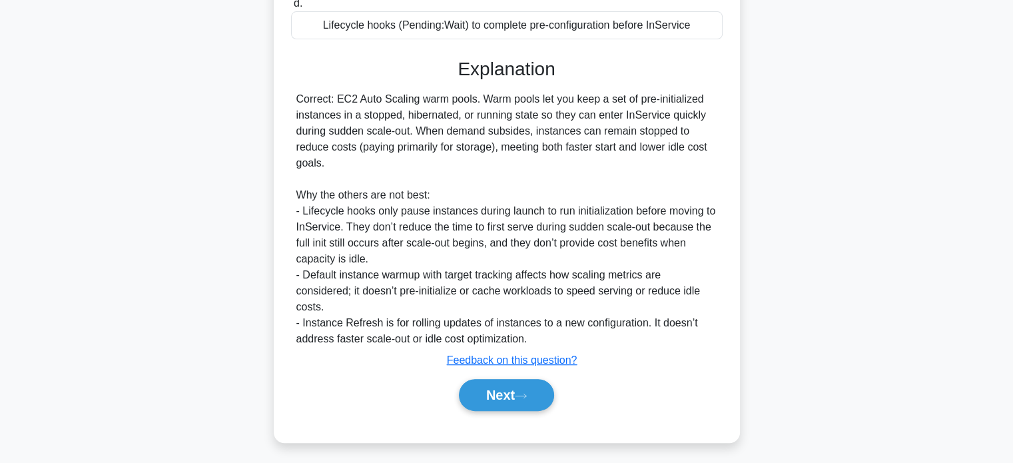
drag, startPoint x: 1005, startPoint y: 344, endPoint x: 1023, endPoint y: 344, distance: 18.0
click at [1013, 344] on html "Go Premium Zbf" at bounding box center [506, 53] width 1013 height 821
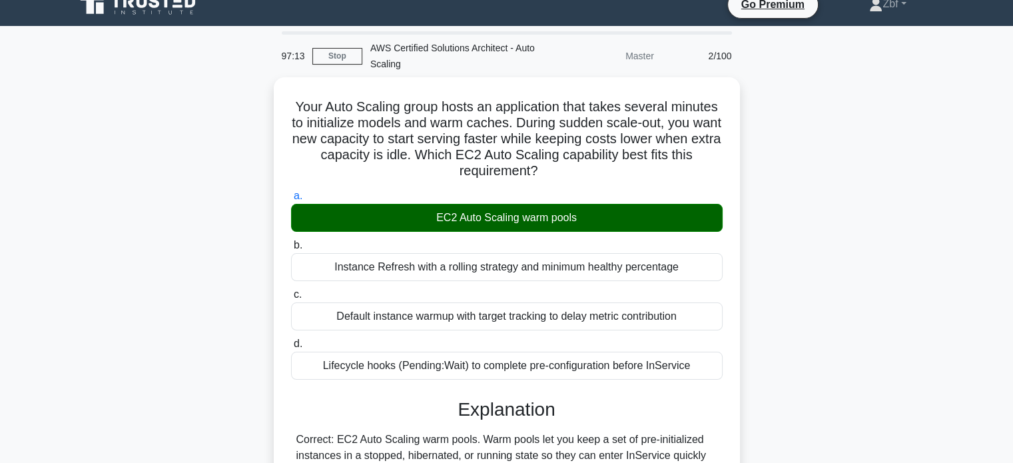
scroll to position [13, 0]
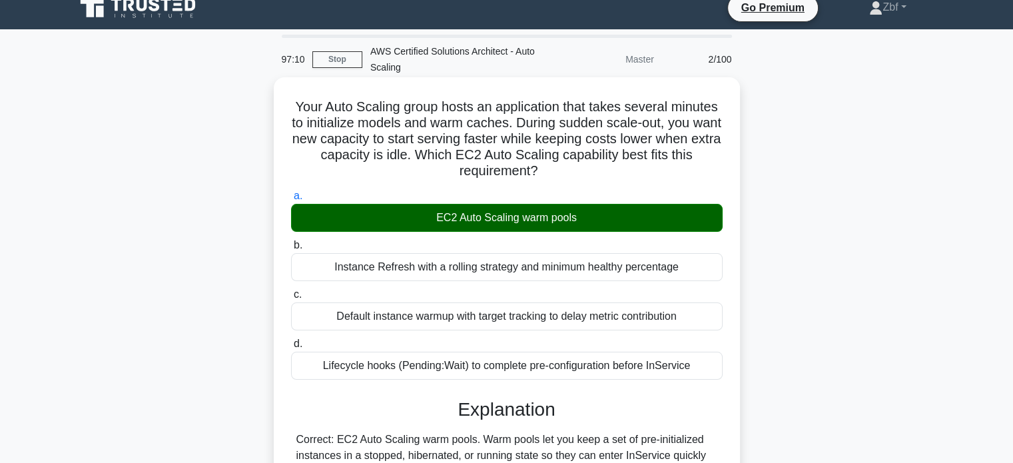
drag, startPoint x: 291, startPoint y: 104, endPoint x: 725, endPoint y: 360, distance: 504.1
click at [725, 360] on div "Your Auto Scaling group hosts an application that takes several minutes to init…" at bounding box center [507, 430] width 456 height 695
copy div "Your Auto Scaling group hosts an application that takes several minutes to init…"
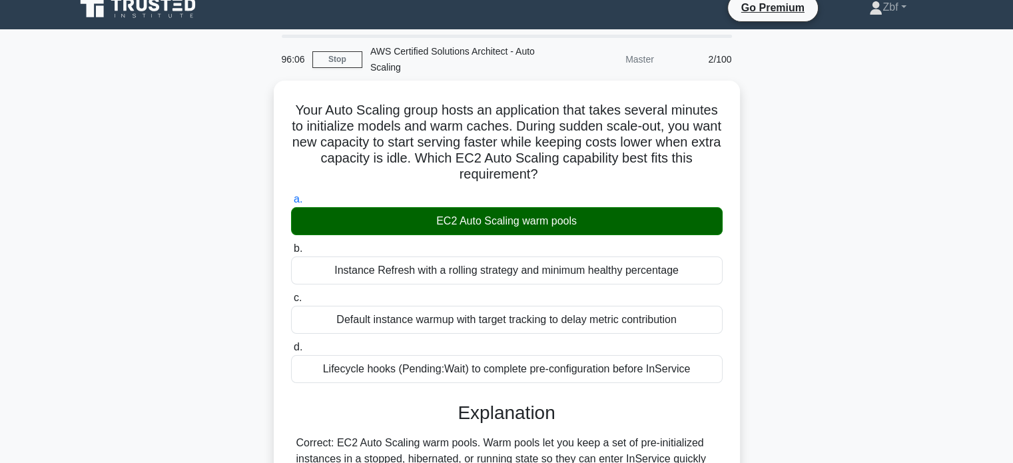
click at [932, 121] on div "Your Auto Scaling group hosts an application that takes several minutes to init…" at bounding box center [506, 441] width 879 height 721
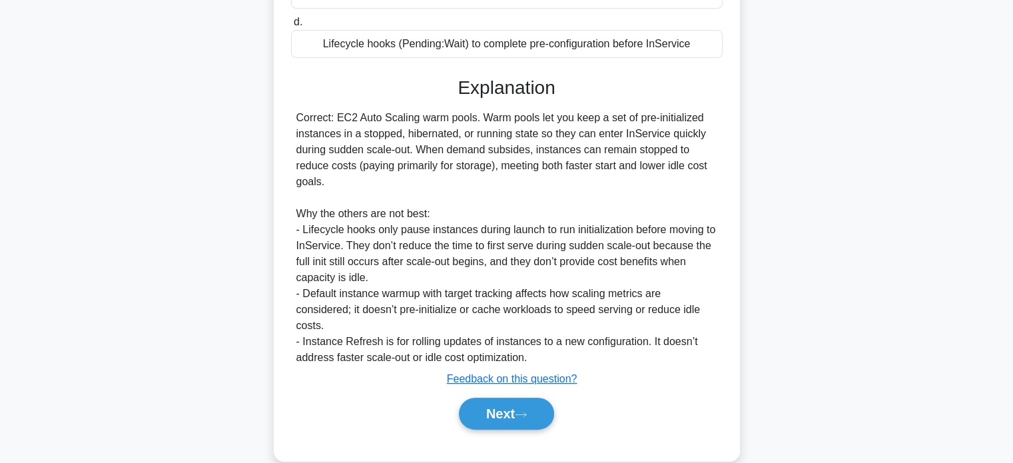
scroll to position [346, 0]
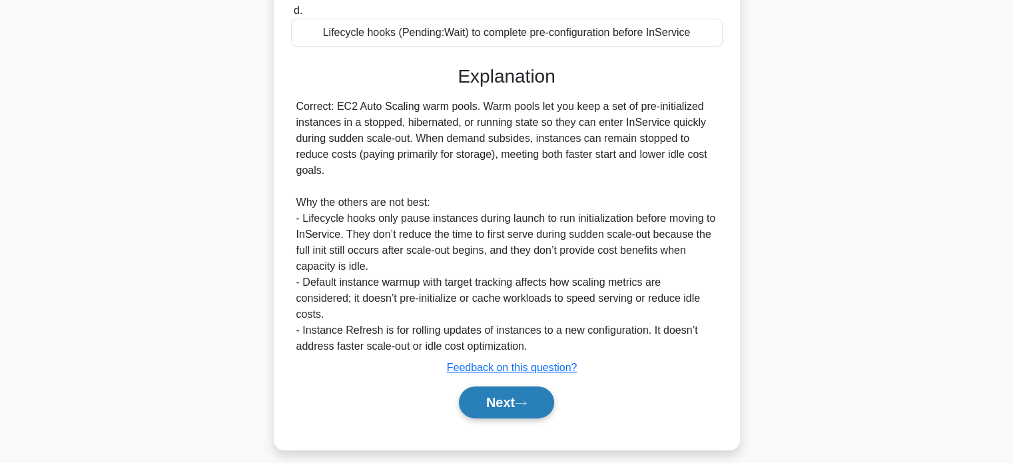
click at [493, 413] on button "Next" at bounding box center [506, 402] width 95 height 32
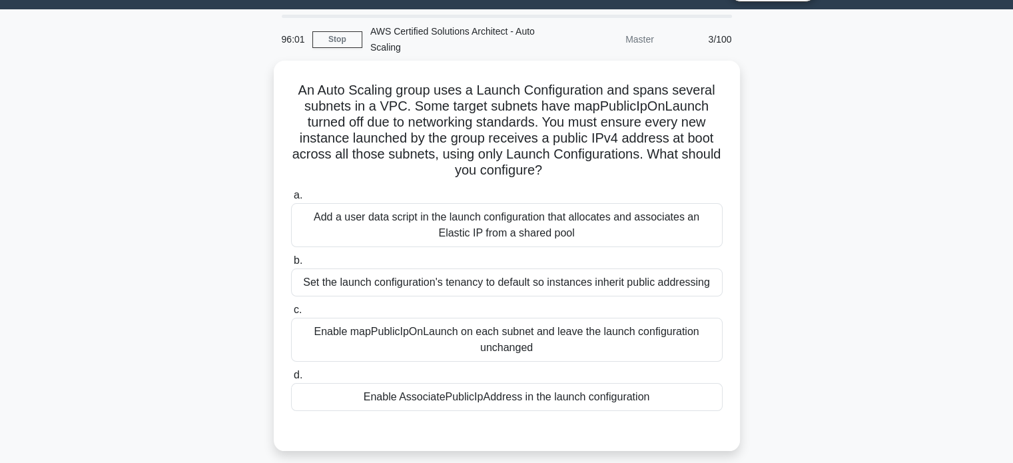
scroll to position [35, 0]
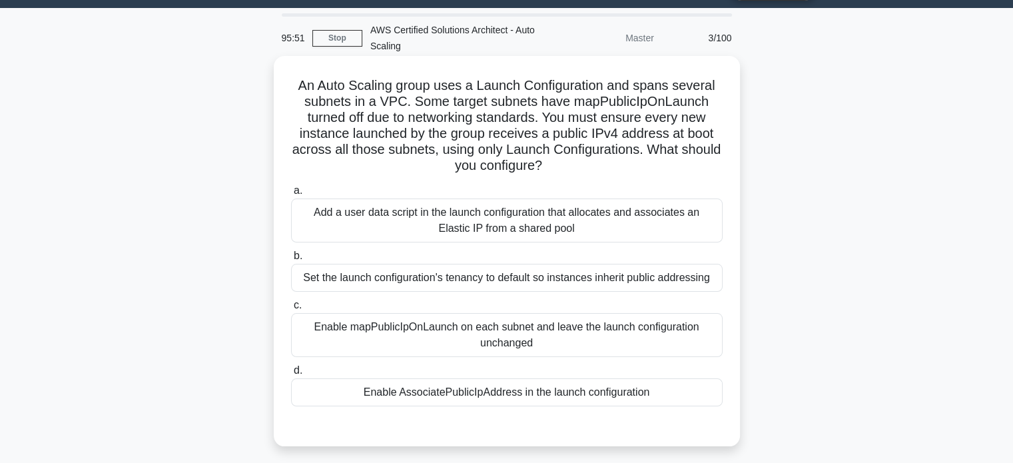
click at [504, 386] on div "Enable AssociatePublicIpAddress in the launch configuration" at bounding box center [507, 392] width 432 height 28
click at [291, 375] on input "d. Enable AssociatePublicIpAddress in the launch configuration" at bounding box center [291, 370] width 0 height 9
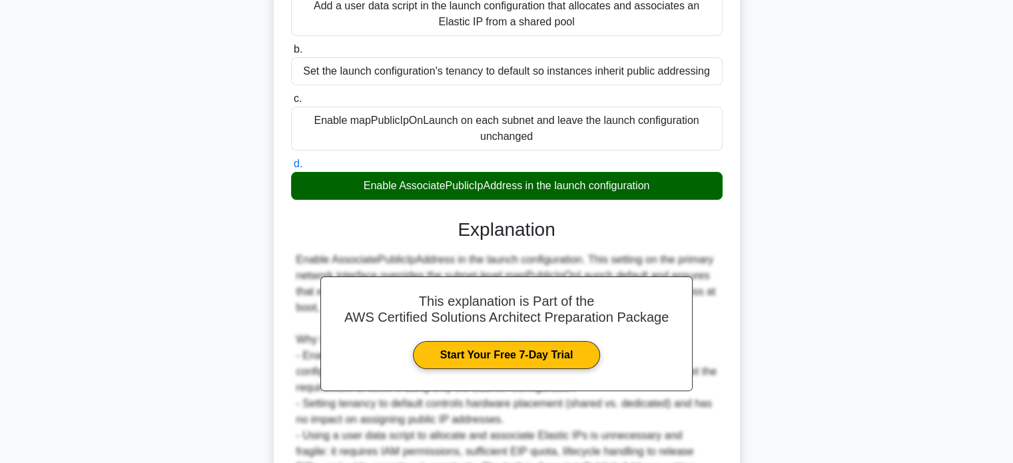
scroll to position [389, 0]
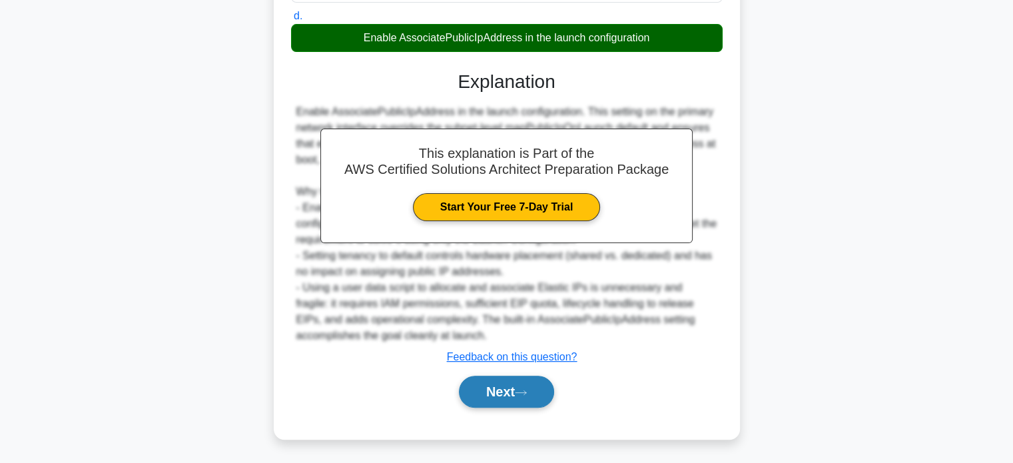
click at [527, 393] on icon at bounding box center [521, 392] width 12 height 7
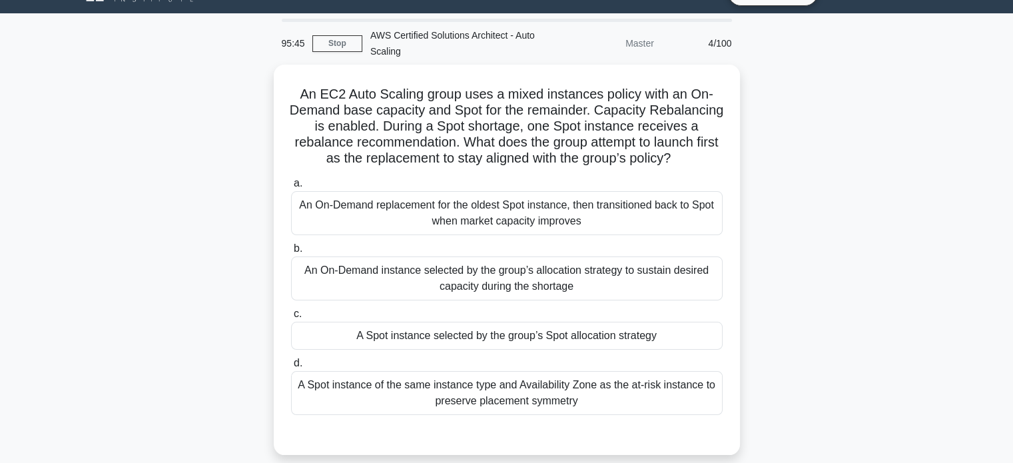
scroll to position [27, 0]
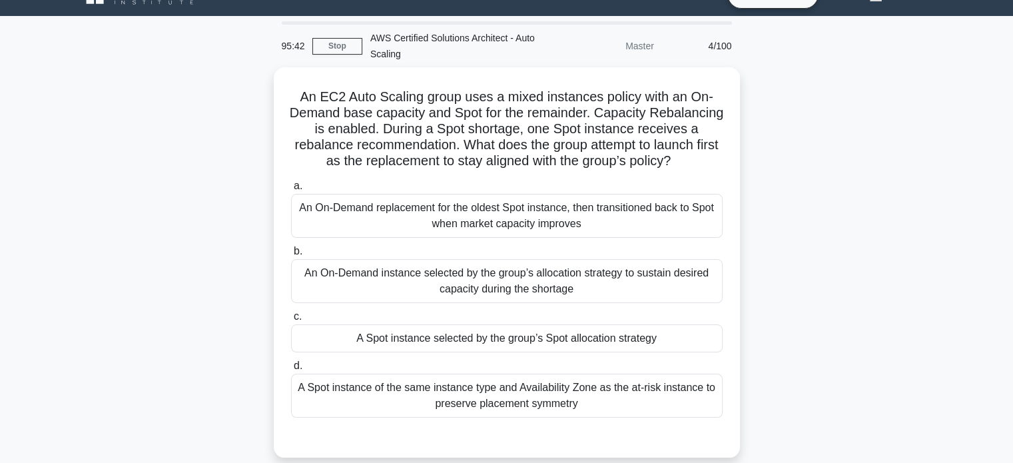
click at [1002, 212] on main "95:42 Stop AWS Certified Solutions Architect - Auto Scaling Master 4/100 An EC2…" at bounding box center [506, 354] width 1013 height 677
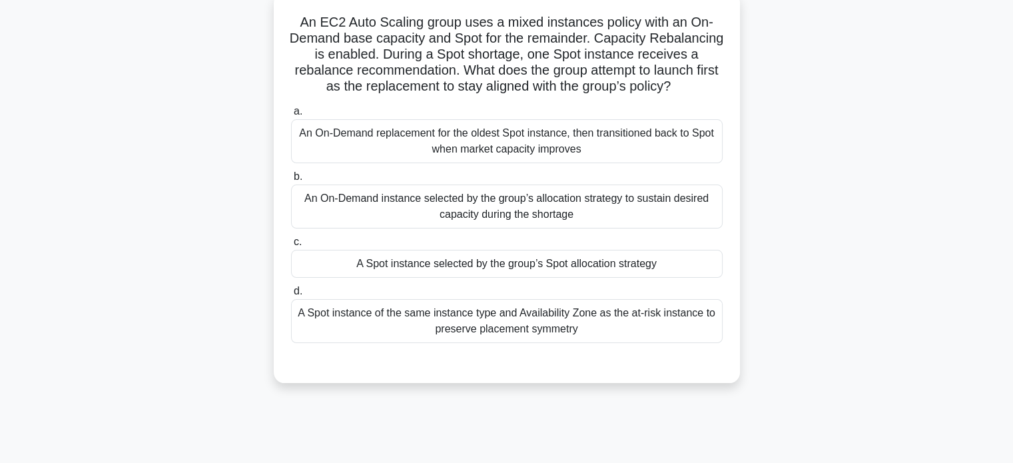
scroll to position [100, 0]
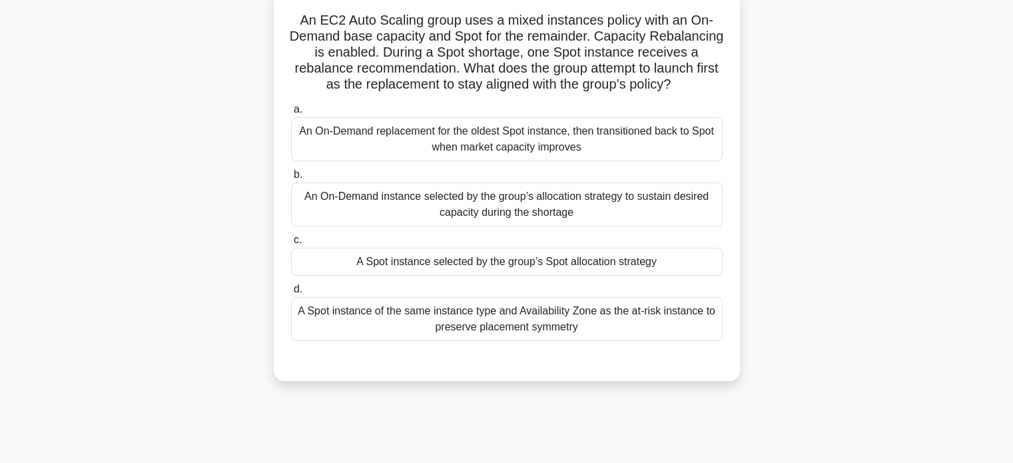
click at [514, 274] on div "A Spot instance selected by the group’s Spot allocation strategy" at bounding box center [507, 262] width 432 height 28
click at [291, 244] on input "c. A Spot instance selected by the group’s Spot allocation strategy" at bounding box center [291, 240] width 0 height 9
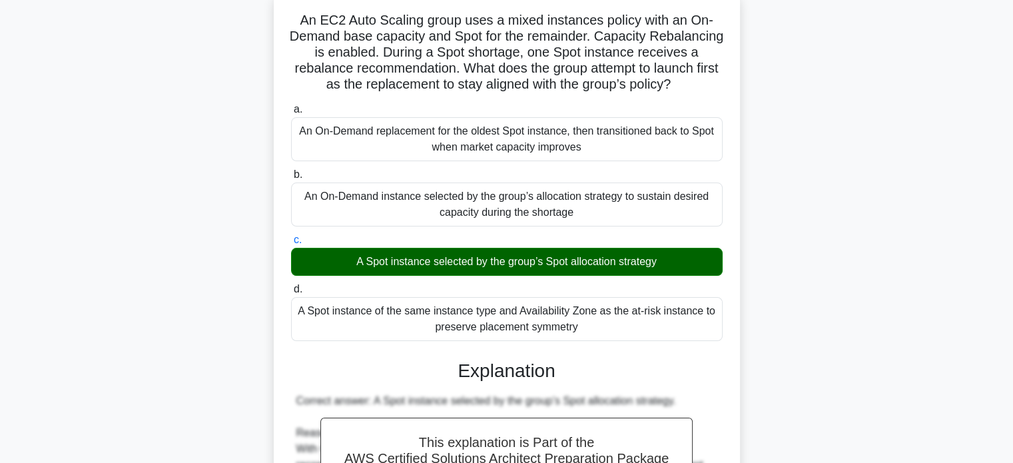
drag, startPoint x: 299, startPoint y: 19, endPoint x: 593, endPoint y: 343, distance: 437.2
click at [593, 343] on div "An EC2 Auto Scaling group uses a mixed instances policy with an On-Demand base …" at bounding box center [507, 431] width 456 height 871
copy div "An EC2 Auto Scaling group uses a mixed instances policy with an On-Demand base …"
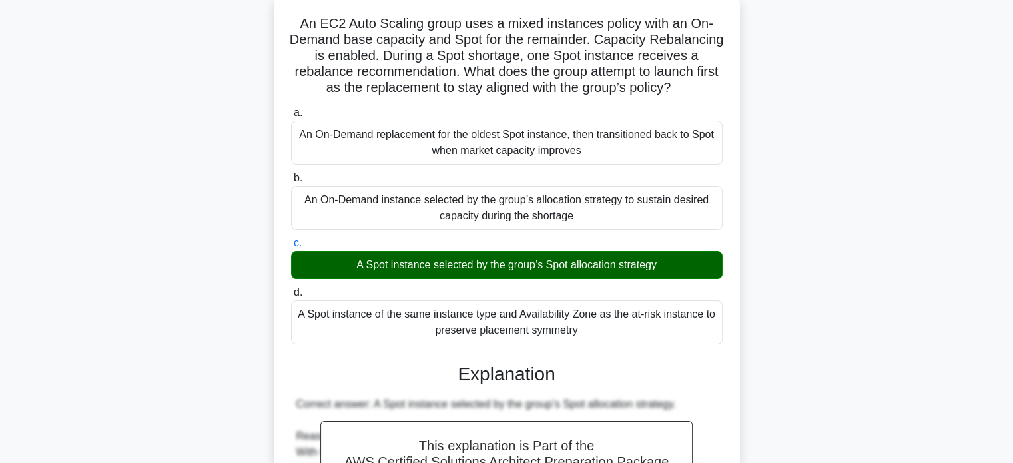
click at [809, 75] on div "An EC2 Auto Scaling group uses a mixed instances policy with an On-Demand base …" at bounding box center [506, 442] width 879 height 897
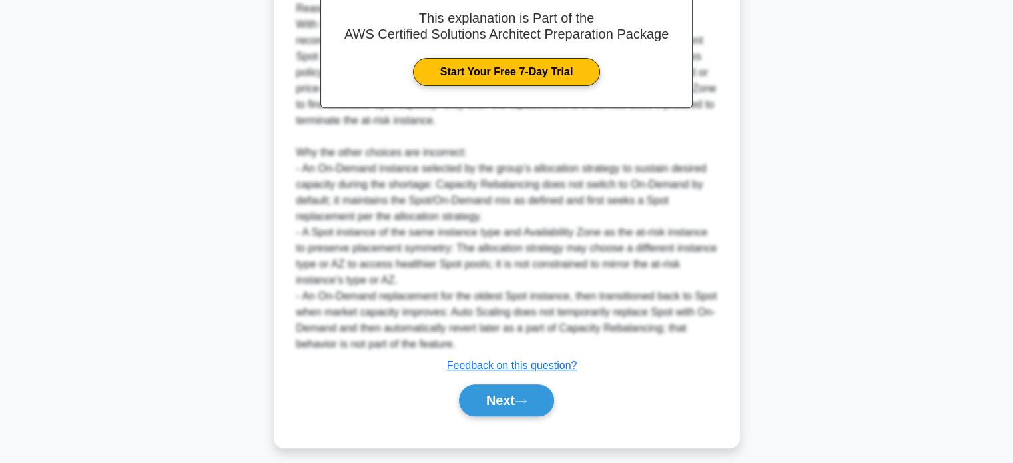
scroll to position [534, 0]
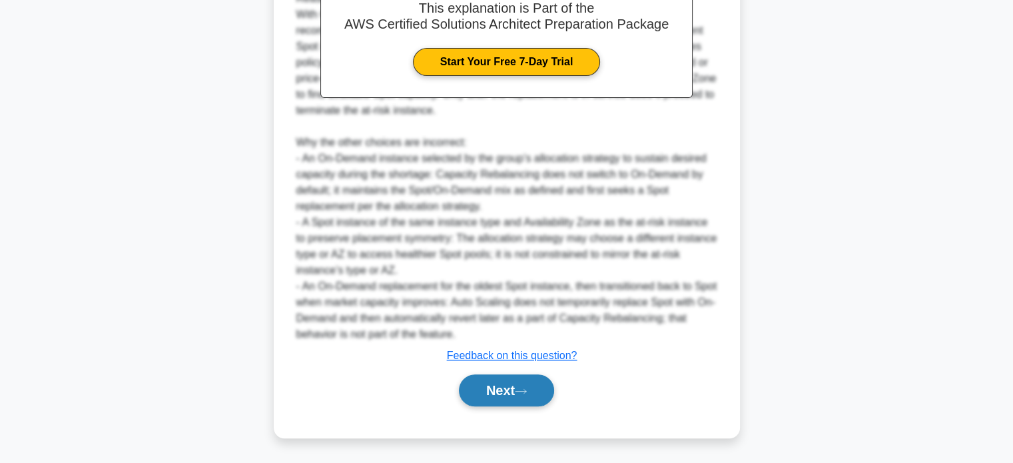
click at [552, 398] on button "Next" at bounding box center [506, 390] width 95 height 32
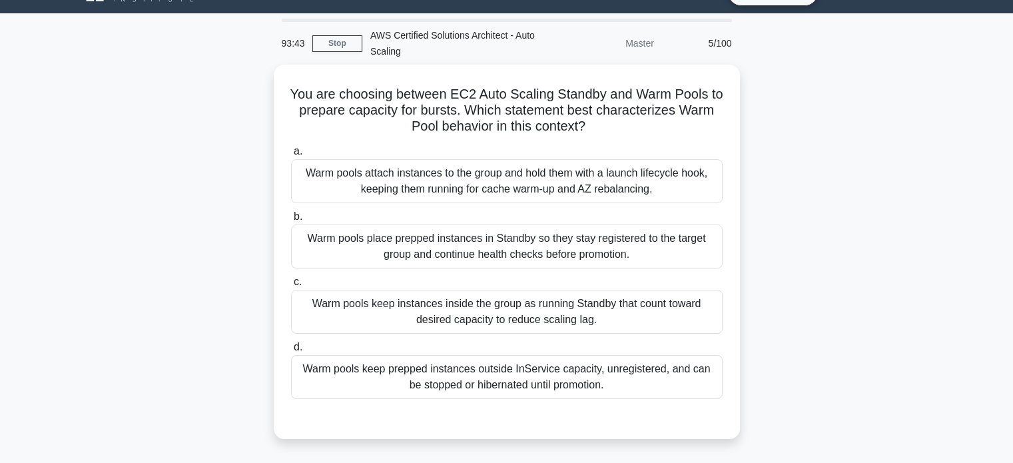
scroll to position [29, 0]
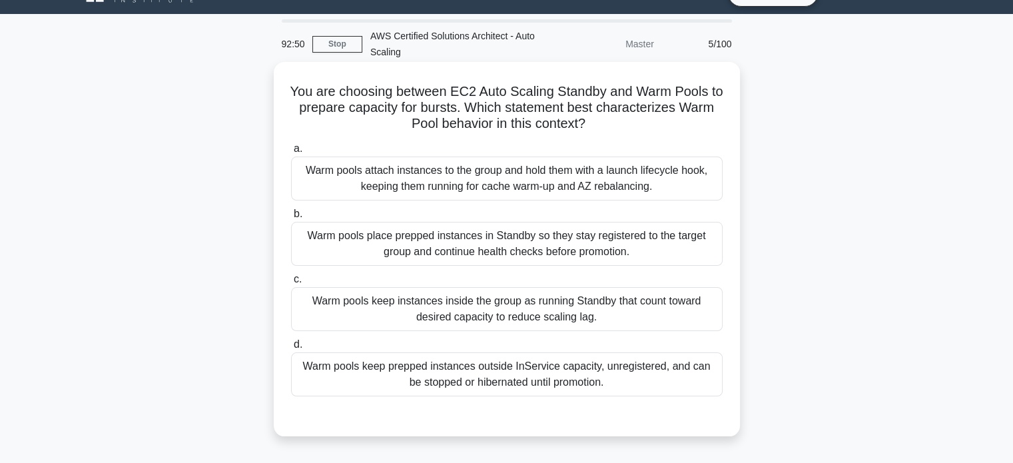
click at [594, 235] on div "Warm pools place prepped instances in Standby so they stay registered to the ta…" at bounding box center [507, 244] width 432 height 44
click at [291, 219] on input "b. Warm pools place prepped instances in Standby so they stay registered to the…" at bounding box center [291, 214] width 0 height 9
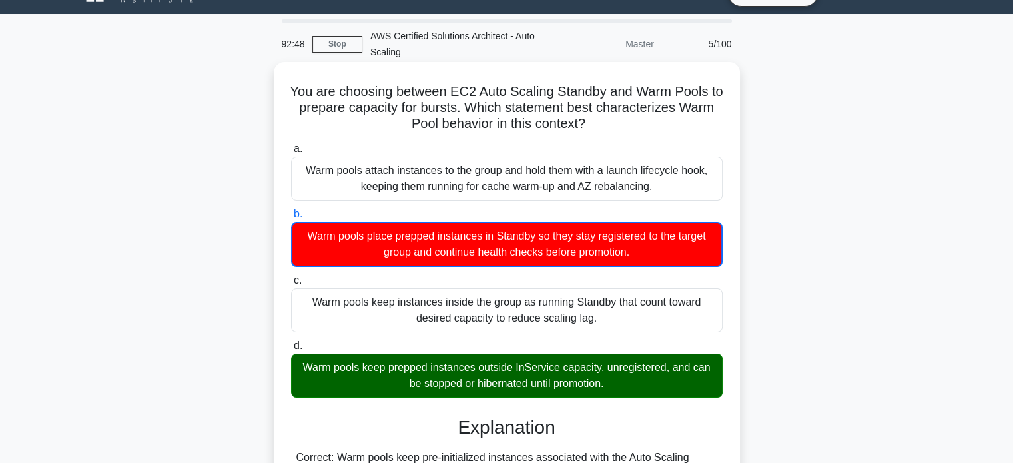
click at [594, 235] on div "Warm pools place prepped instances in Standby so they stay registered to the ta…" at bounding box center [507, 244] width 432 height 45
click at [291, 219] on input "b. Warm pools place prepped instances in Standby so they stay registered to the…" at bounding box center [291, 214] width 0 height 9
drag, startPoint x: 296, startPoint y: 89, endPoint x: 639, endPoint y: 382, distance: 451.3
click at [639, 382] on div "You are choosing between EC2 Auto Scaling Standby and Warm Pools to prepare cap…" at bounding box center [507, 431] width 456 height 728
copy div "You are choosing between EC2 Auto Scaling Standby and Warm Pools to prepare cap…"
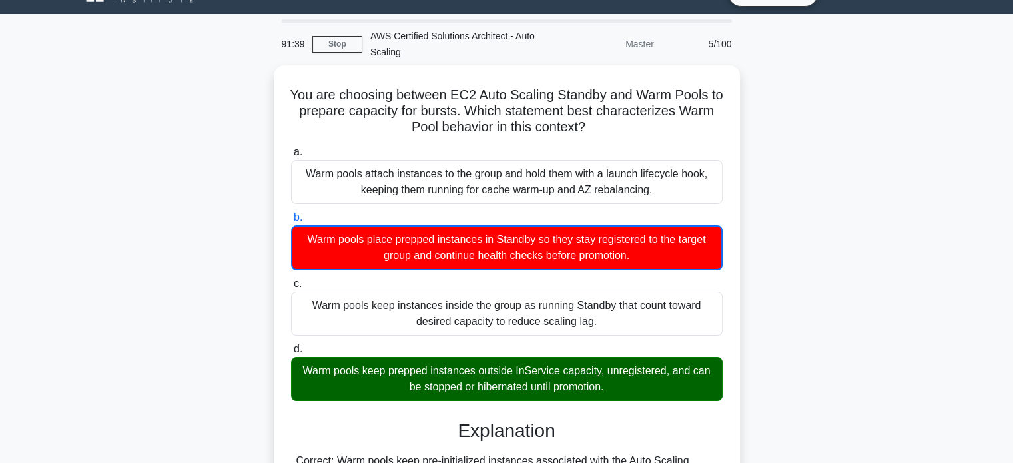
click at [801, 105] on div "You are choosing between EC2 Auto Scaling Standby and Warm Pools to prepare cap…" at bounding box center [506, 442] width 879 height 755
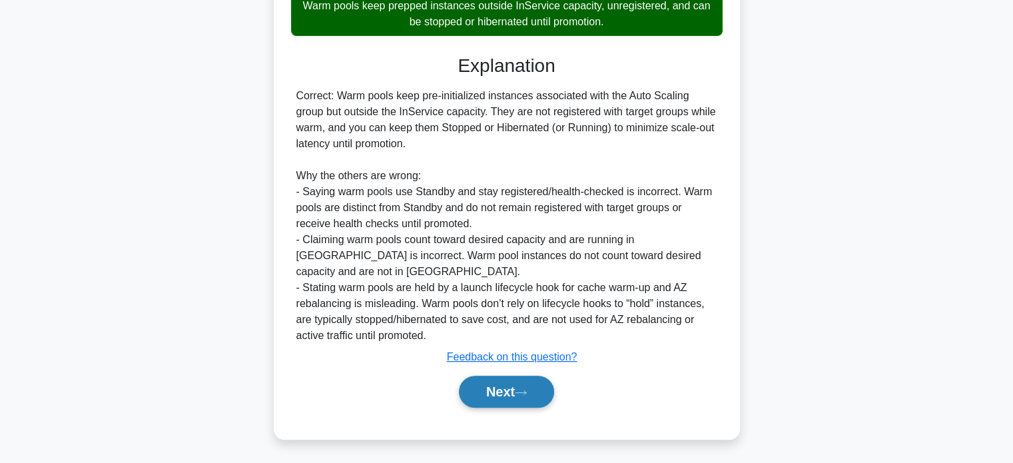
click at [554, 384] on button "Next" at bounding box center [506, 392] width 95 height 32
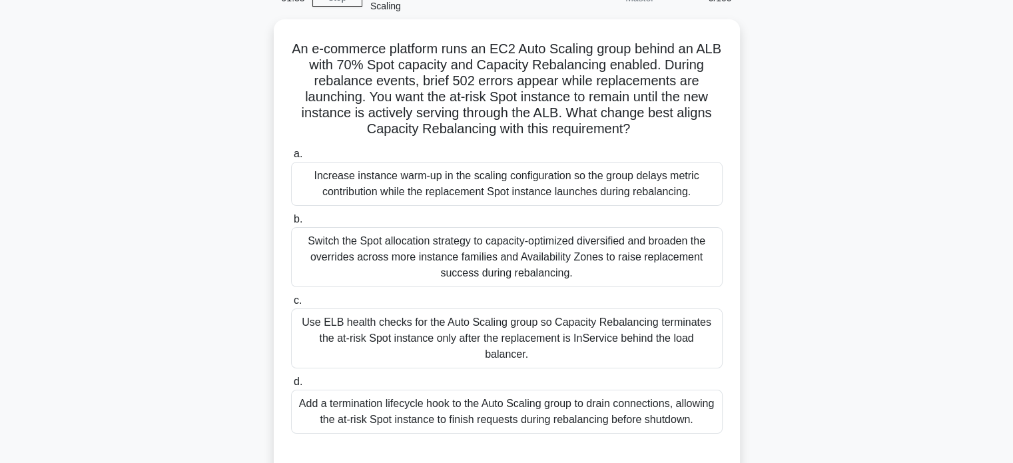
scroll to position [69, 0]
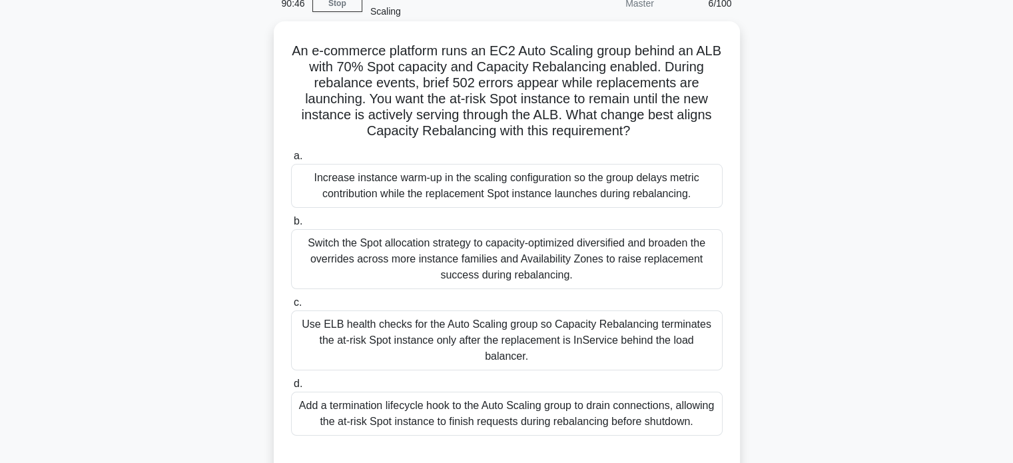
click at [641, 175] on div "Increase instance warm-up in the scaling configuration so the group delays metr…" at bounding box center [507, 186] width 432 height 44
click at [291, 161] on input "a. Increase instance warm-up in the scaling configuration so the group delays m…" at bounding box center [291, 156] width 0 height 9
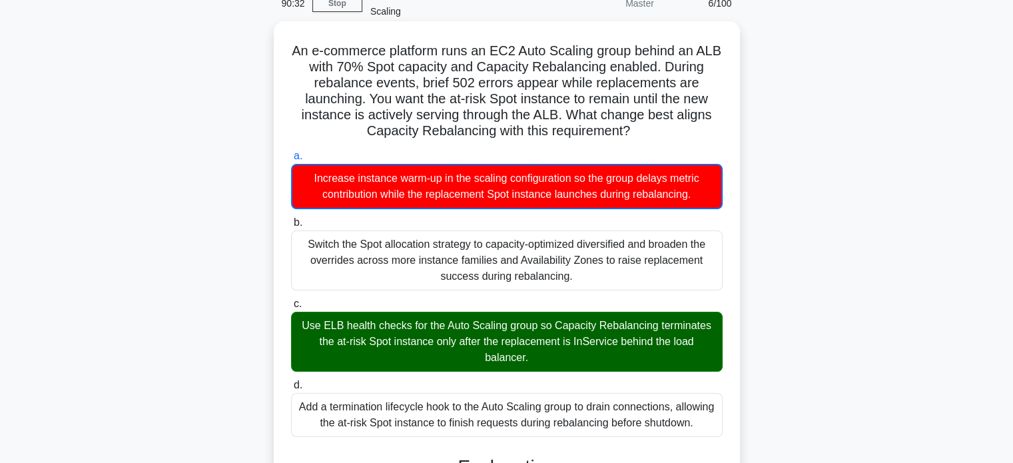
drag, startPoint x: 302, startPoint y: 50, endPoint x: 727, endPoint y: 424, distance: 566.5
click at [727, 424] on div "An e-commerce platform runs an EC2 Auto Scaling group behind an ALB with 70% Sp…" at bounding box center [507, 439] width 456 height 824
copy div "An e-commerce platform runs an EC2 Auto Scaling group behind an ALB with 70% Sp…"
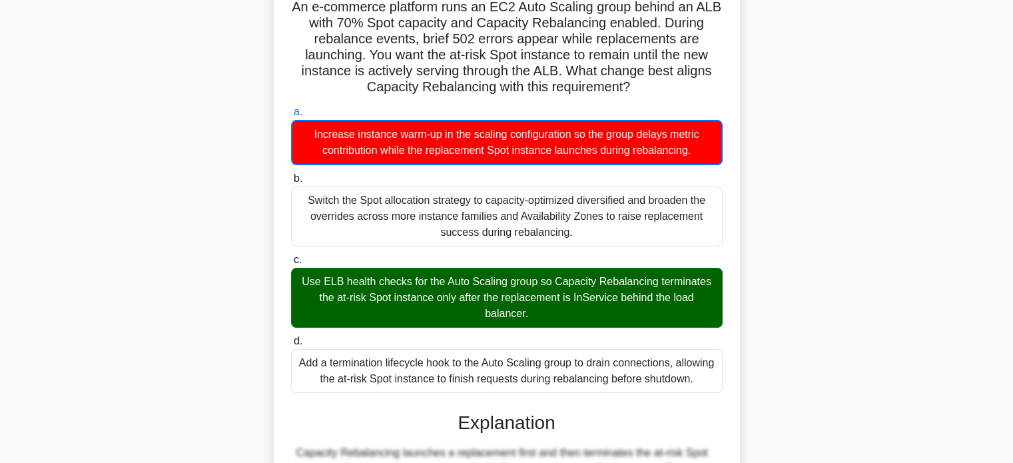
scroll to position [0, 0]
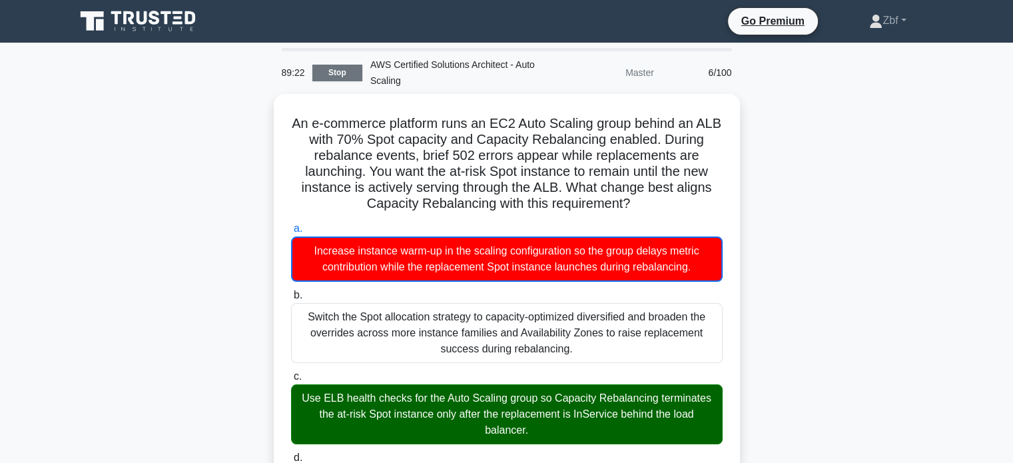
click at [342, 73] on link "Stop" at bounding box center [337, 73] width 50 height 17
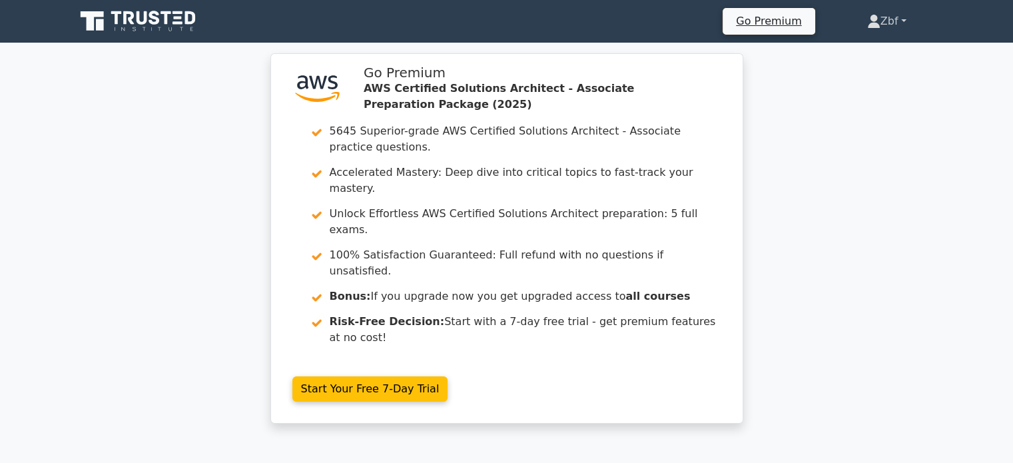
click at [889, 26] on link "Zbf" at bounding box center [886, 21] width 103 height 27
click at [877, 53] on link "Profile" at bounding box center [888, 52] width 105 height 21
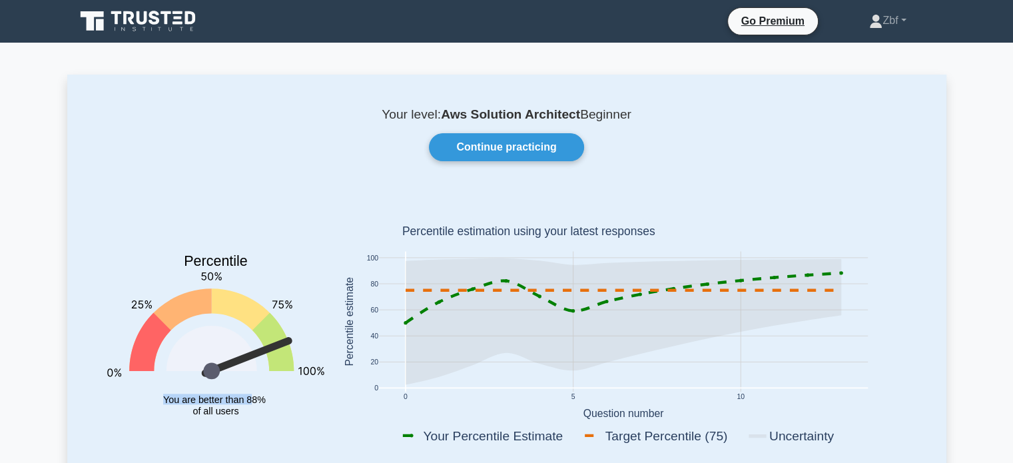
drag, startPoint x: 157, startPoint y: 396, endPoint x: 253, endPoint y: 412, distance: 97.4
click at [253, 412] on icon "Percentile You are better than 88% of all users" at bounding box center [215, 324] width 217 height 262
drag, startPoint x: 161, startPoint y: 397, endPoint x: 250, endPoint y: 411, distance: 90.4
click at [250, 411] on icon "Percentile You are better than 88% of all users" at bounding box center [215, 324] width 217 height 262
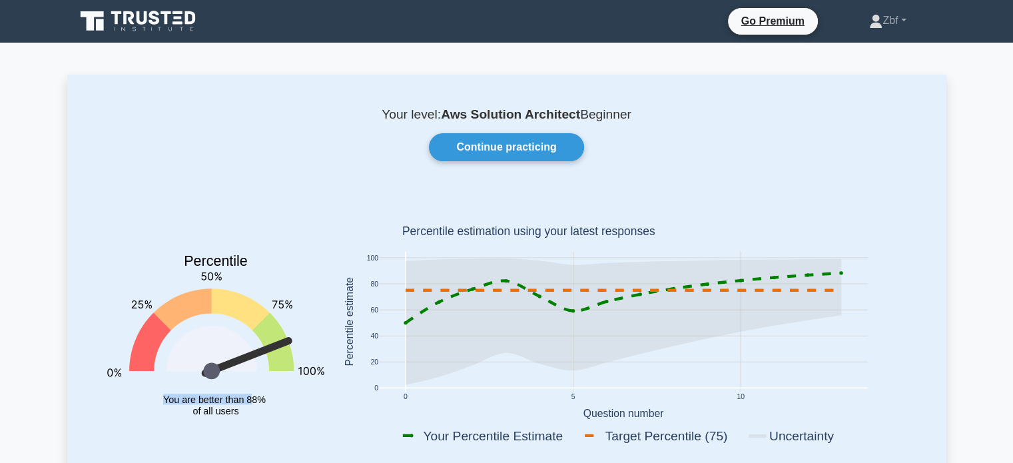
click at [250, 411] on icon "Percentile You are better than 88% of all users" at bounding box center [215, 324] width 217 height 262
